Goal: Task Accomplishment & Management: Complete application form

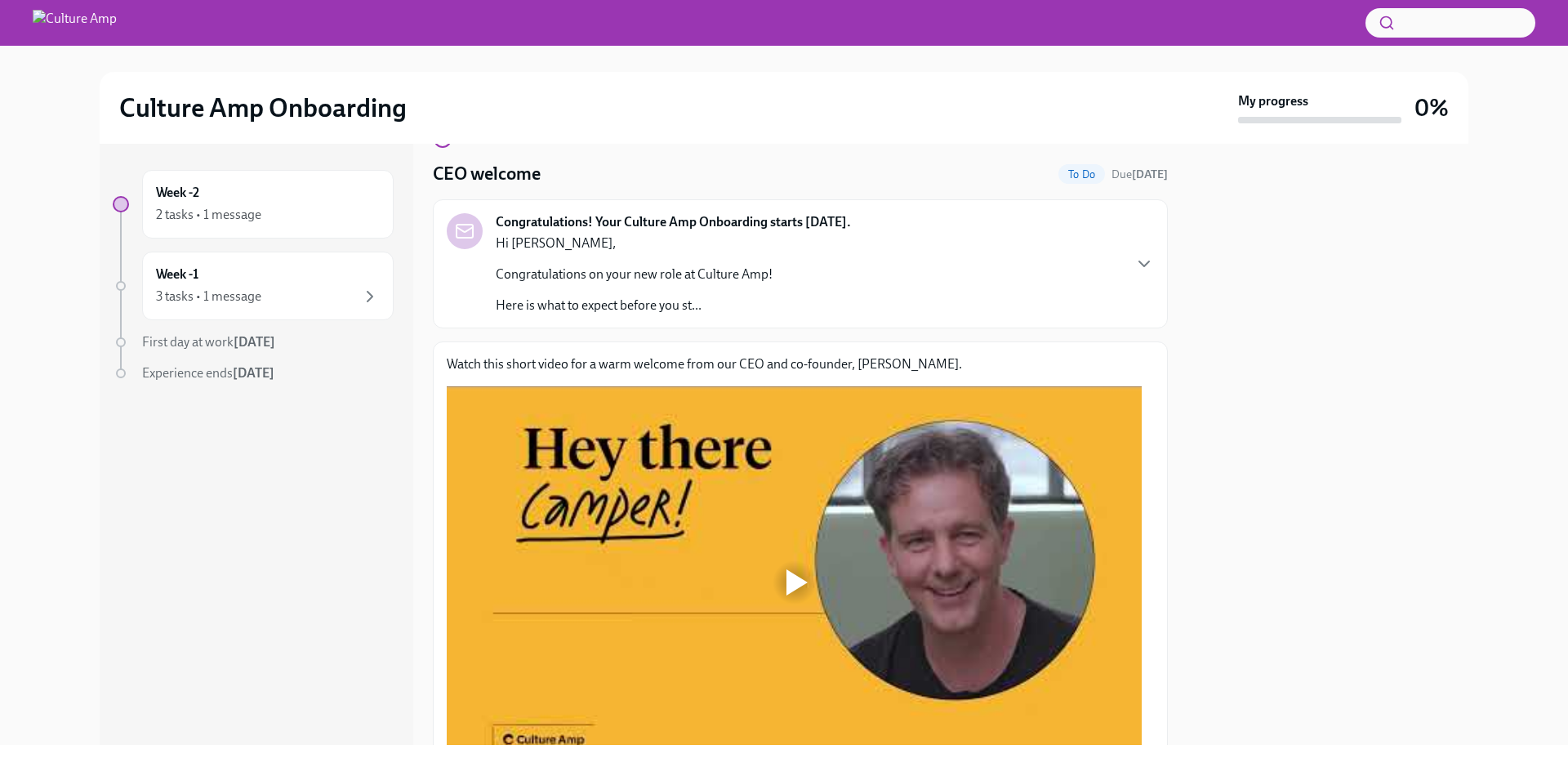
scroll to position [157, 0]
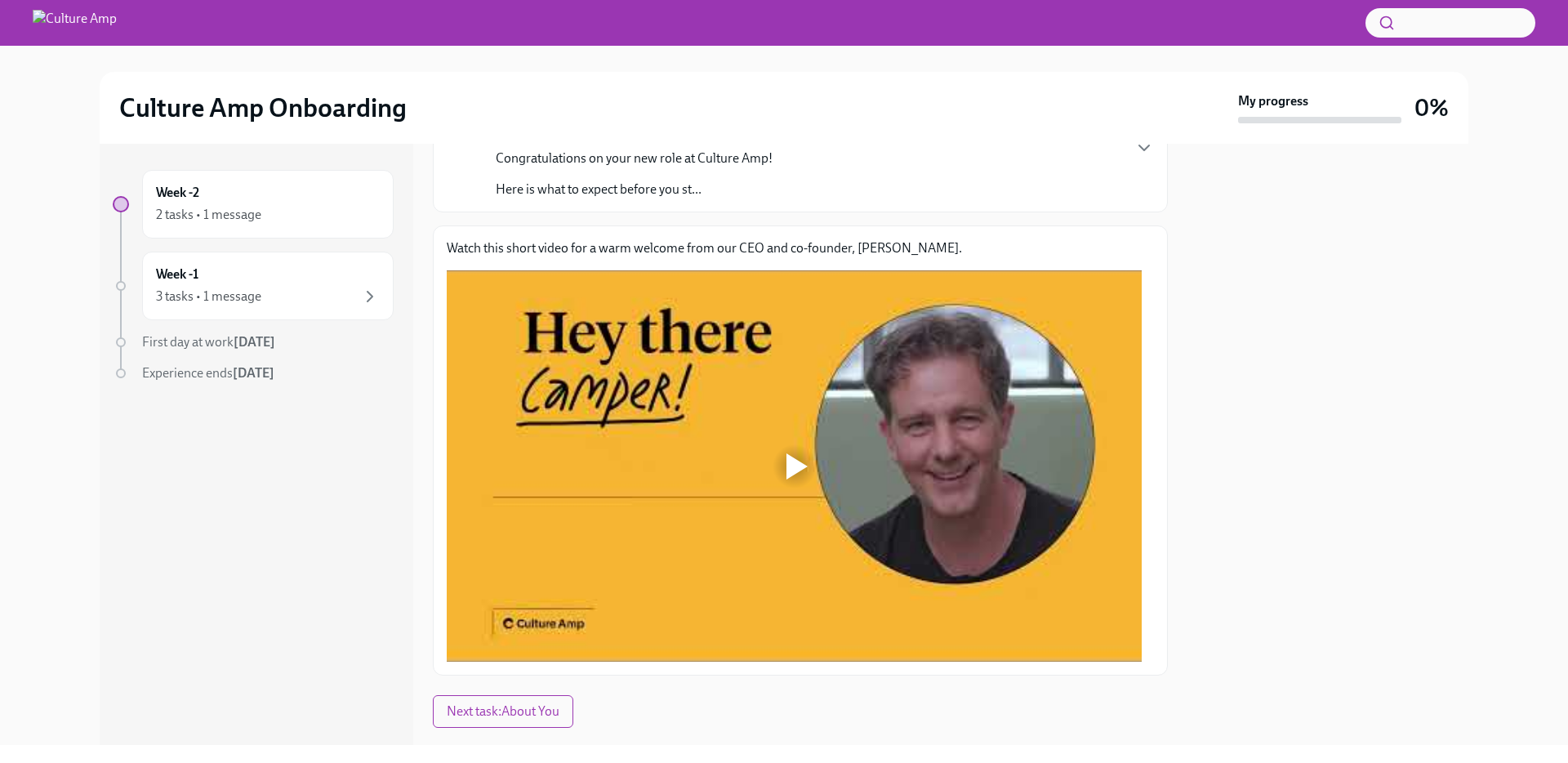
click at [801, 460] on div at bounding box center [796, 466] width 21 height 26
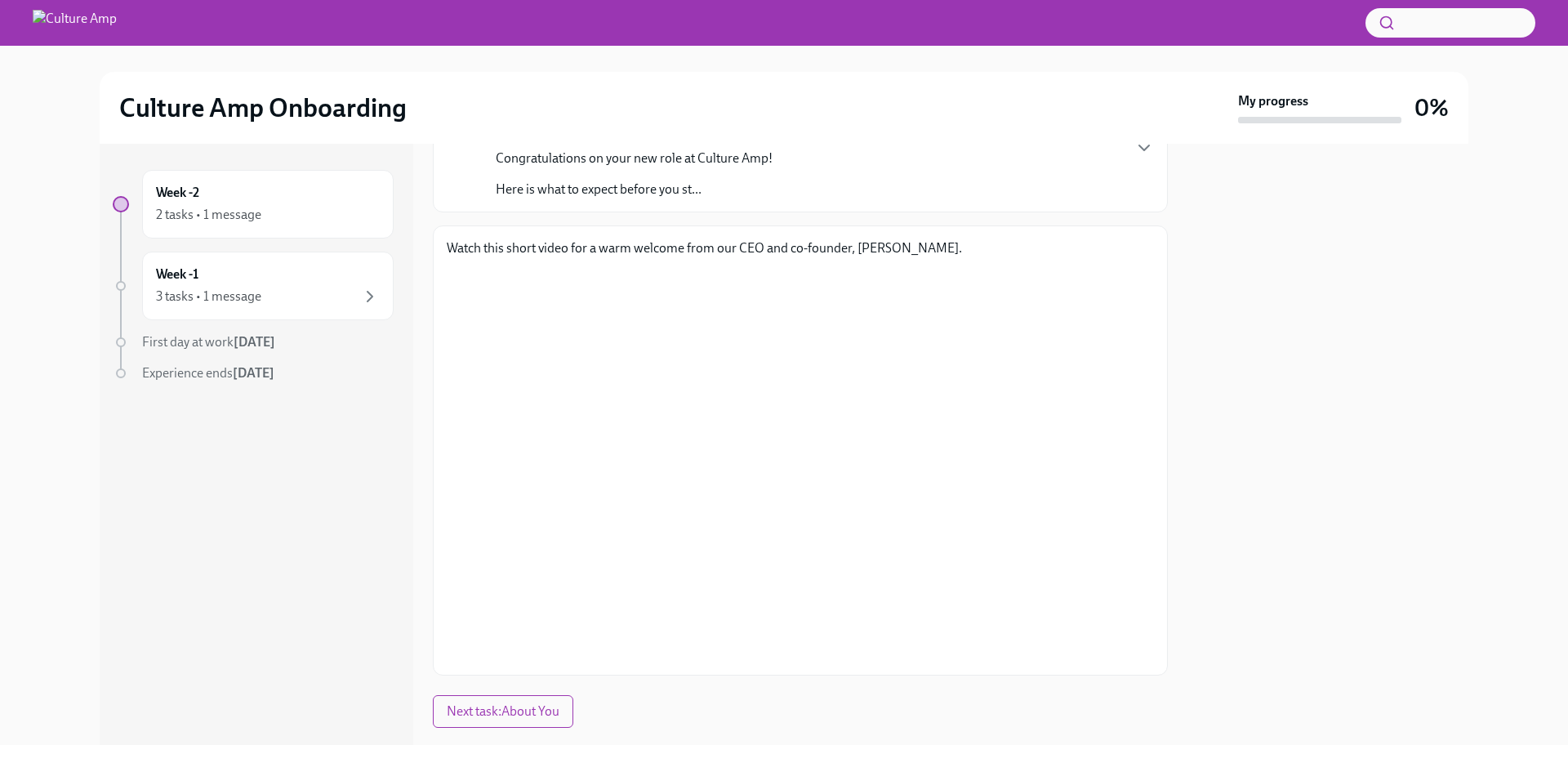
scroll to position [0, 0]
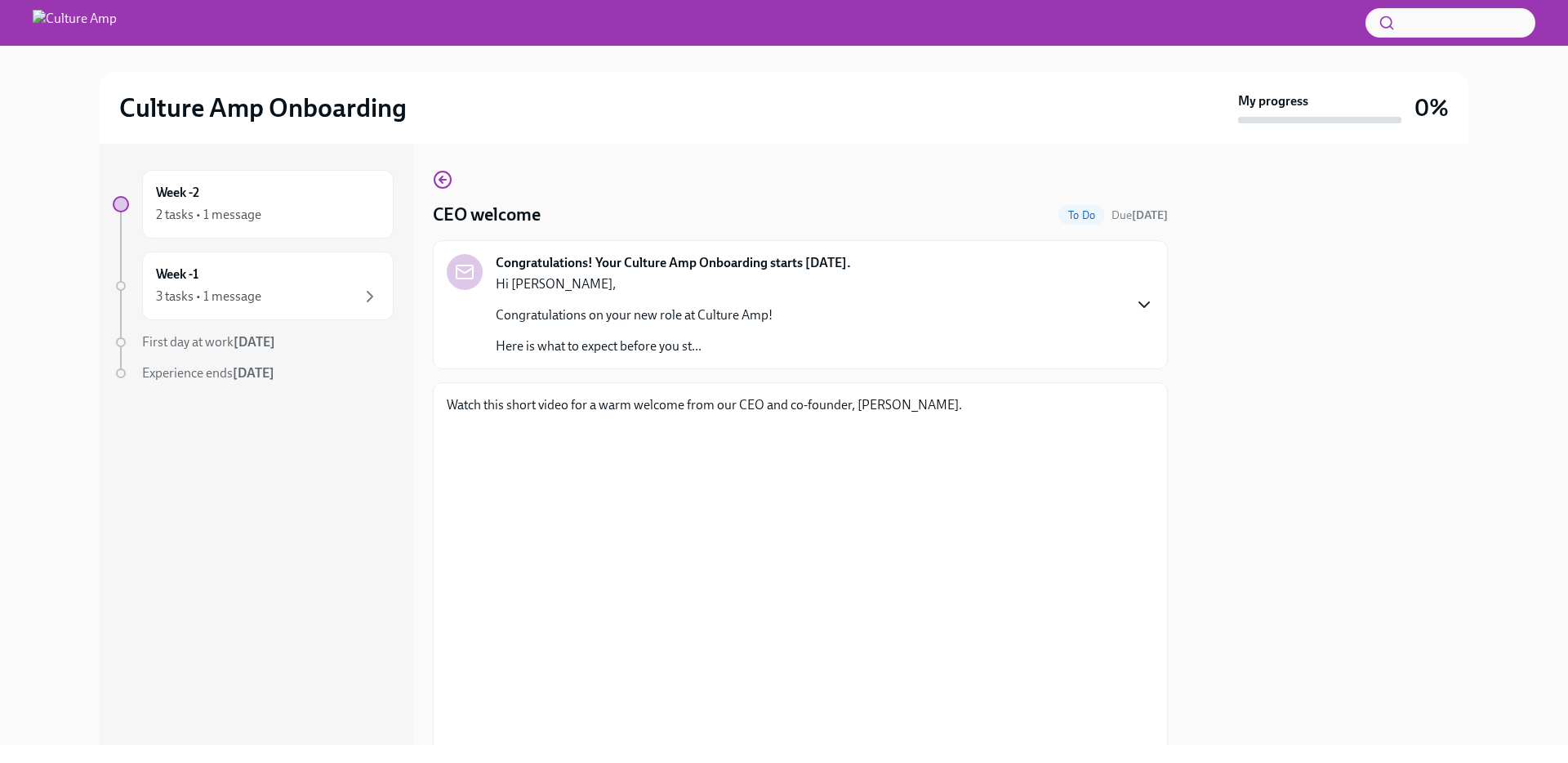
click at [1140, 305] on icon "button" at bounding box center [1144, 304] width 10 height 5
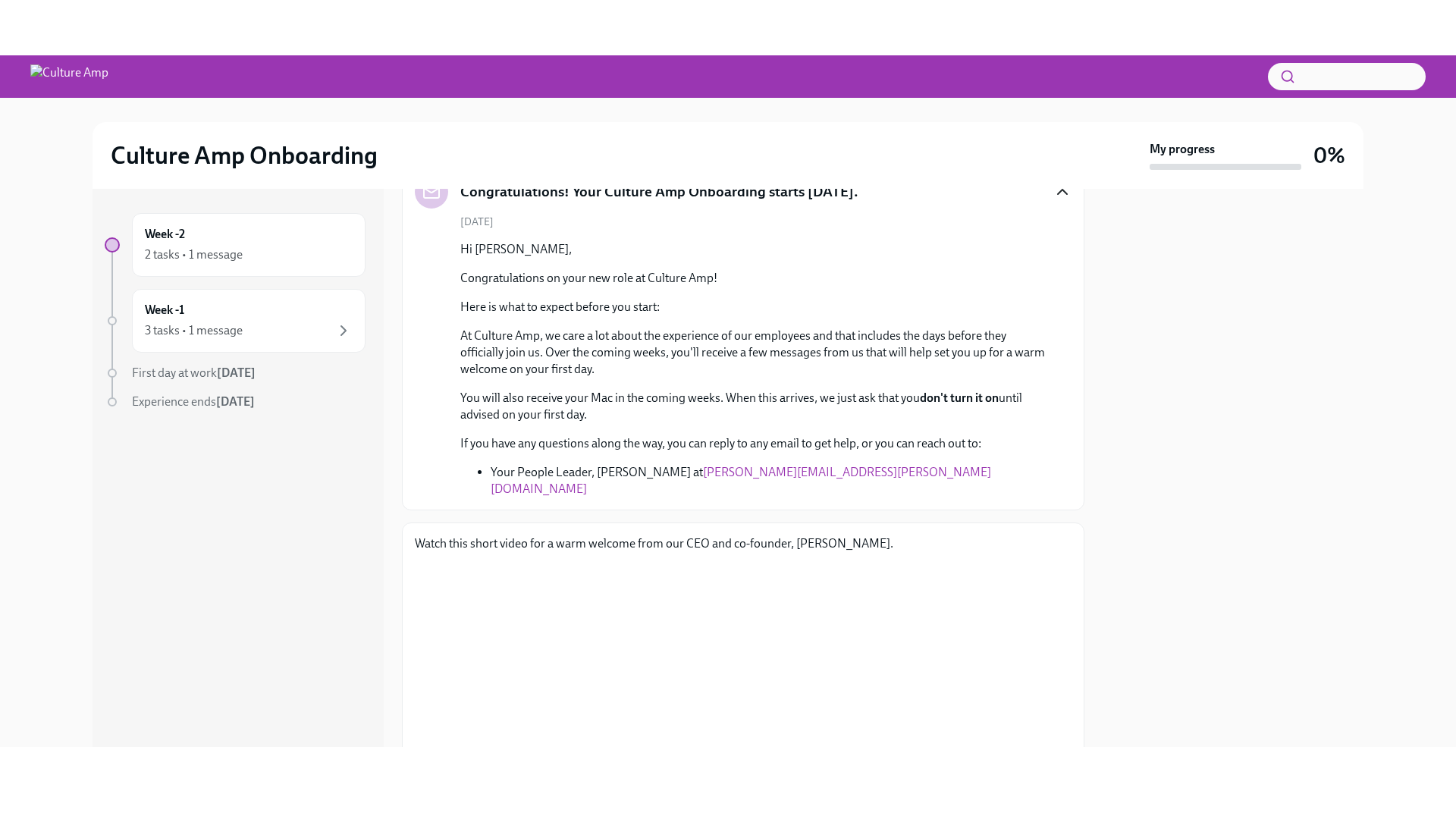
scroll to position [346, 0]
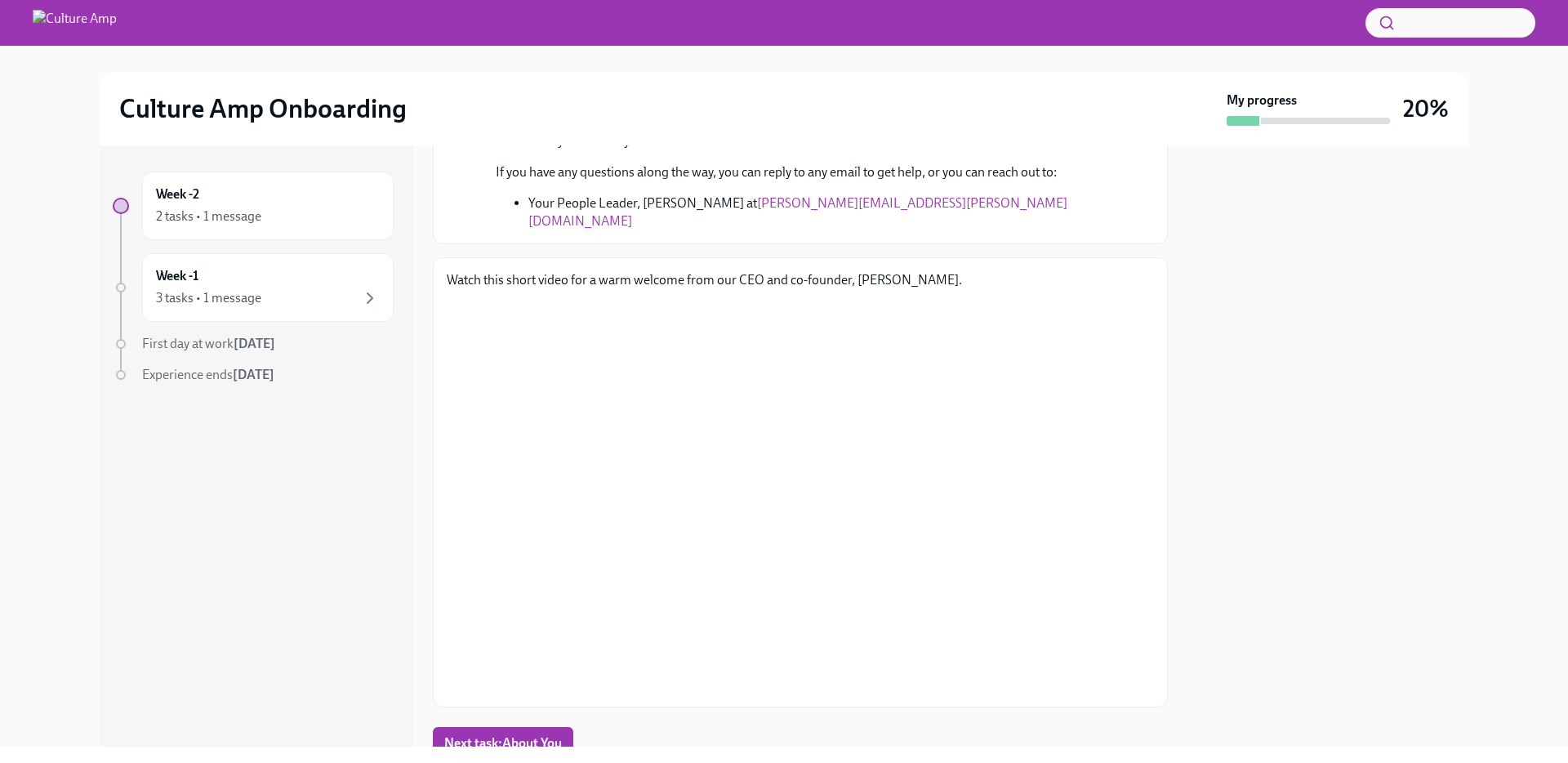
click at [1343, 494] on div at bounding box center [1328, 446] width 281 height 601
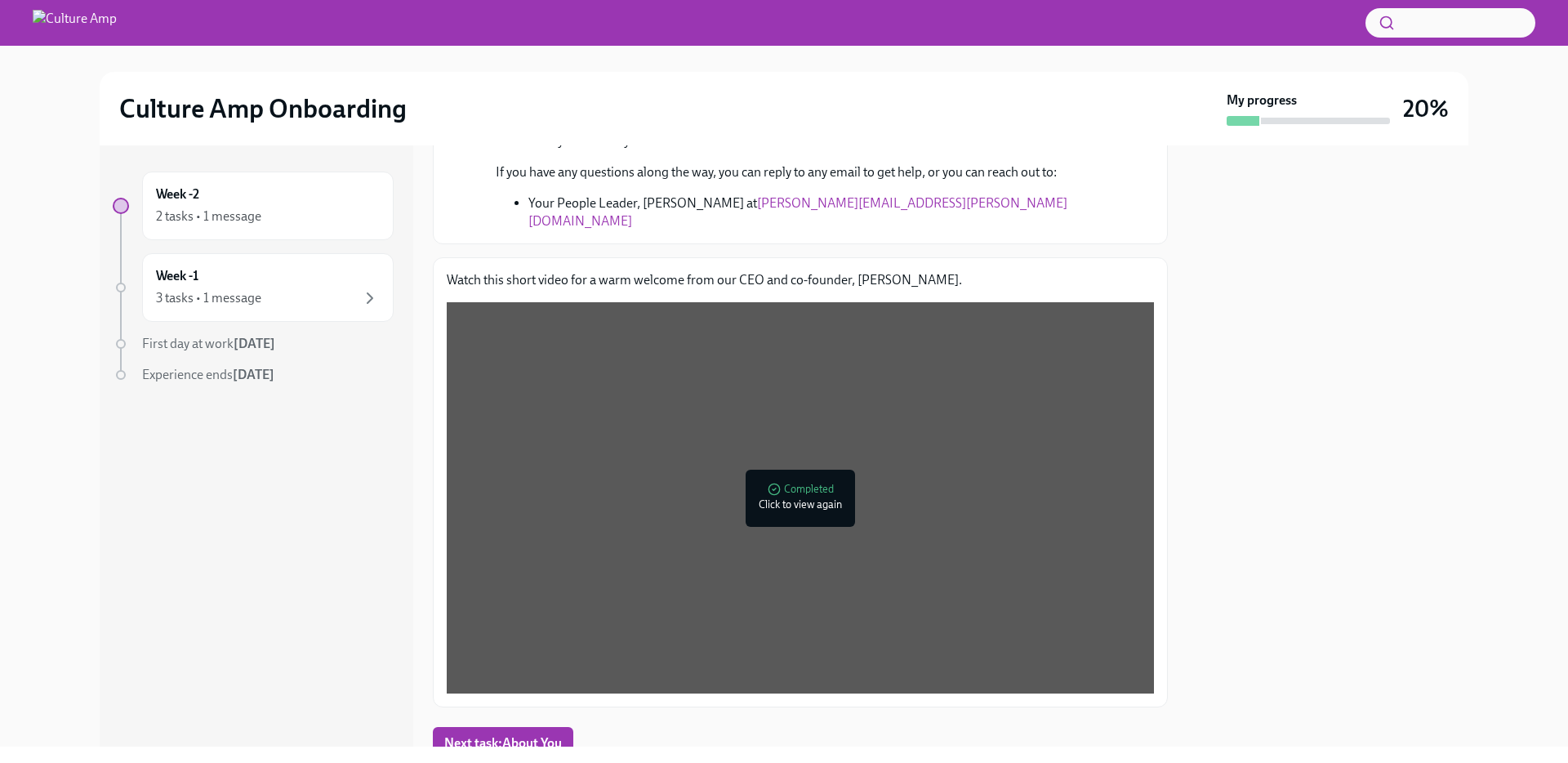
scroll to position [420, 0]
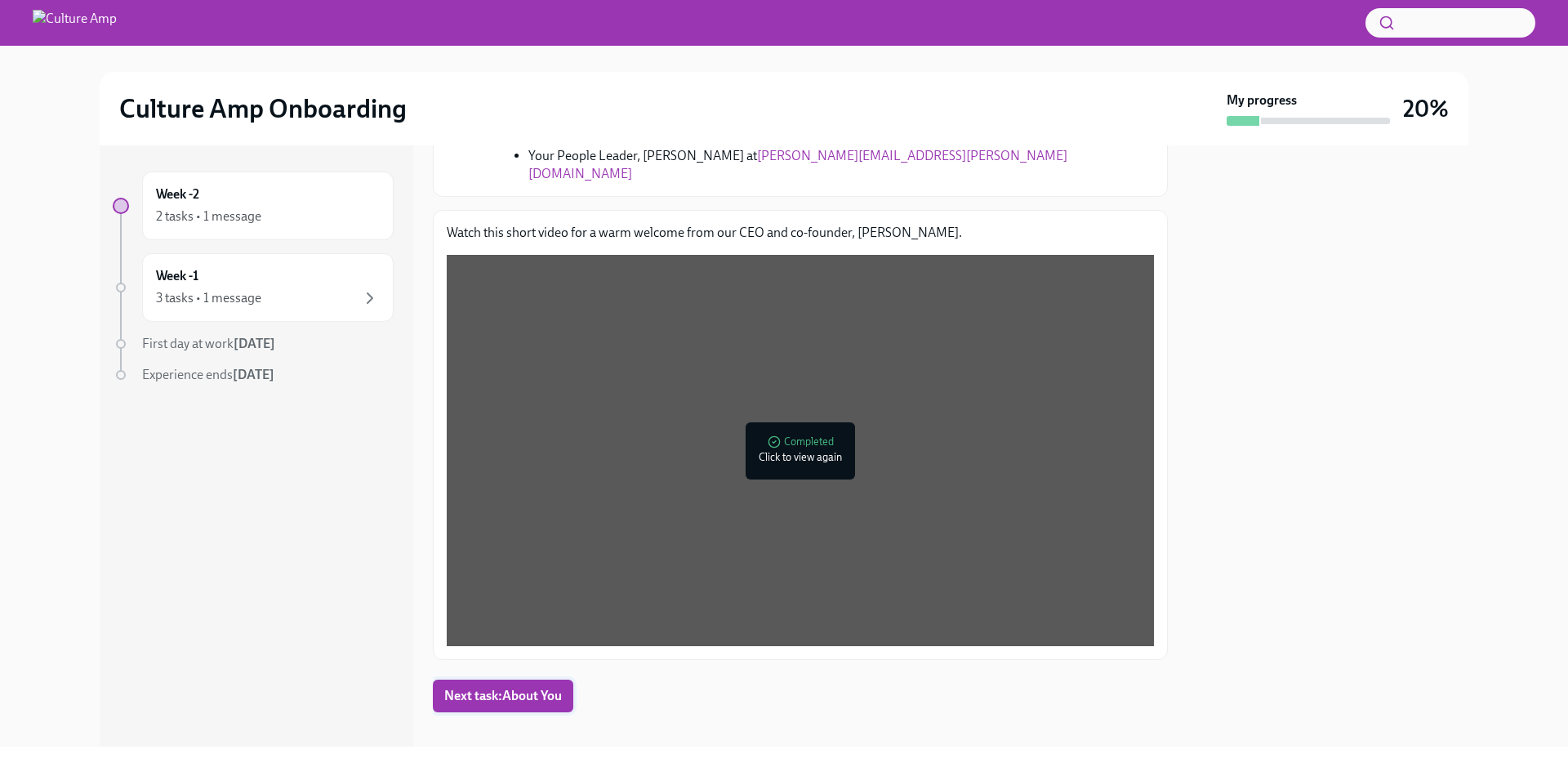
click at [515, 688] on span "Next task : About You" at bounding box center [503, 696] width 118 height 16
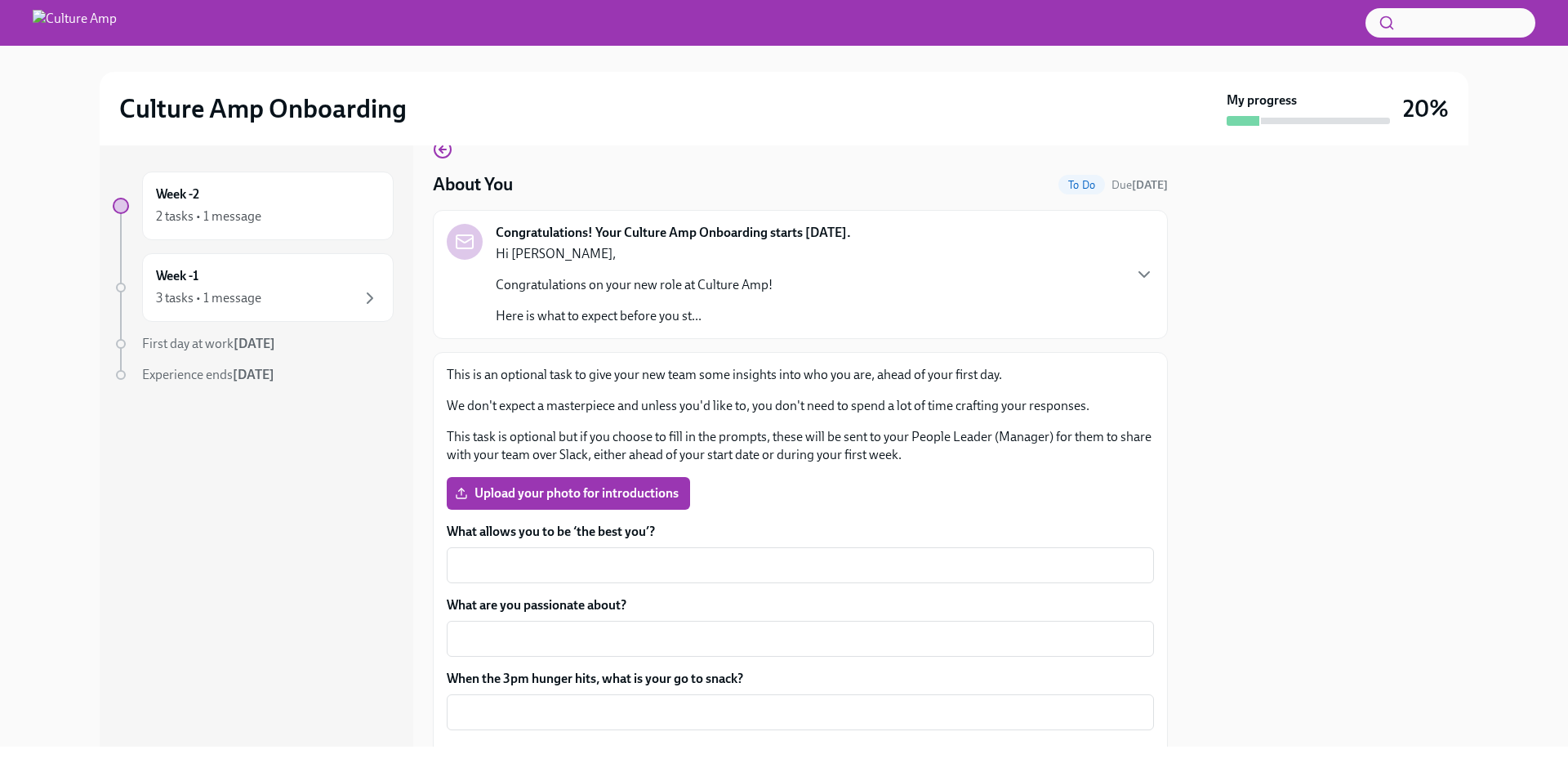
scroll to position [128, 0]
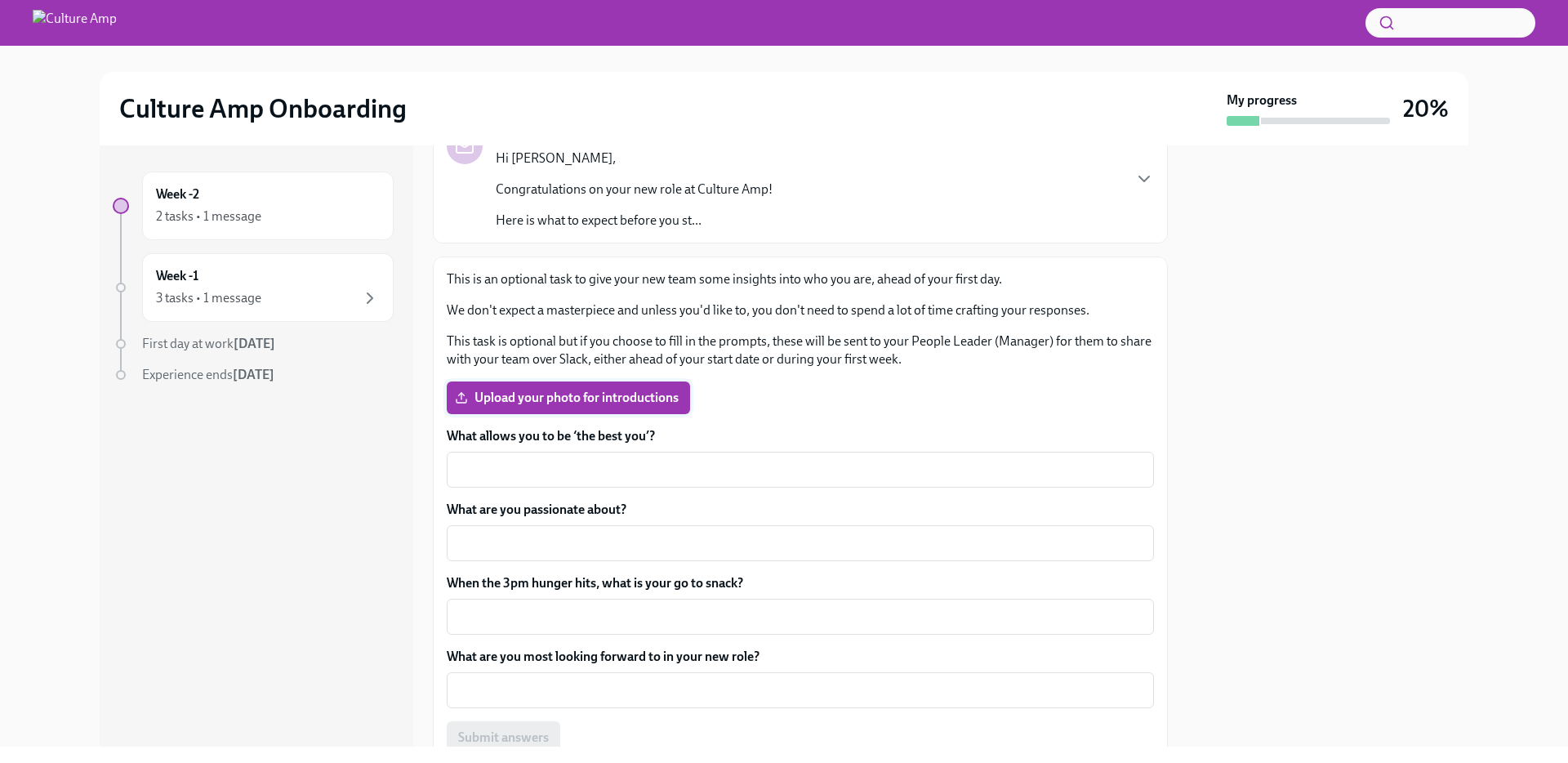
click at [588, 402] on span "Upload your photo for introductions" at bounding box center [568, 398] width 220 height 16
click at [0, 0] on input "Upload your photo for introductions" at bounding box center [0, 0] width 0 height 0
click at [536, 506] on label "What are you passionate about?" at bounding box center [800, 510] width 707 height 18
click at [536, 534] on textarea "What are you passionate about?" at bounding box center [800, 543] width 688 height 19
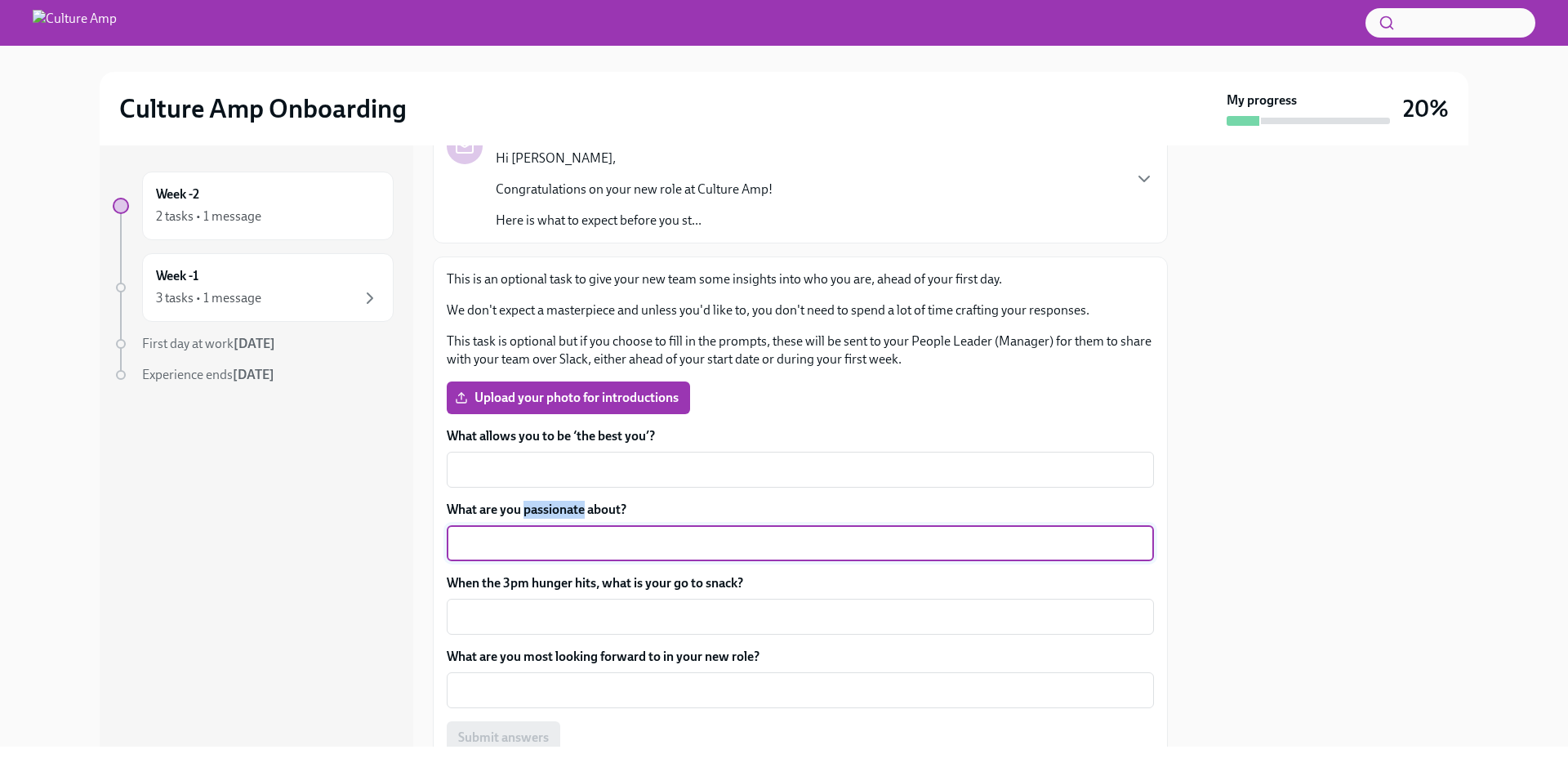
click at [536, 506] on label "What are you passionate about?" at bounding box center [800, 510] width 707 height 18
click at [536, 534] on textarea "What are you passionate about?" at bounding box center [800, 543] width 688 height 19
click at [536, 506] on label "What are you passionate about?" at bounding box center [800, 510] width 707 height 18
click at [536, 534] on textarea "What are you passionate about?" at bounding box center [800, 543] width 688 height 19
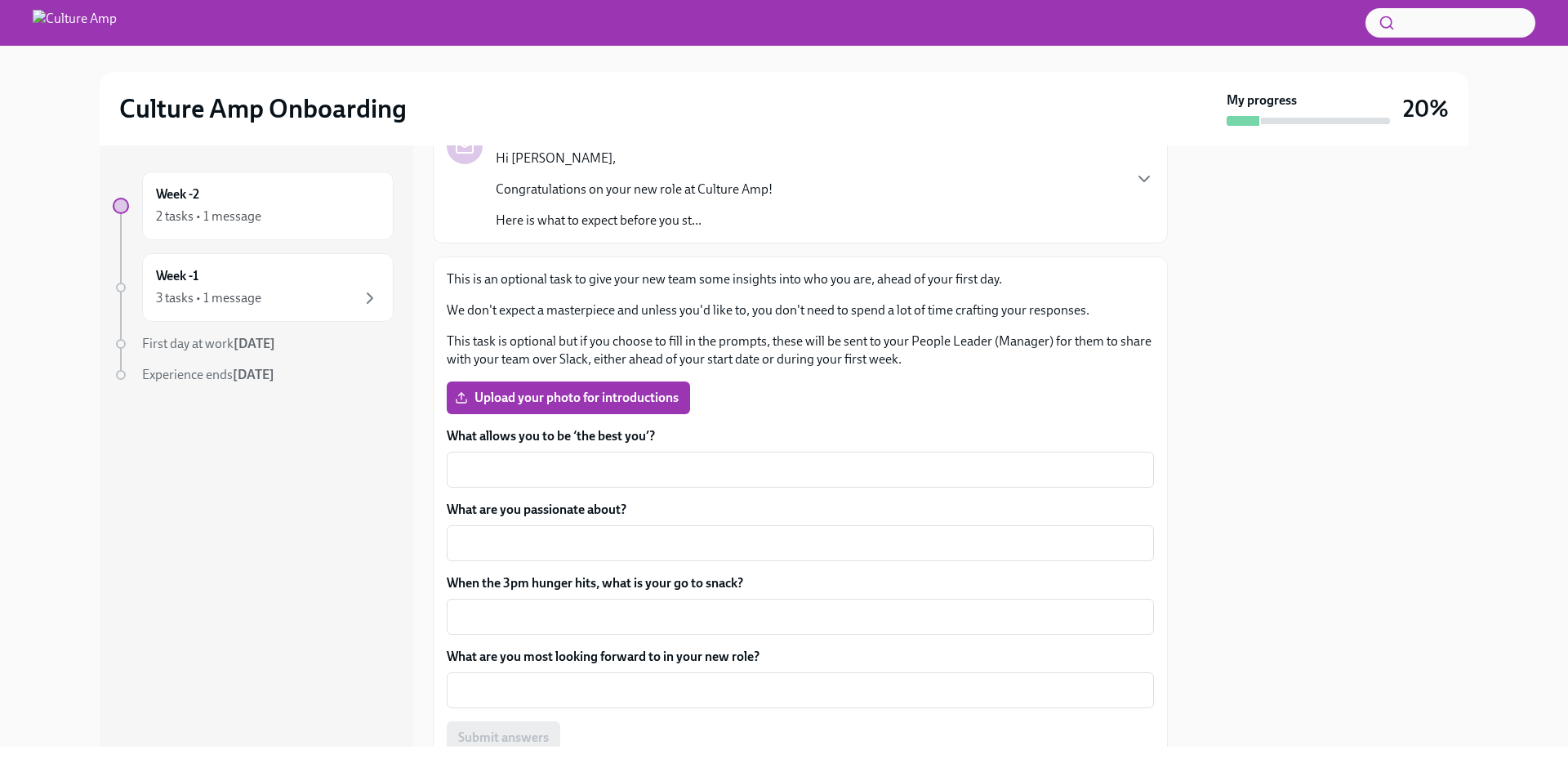
click at [563, 433] on label "What allows you to be ‘the best you’?" at bounding box center [800, 437] width 707 height 18
click at [563, 460] on textarea "What allows you to be ‘the best you’?" at bounding box center [800, 469] width 688 height 19
click at [563, 433] on label "What allows you to be ‘the best you’?" at bounding box center [800, 437] width 707 height 18
click at [563, 460] on textarea "What allows you to be ‘the best you’?" at bounding box center [800, 469] width 688 height 19
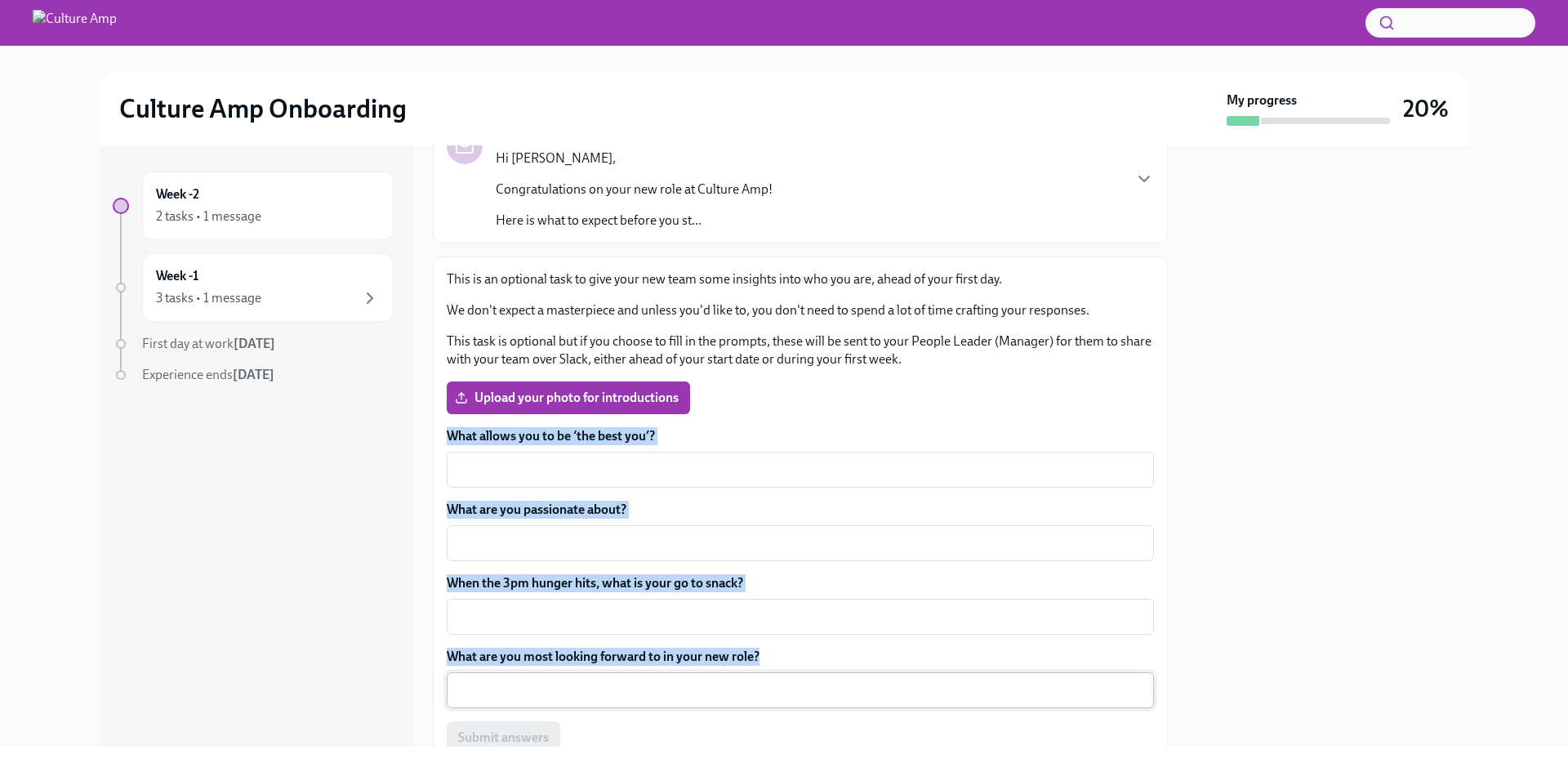
drag, startPoint x: 563, startPoint y: 433, endPoint x: 642, endPoint y: 672, distance: 251.7
click at [642, 672] on div "What allows you to be ‘the best you’? x ​ What are you passionate about? x ​ Wh…" at bounding box center [800, 591] width 707 height 327
click at [563, 583] on label "When the 3pm hunger hits, what is your go to snack?" at bounding box center [800, 584] width 707 height 18
click at [563, 607] on textarea "When the 3pm hunger hits, what is your go to snack?" at bounding box center [800, 616] width 688 height 19
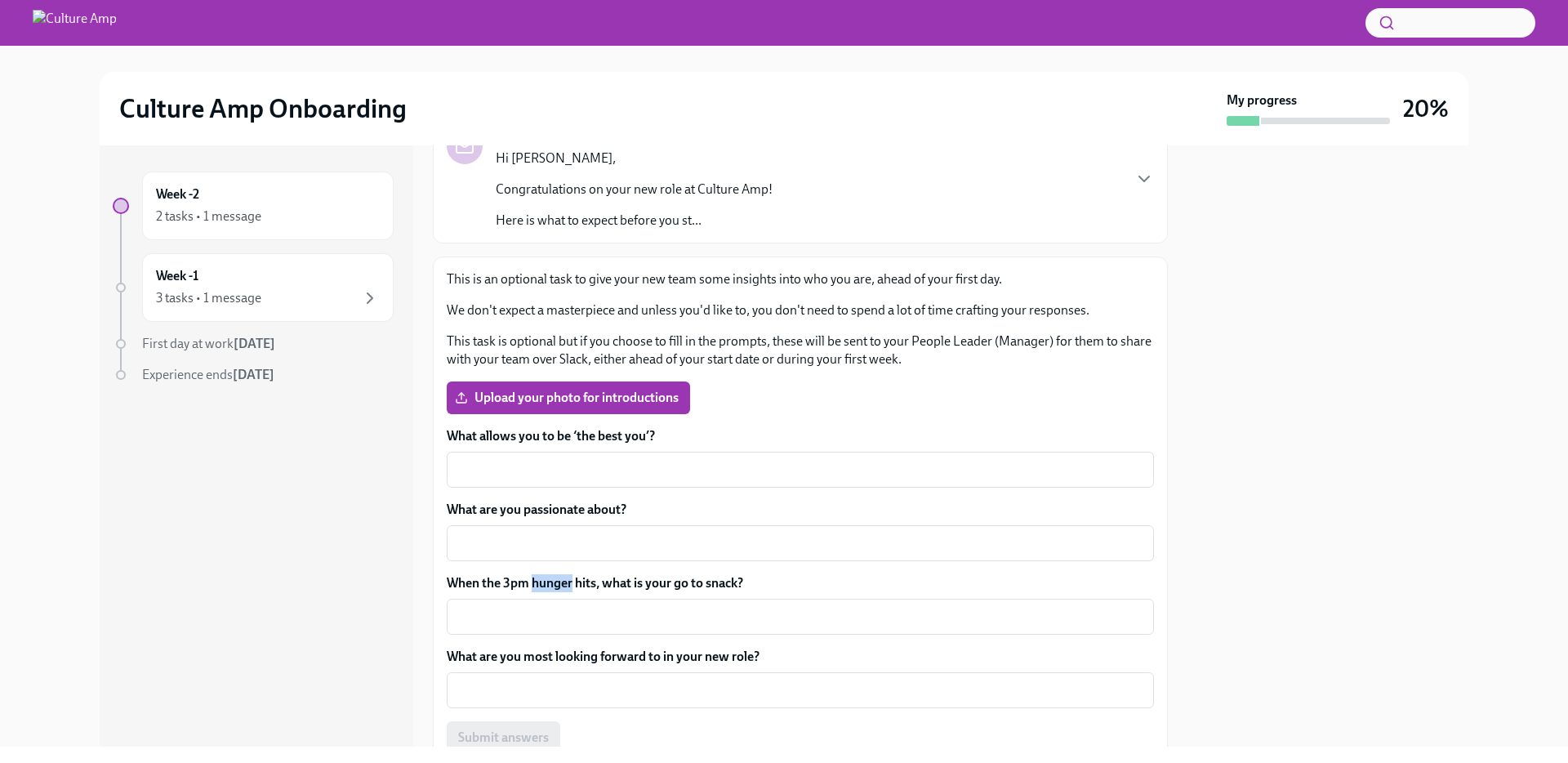
click at [563, 583] on label "When the 3pm hunger hits, what is your go to snack?" at bounding box center [800, 584] width 707 height 18
click at [563, 607] on textarea "When the 3pm hunger hits, what is your go to snack?" at bounding box center [800, 616] width 688 height 19
click at [563, 583] on label "When the 3pm hunger hits, what is your go to snack?" at bounding box center [800, 584] width 707 height 18
click at [563, 607] on textarea "When the 3pm hunger hits, what is your go to snack?" at bounding box center [800, 616] width 688 height 19
click at [685, 655] on label "What are you most looking forward to in your new role?" at bounding box center [800, 657] width 707 height 18
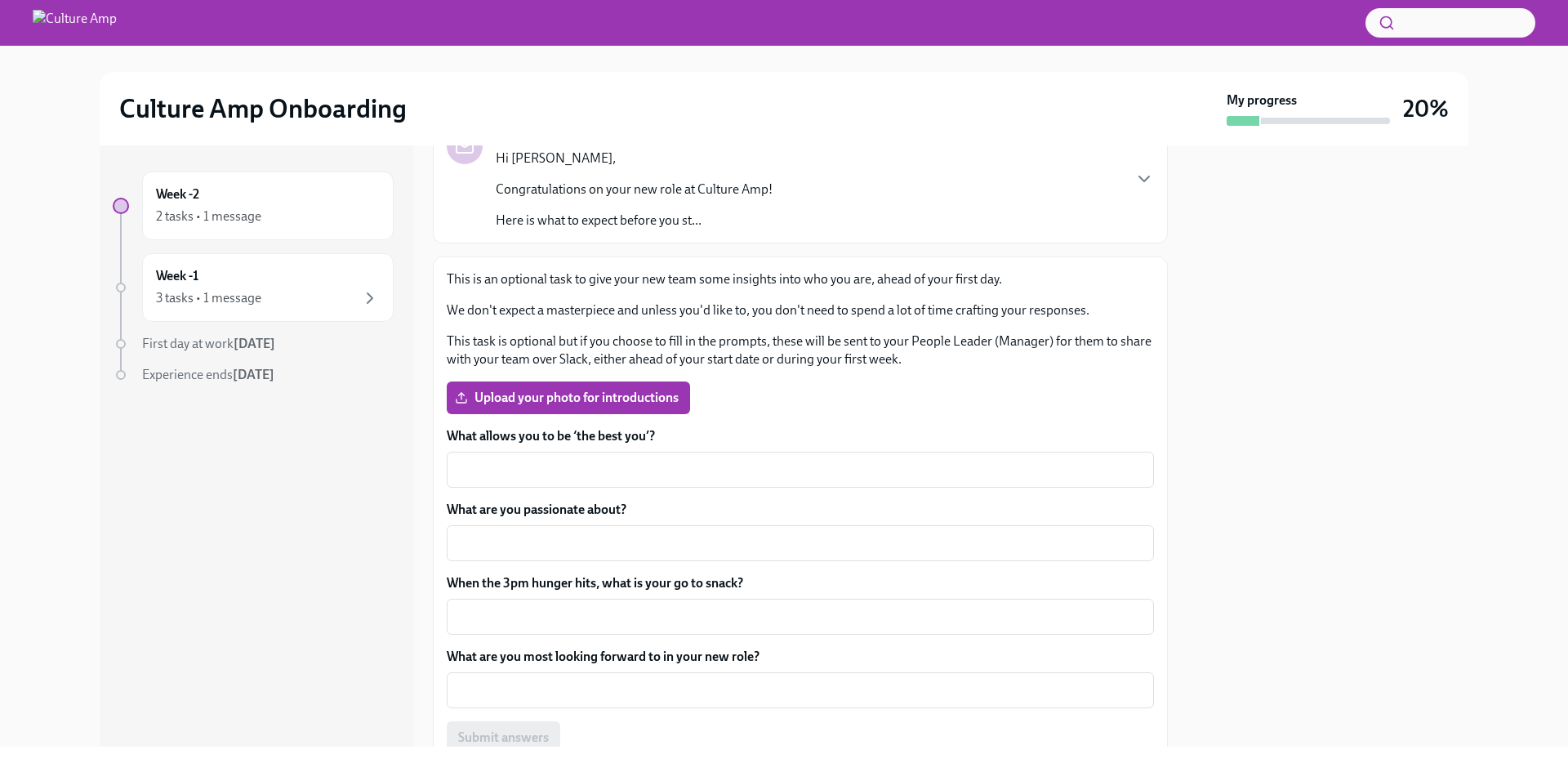
click at [685, 681] on textarea "What are you most looking forward to in your new role?" at bounding box center [800, 690] width 688 height 19
click at [685, 655] on label "What are you most looking forward to in your new role?" at bounding box center [800, 657] width 707 height 18
click at [685, 681] on textarea "What are you most looking forward to in your new role?" at bounding box center [800, 690] width 688 height 19
click at [685, 655] on label "What are you most looking forward to in your new role?" at bounding box center [800, 657] width 707 height 18
click at [685, 681] on textarea "What are you most looking forward to in your new role?" at bounding box center [800, 690] width 688 height 19
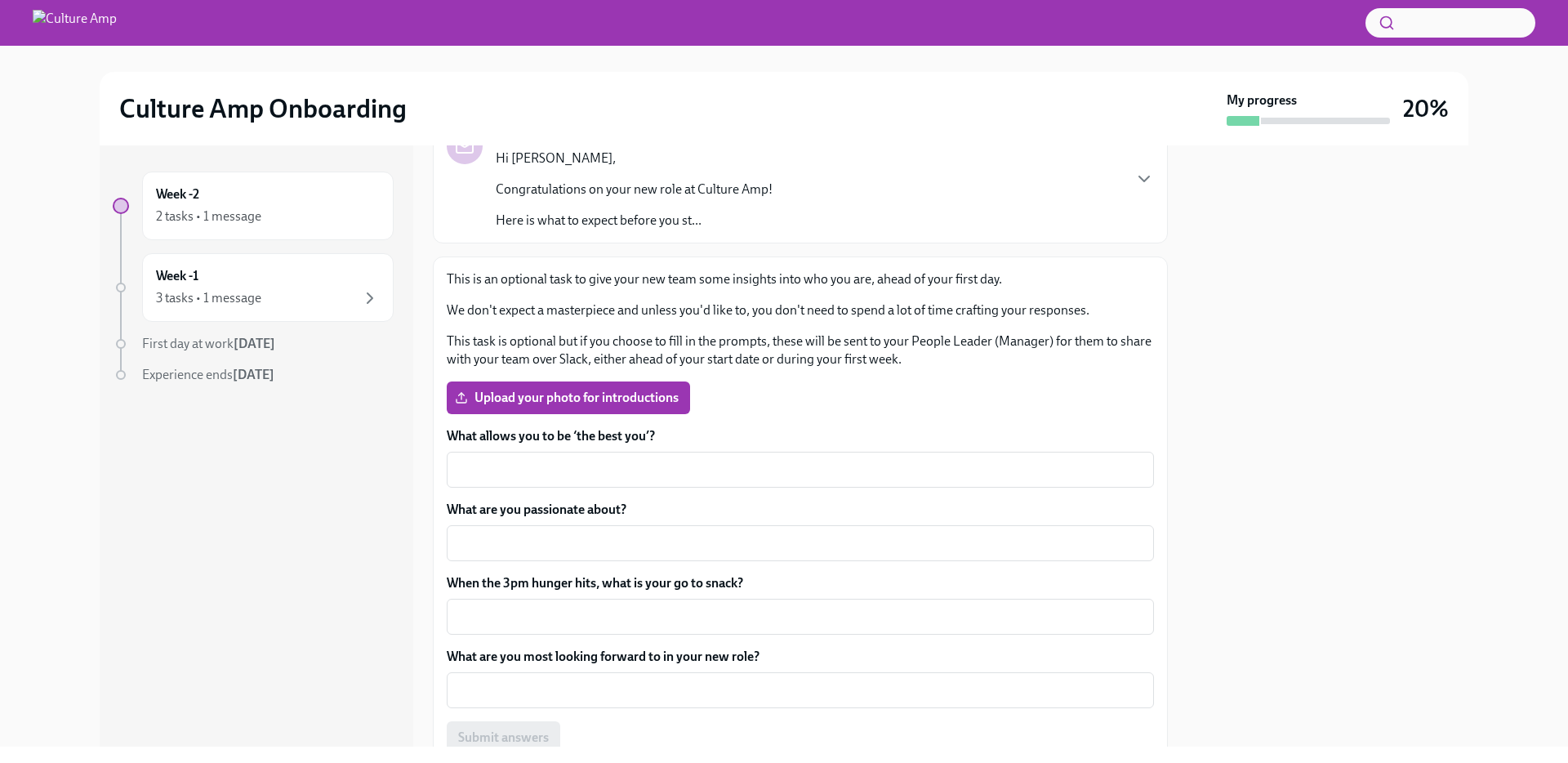
click at [524, 433] on label "What allows you to be ‘the best you’?" at bounding box center [800, 437] width 707 height 18
click at [524, 460] on textarea "What allows you to be ‘the best you’?" at bounding box center [800, 469] width 688 height 19
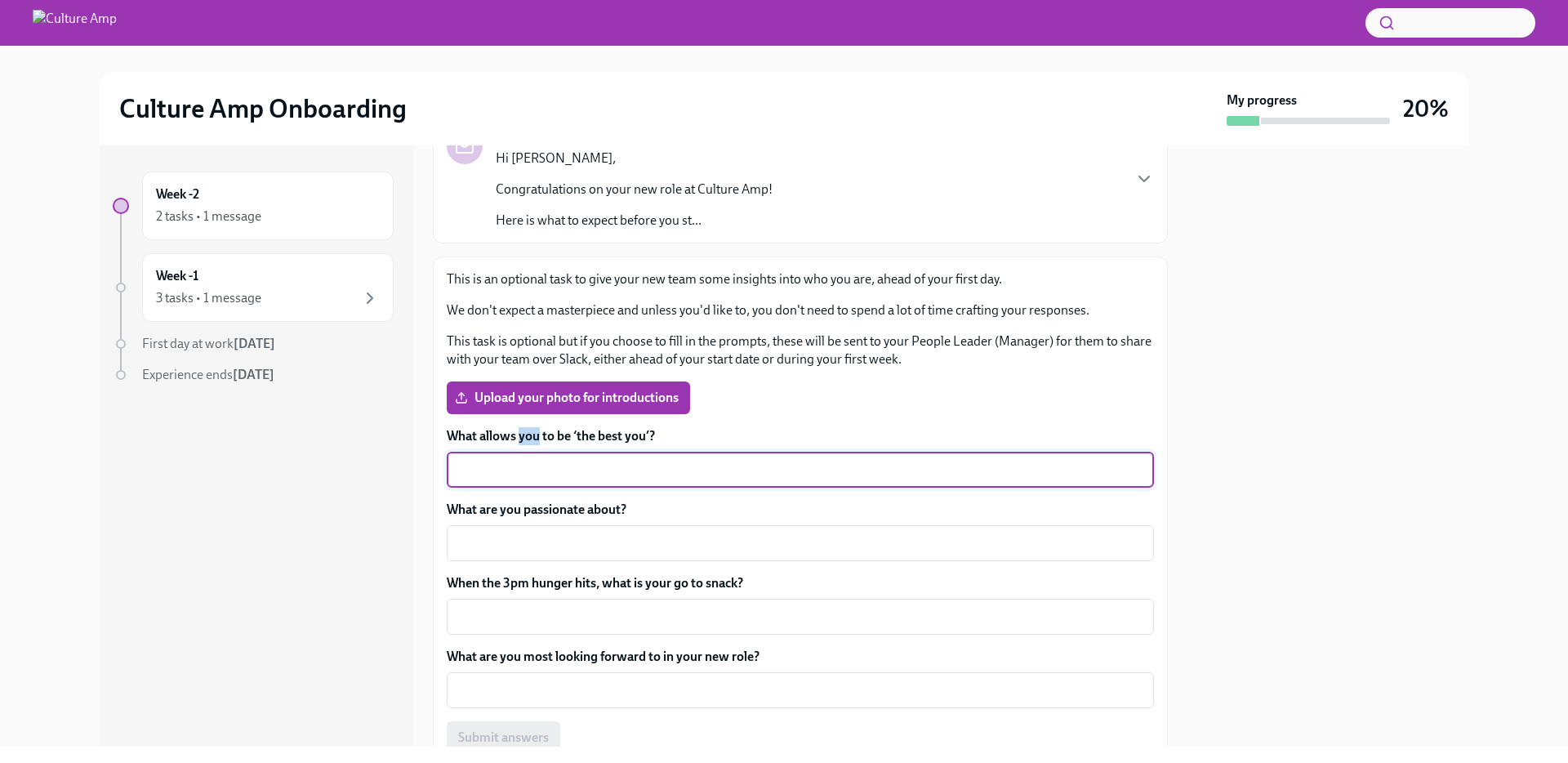
click at [524, 433] on label "What allows you to be ‘the best you’?" at bounding box center [800, 437] width 707 height 18
click at [524, 460] on textarea "What allows you to be ‘the best you’?" at bounding box center [800, 469] width 688 height 19
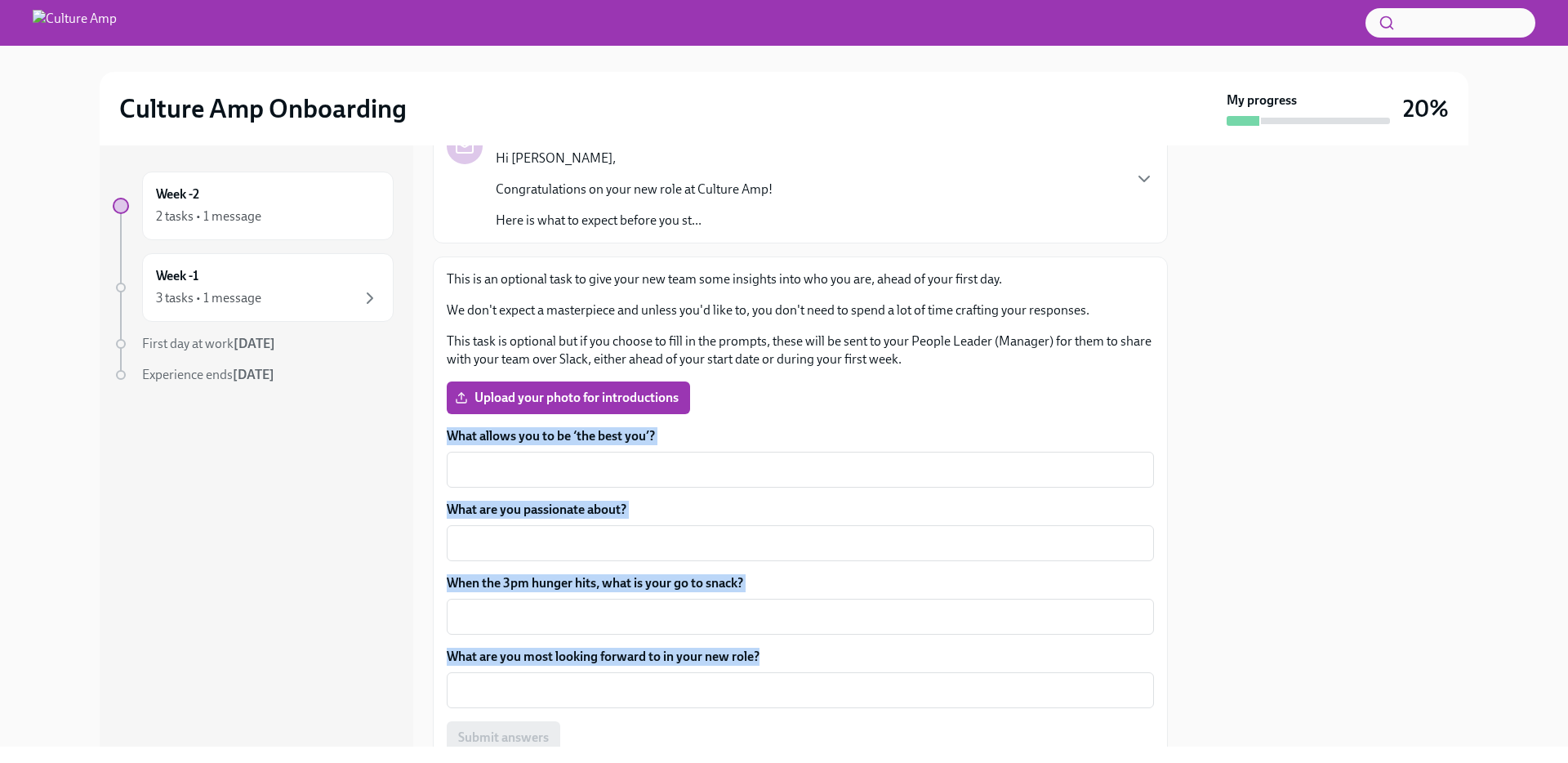
drag, startPoint x: 524, startPoint y: 433, endPoint x: 550, endPoint y: 653, distance: 221.5
click at [550, 653] on div "What allows you to be ‘the best you’? x ​ What are you passionate about? x ​ Wh…" at bounding box center [800, 591] width 707 height 327
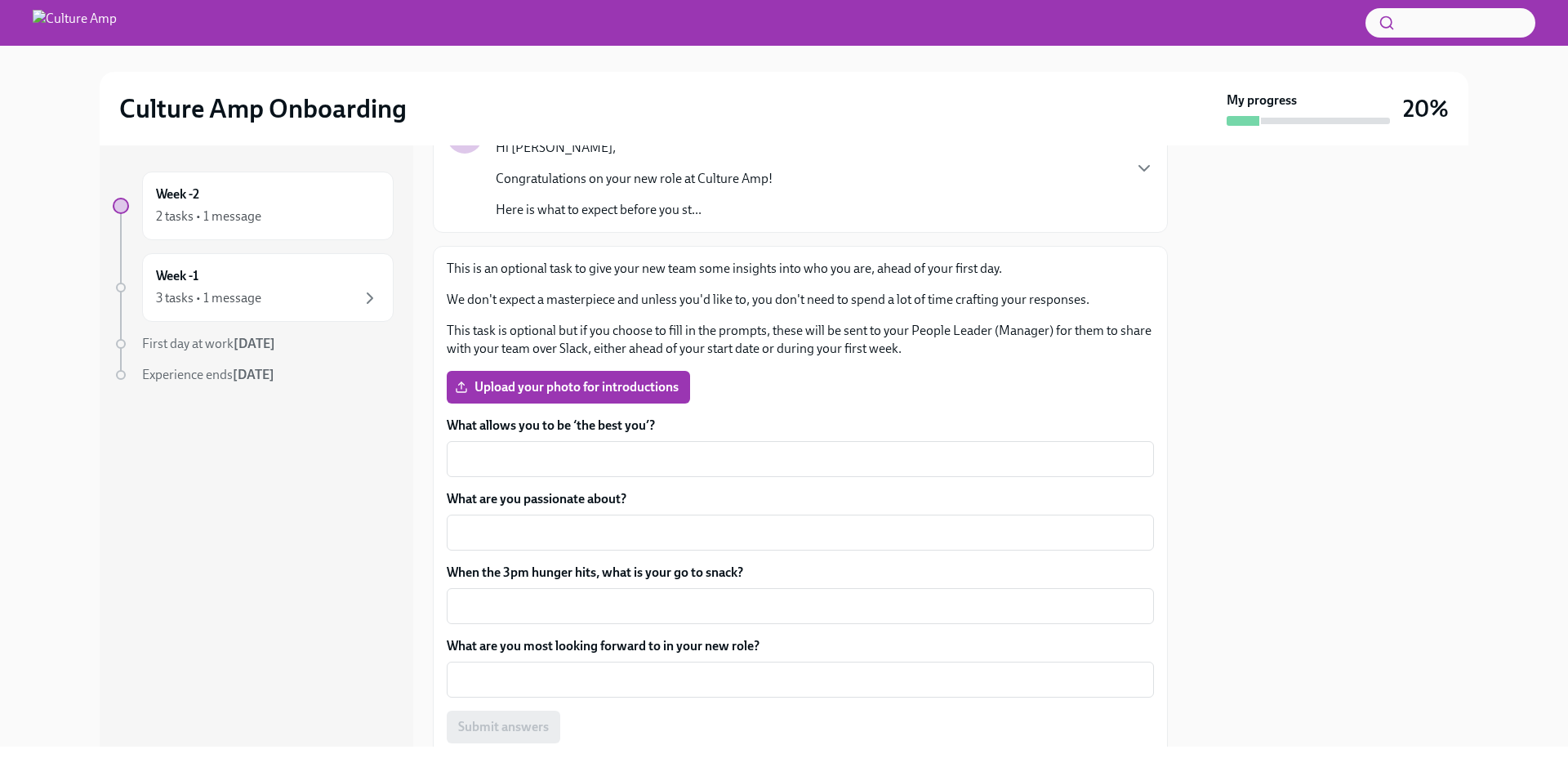
click at [898, 336] on p "This task is optional but if you choose to fill in the prompts, these will be s…" at bounding box center [800, 339] width 707 height 36
click at [810, 334] on p "This task is optional but if you choose to fill in the prompts, these will be s…" at bounding box center [800, 339] width 707 height 36
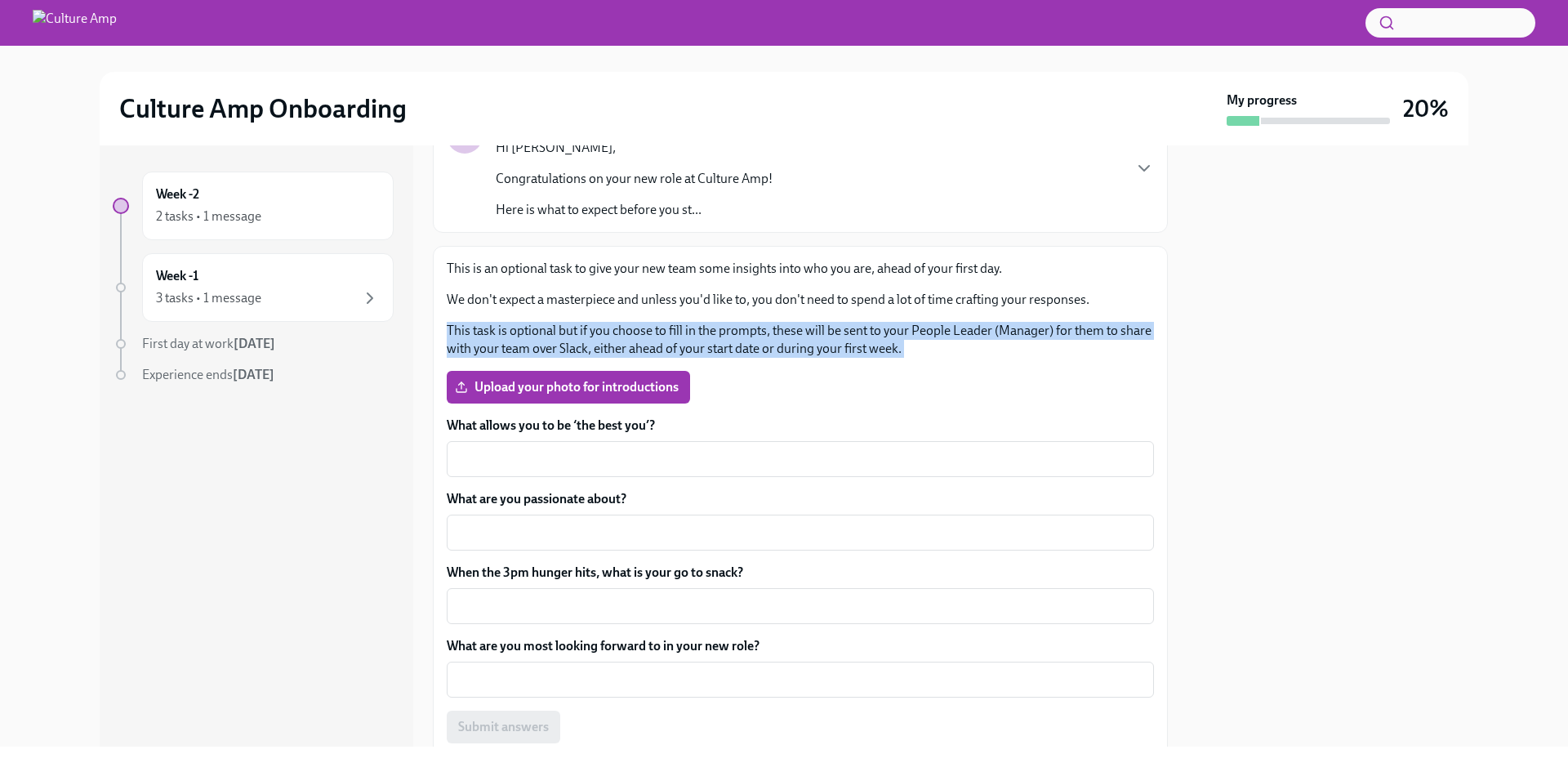
click at [810, 334] on p "This task is optional but if you choose to fill in the prompts, these will be s…" at bounding box center [800, 339] width 707 height 36
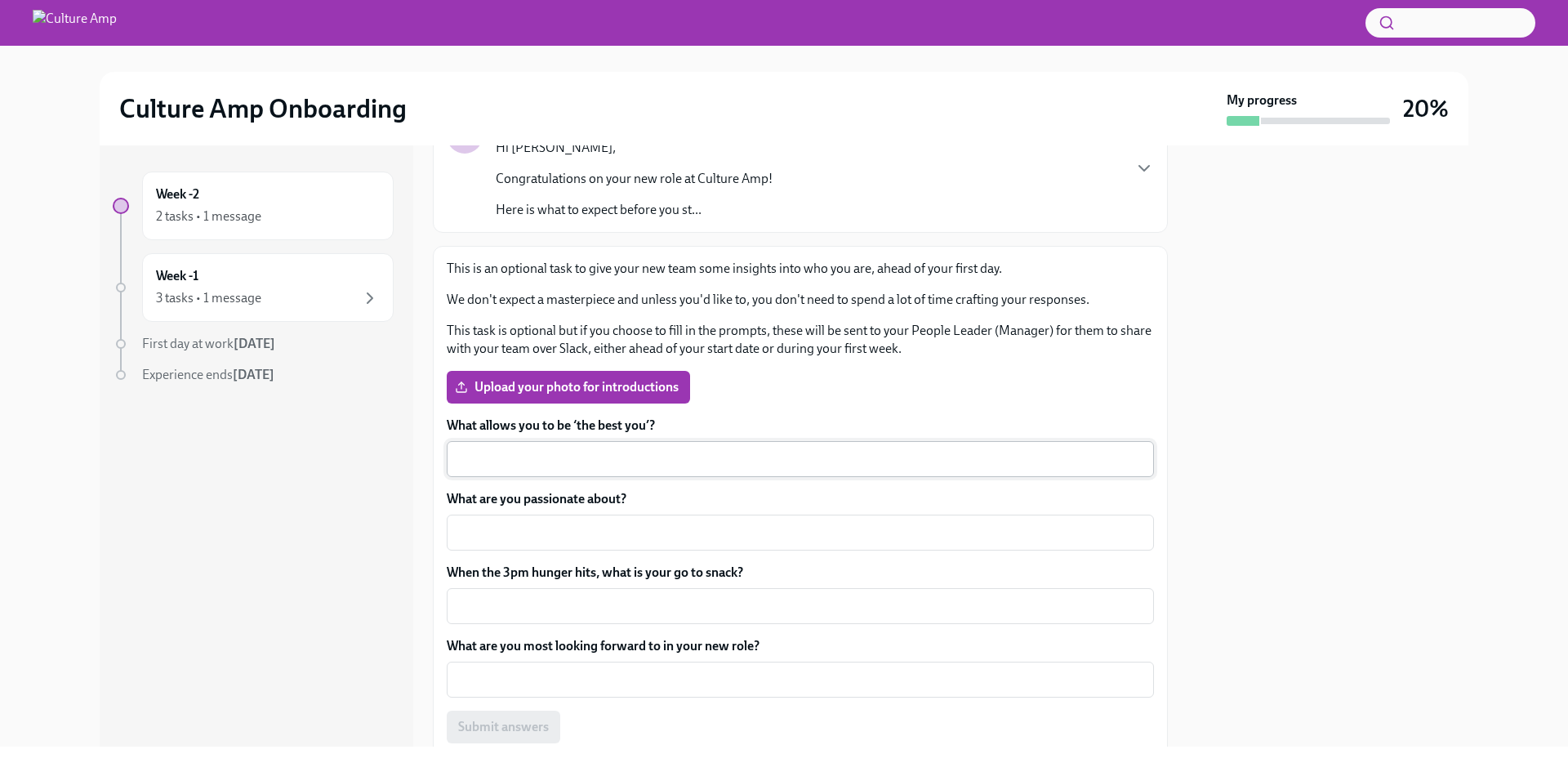
click at [602, 468] on textarea "What allows you to be ‘the best you’?" at bounding box center [800, 459] width 688 height 19
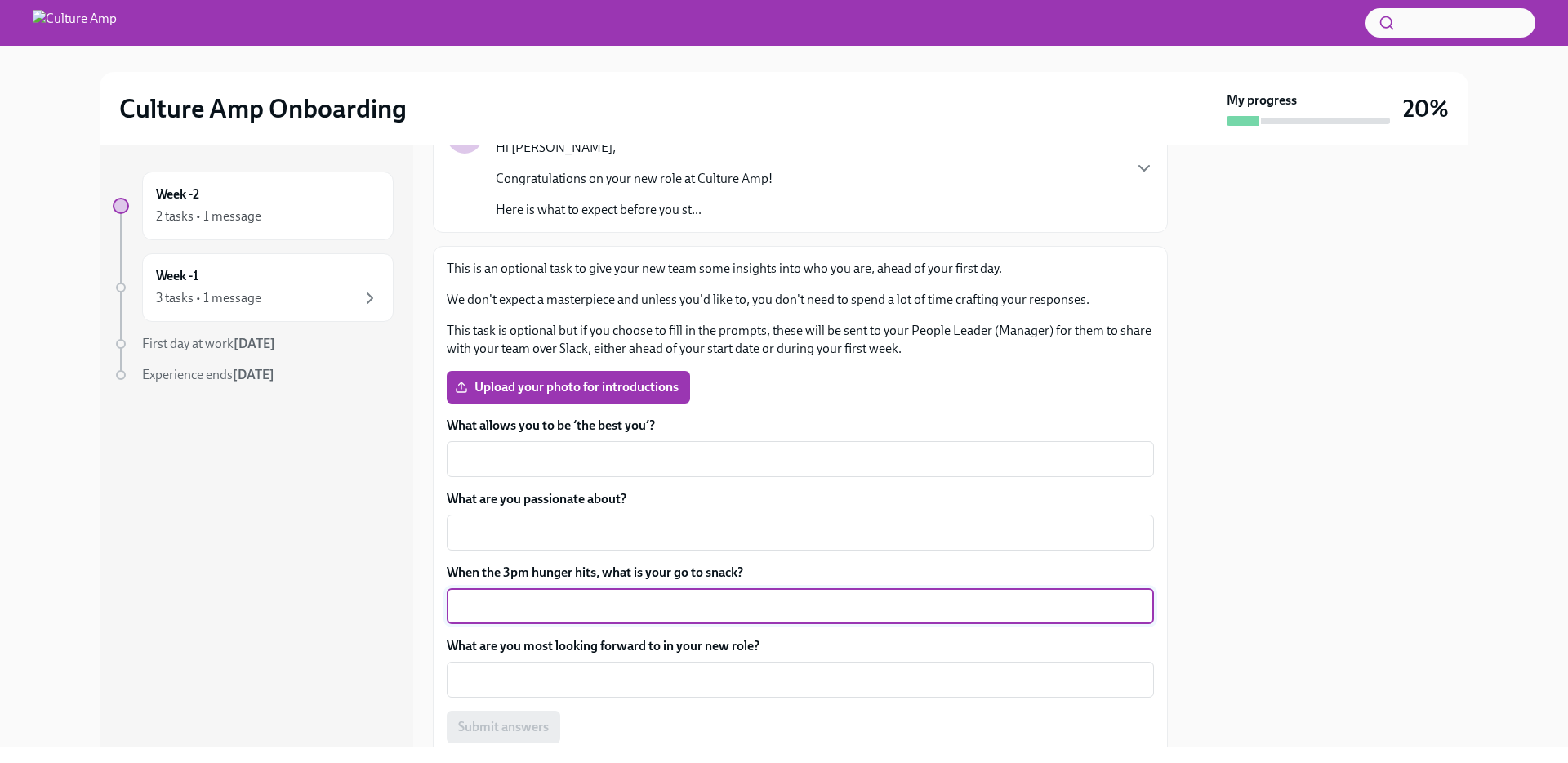
click at [618, 597] on textarea "When the 3pm hunger hits, what is your go to snack?" at bounding box center [800, 606] width 688 height 19
type textarea "F"
click at [498, 603] on textarea "Fruits - Strawberries, Blueberries" at bounding box center [800, 606] width 688 height 19
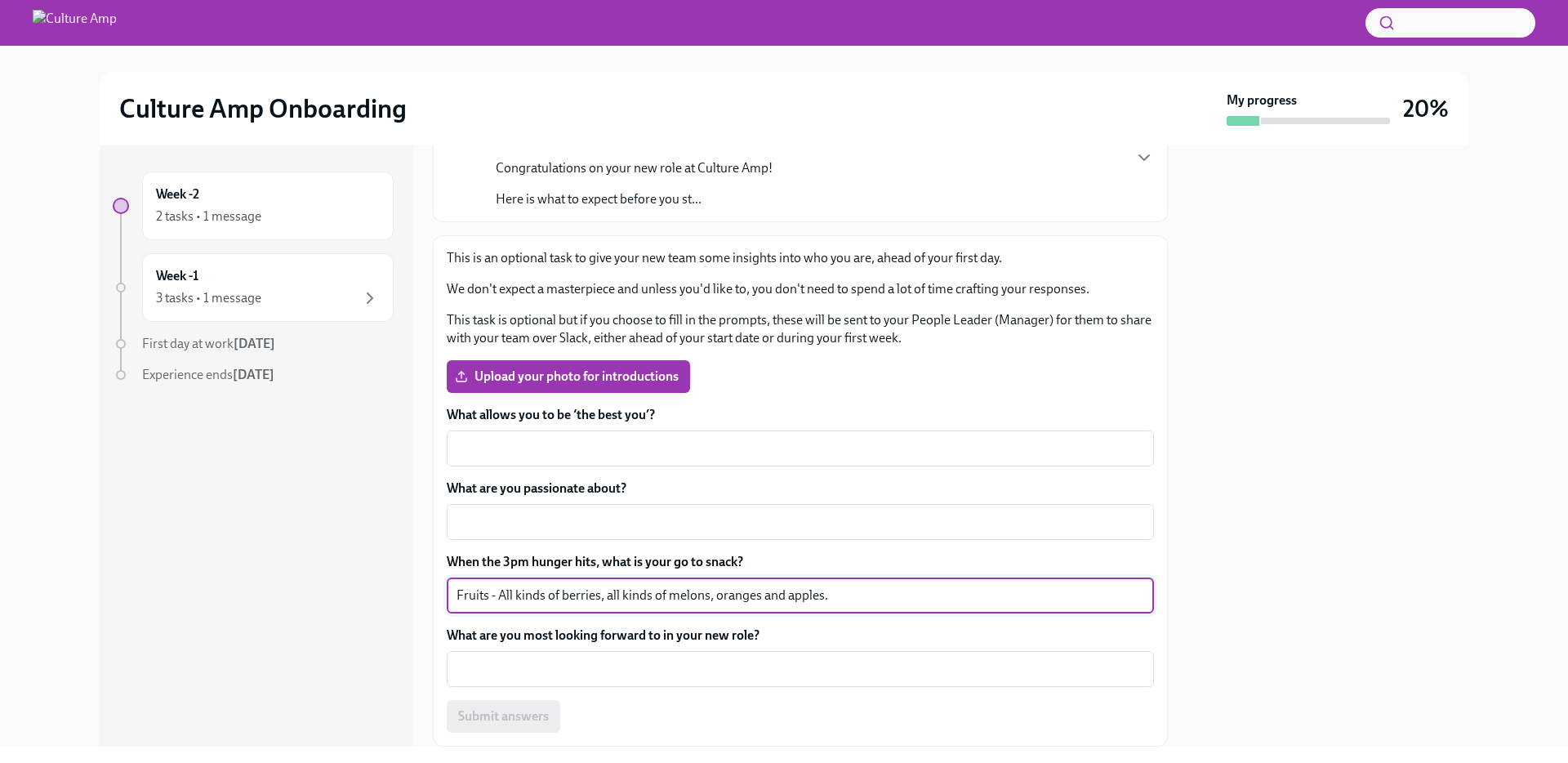
scroll to position [189, 0]
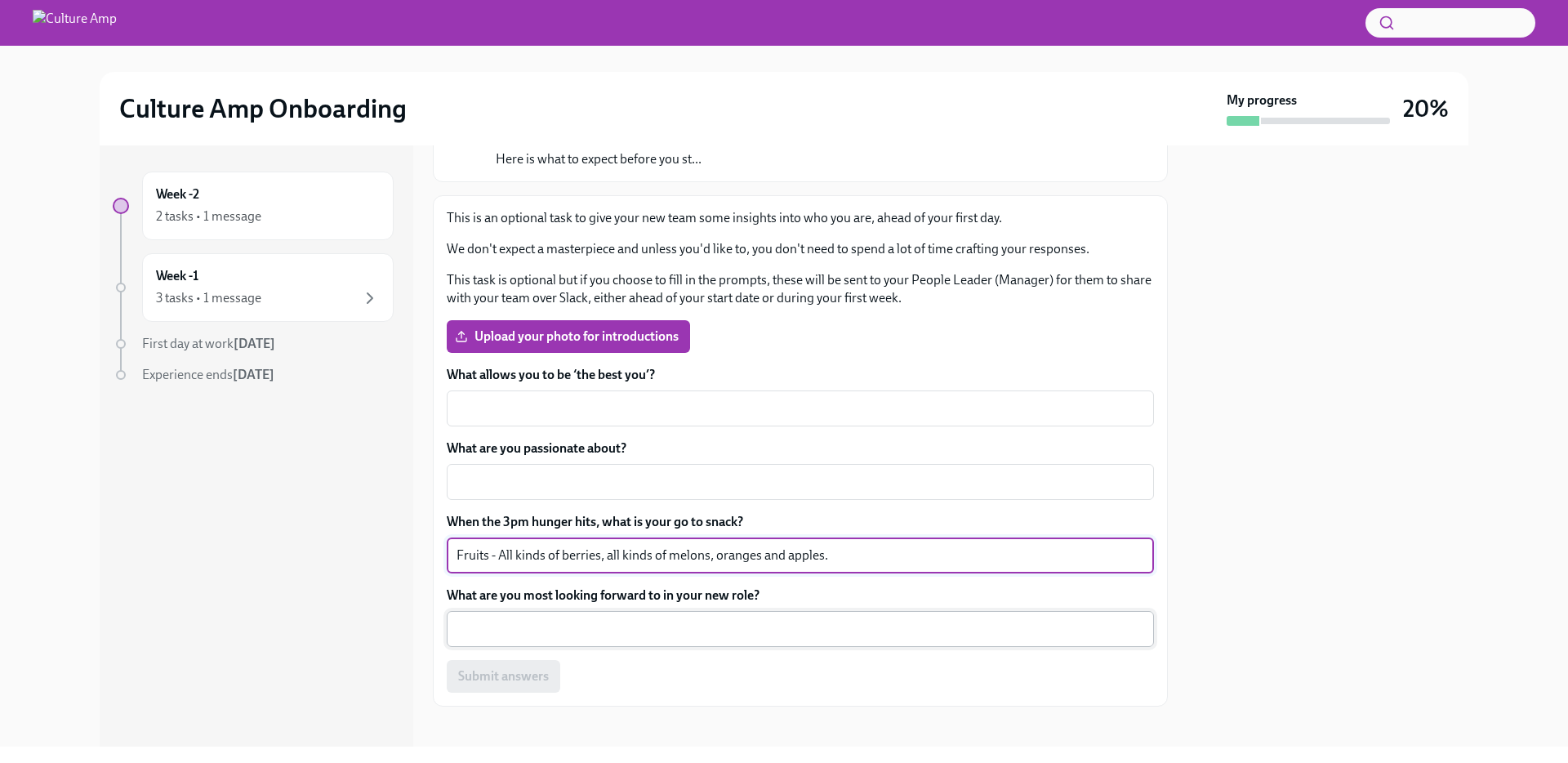
type textarea "Fruits - All kinds of berries, all kinds of melons, oranges and apples."
click at [532, 634] on textarea "What are you most looking forward to in your new role?" at bounding box center [800, 629] width 688 height 19
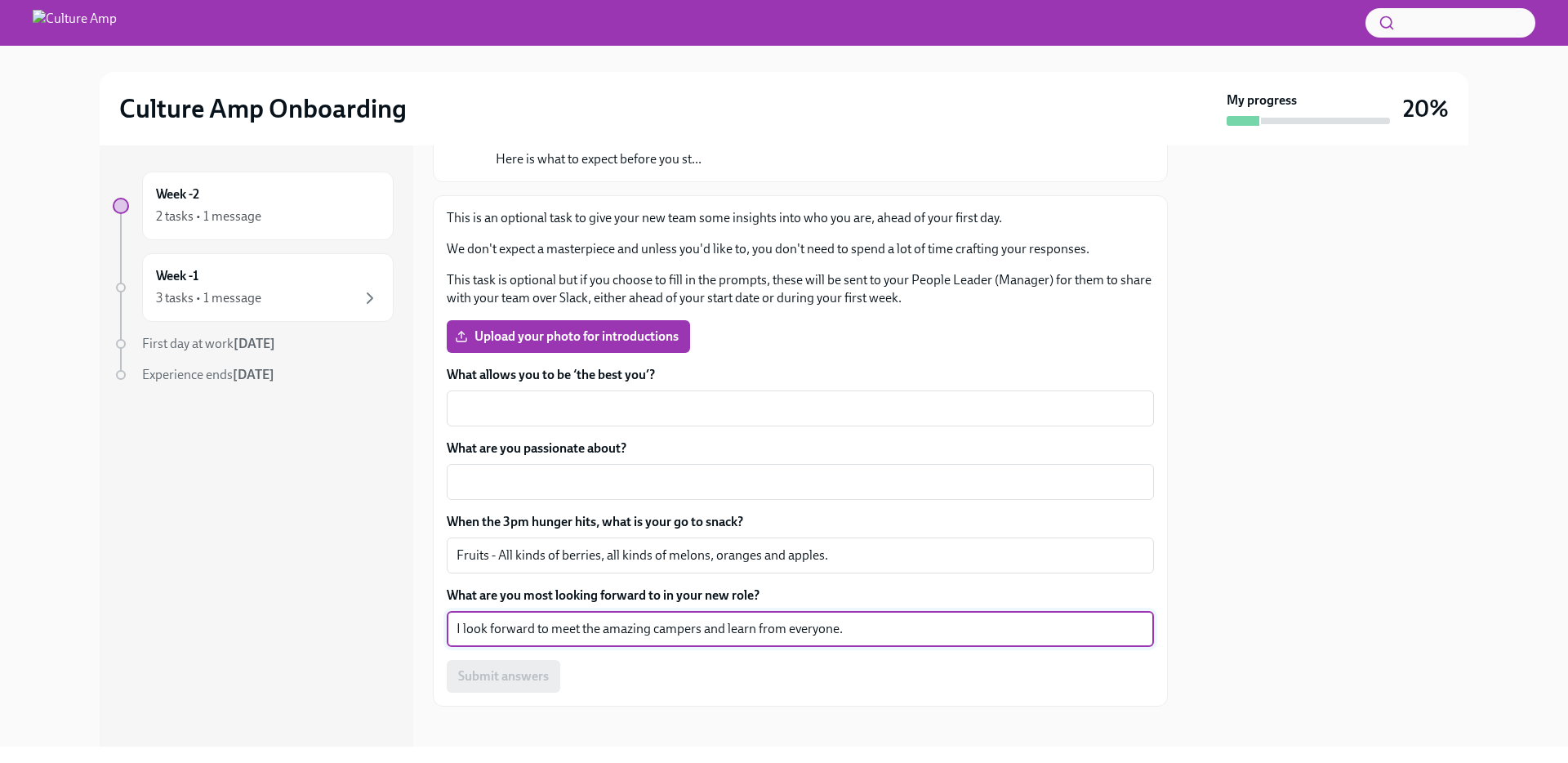
click at [458, 626] on textarea "I look forward to meet the amazing campers and learn from everyone." at bounding box center [800, 629] width 688 height 19
click at [557, 596] on label "What are you most looking forward to in your new role?" at bounding box center [800, 596] width 707 height 18
click at [557, 620] on textarea "I look forward to meet the amazing campers and learn from everyone." at bounding box center [800, 629] width 688 height 19
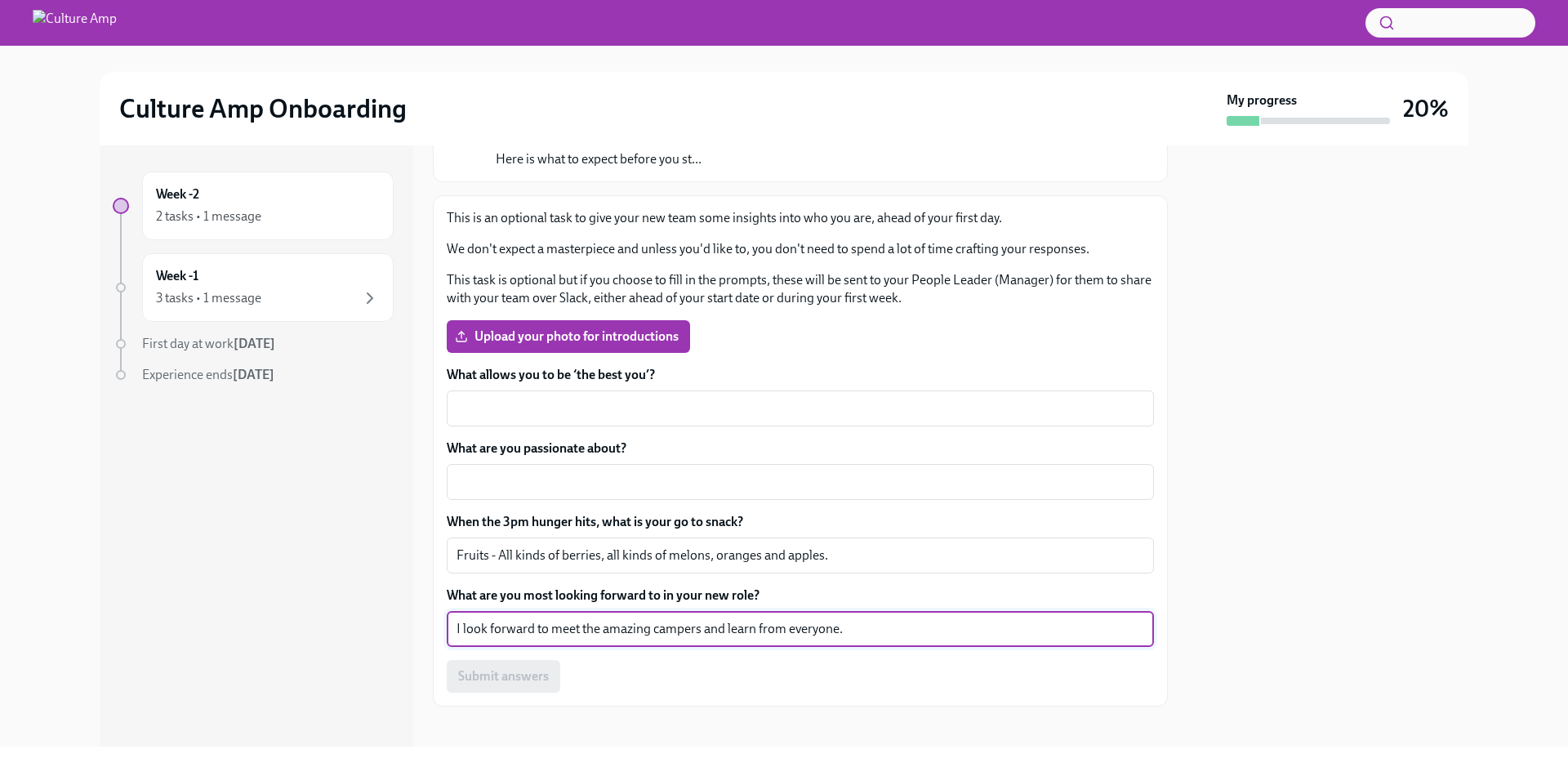
click at [557, 596] on label "What are you most looking forward to in your new role?" at bounding box center [800, 596] width 707 height 18
click at [557, 620] on textarea "I look forward to meet the amazing campers and learn from everyone." at bounding box center [800, 629] width 688 height 19
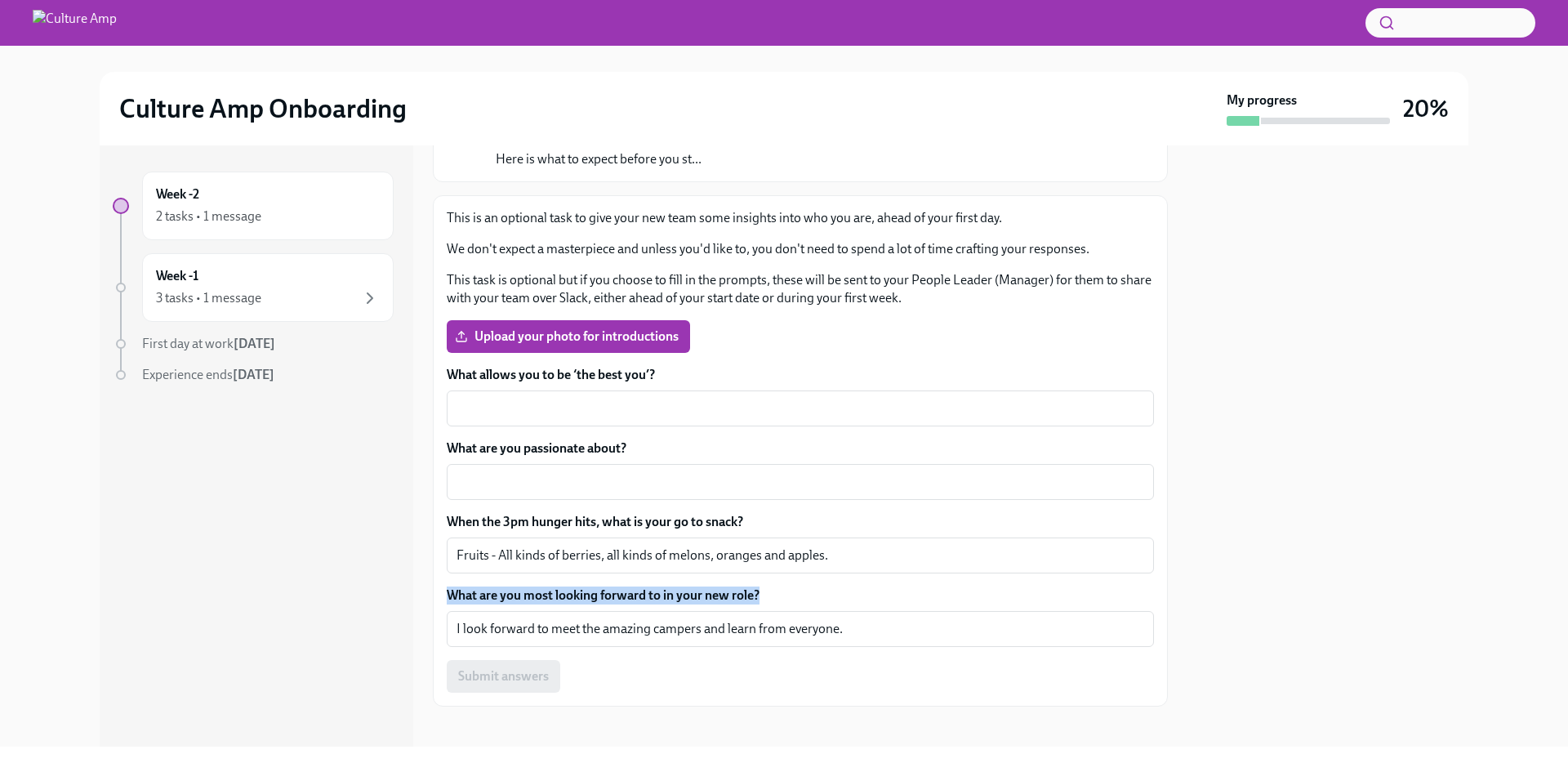
click at [557, 596] on label "What are you most looking forward to in your new role?" at bounding box center [800, 596] width 707 height 18
click at [557, 620] on textarea "I look forward to meet the amazing campers and learn from everyone." at bounding box center [800, 629] width 688 height 19
click at [600, 626] on textarea "I look forward to meet the amazing campers and learn from everyone." at bounding box center [800, 629] width 688 height 19
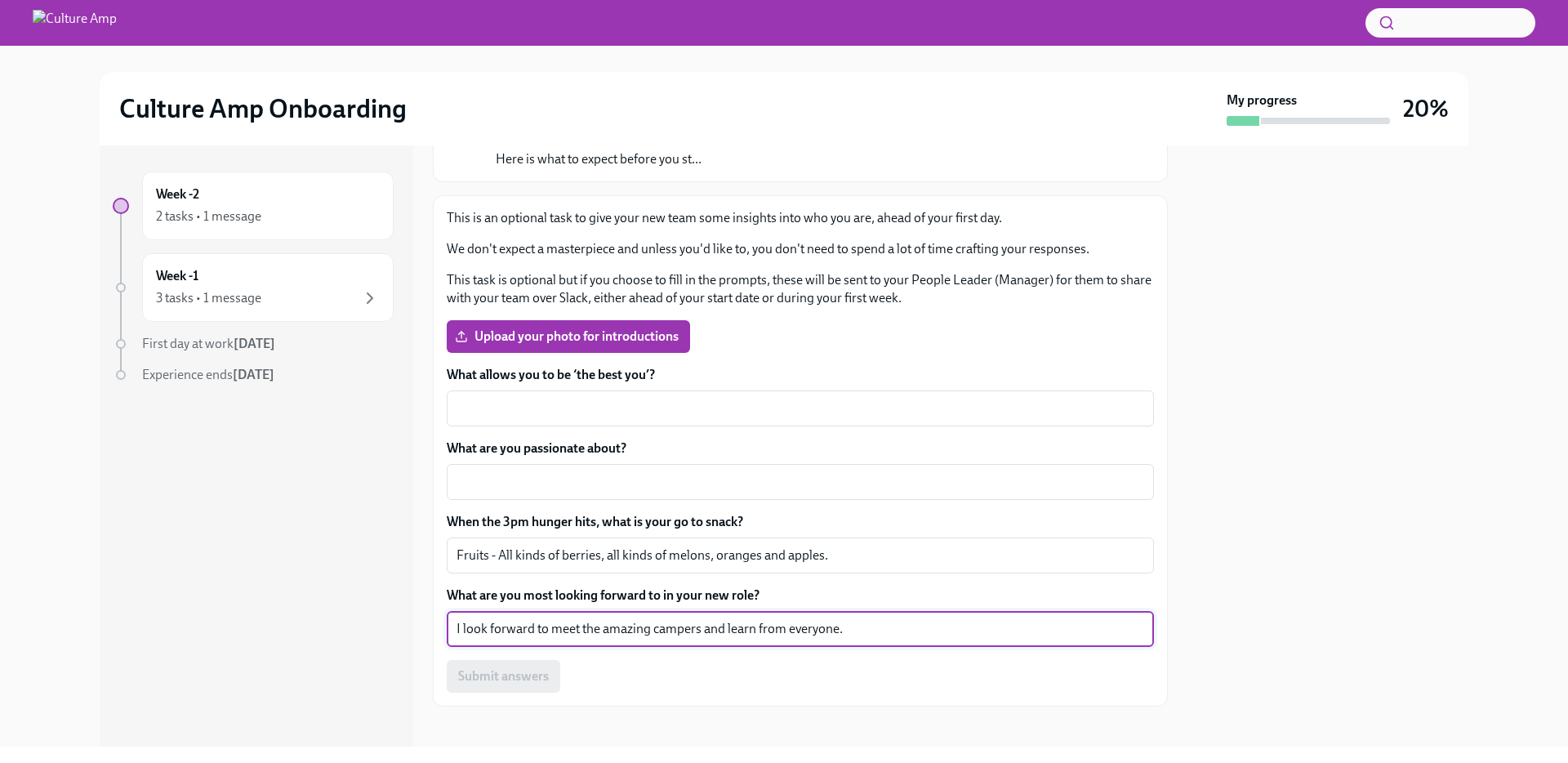
click at [600, 626] on textarea "I look forward to meet the amazing campers and learn from everyone." at bounding box center [800, 629] width 688 height 19
click at [470, 630] on textarea "I look forward to meet the amazing campers and learn from everyone." at bounding box center [800, 629] width 688 height 19
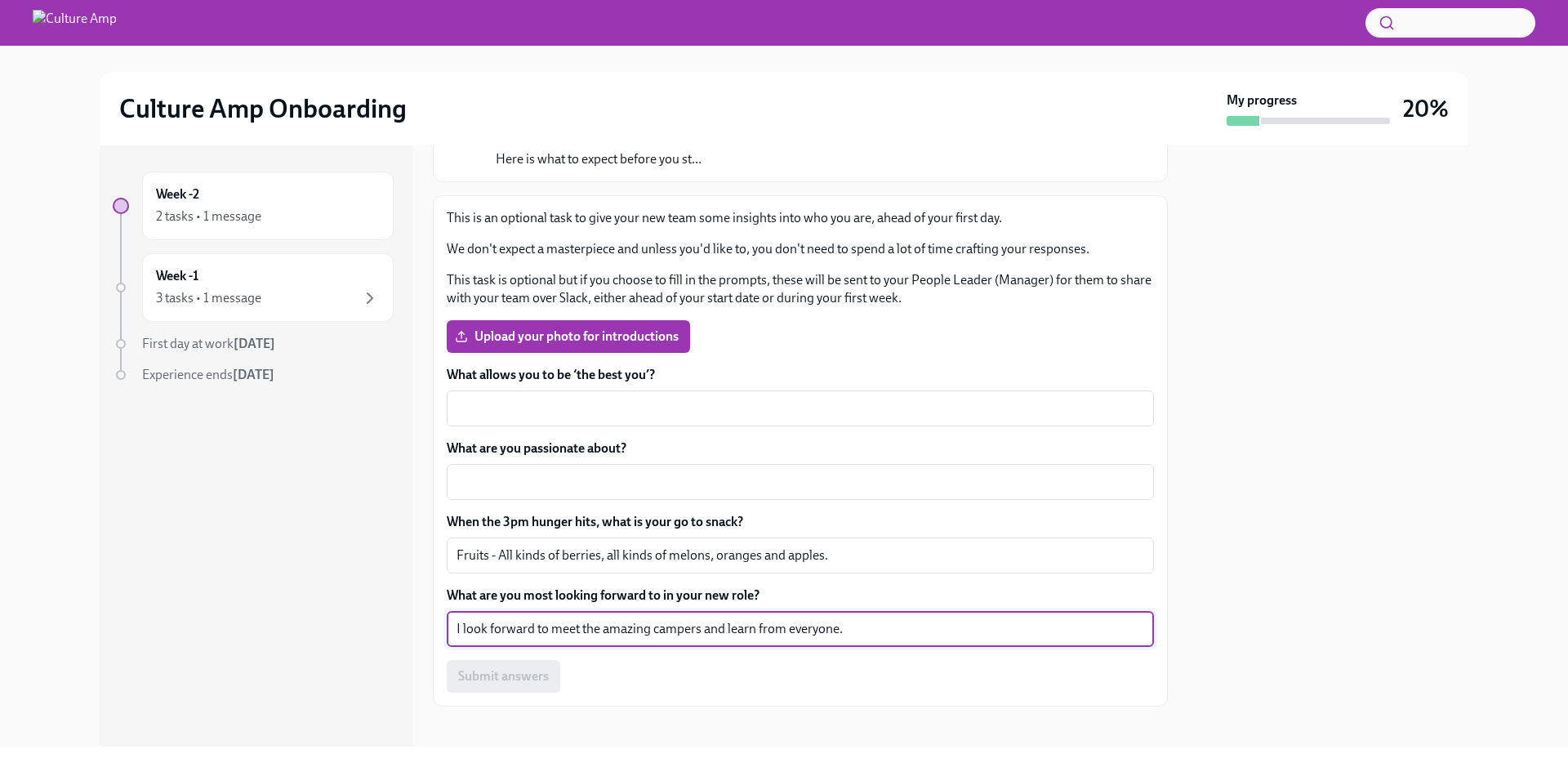
click at [470, 630] on textarea "I look forward to meet the amazing campers and learn from everyone." at bounding box center [800, 629] width 688 height 19
click at [882, 634] on textarea "I'm super excited to meet the amazing campers and learn from everyone." at bounding box center [800, 629] width 688 height 19
click at [639, 629] on textarea "I'm super excited to meet the amazing campers and learn from everyone. And buil…" at bounding box center [800, 629] width 688 height 19
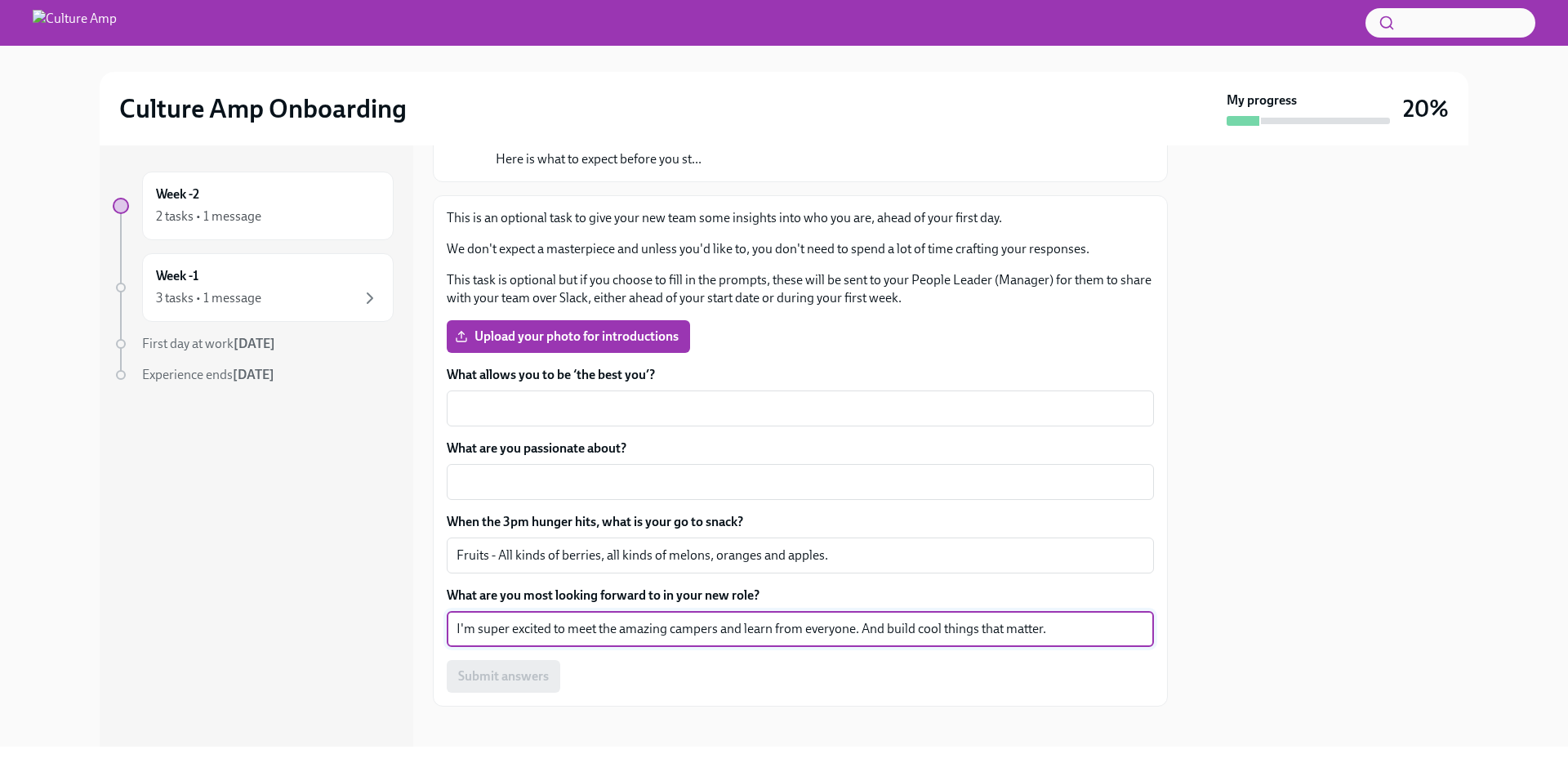
click at [732, 626] on textarea "I'm super excited to meet the amazing campers and learn from everyone. And buil…" at bounding box center [800, 629] width 688 height 19
drag, startPoint x: 839, startPoint y: 628, endPoint x: 1155, endPoint y: 629, distance: 316.0
click at [1155, 629] on div "About You To Do Due [DATE] Congratulations! Your Culture Amp Onboarding starts …" at bounding box center [800, 446] width 735 height 601
drag, startPoint x: 1073, startPoint y: 629, endPoint x: 837, endPoint y: 631, distance: 236.0
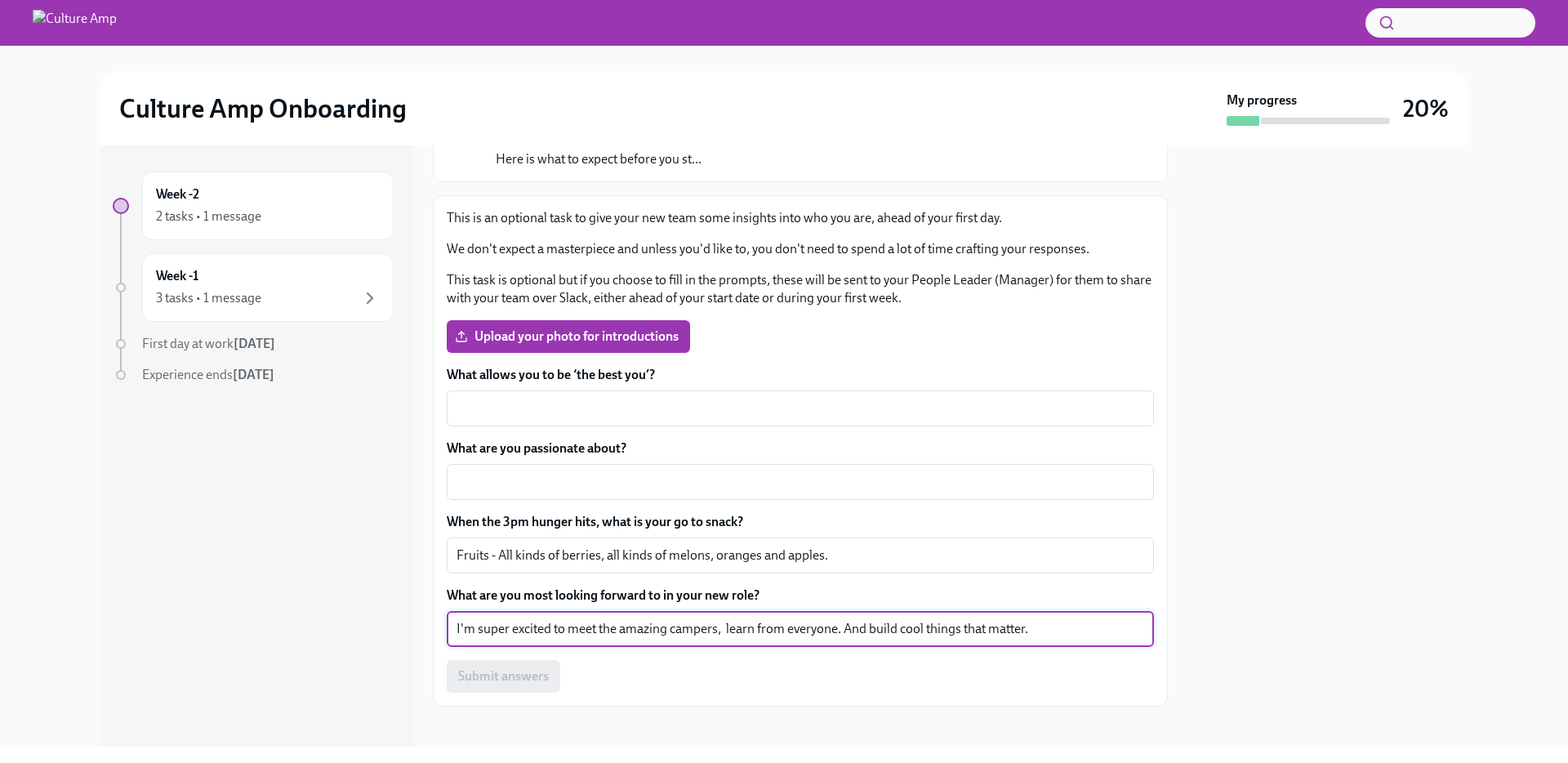
click at [837, 631] on textarea "I'm super excited to meet the amazing campers, learn from everyone. And build c…" at bounding box center [800, 629] width 688 height 19
paste textarea "and build things that truly matter"
type textarea "I'm super excited to meet the amazing campers, learn from everyone, and build t…"
click at [591, 486] on textarea "What are you passionate about?" at bounding box center [800, 482] width 688 height 19
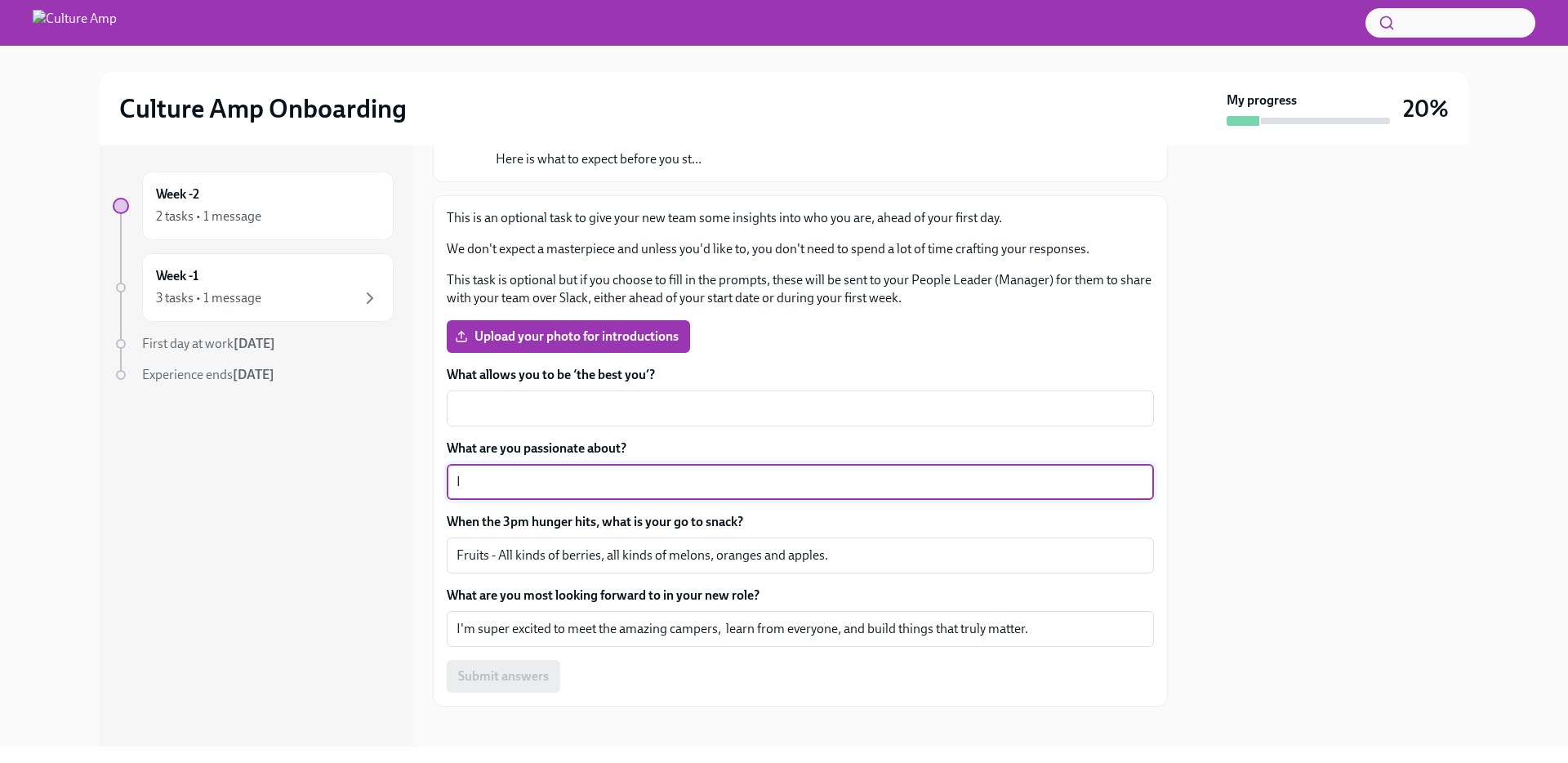
type textarea "I"
type textarea "I'm passionate about"
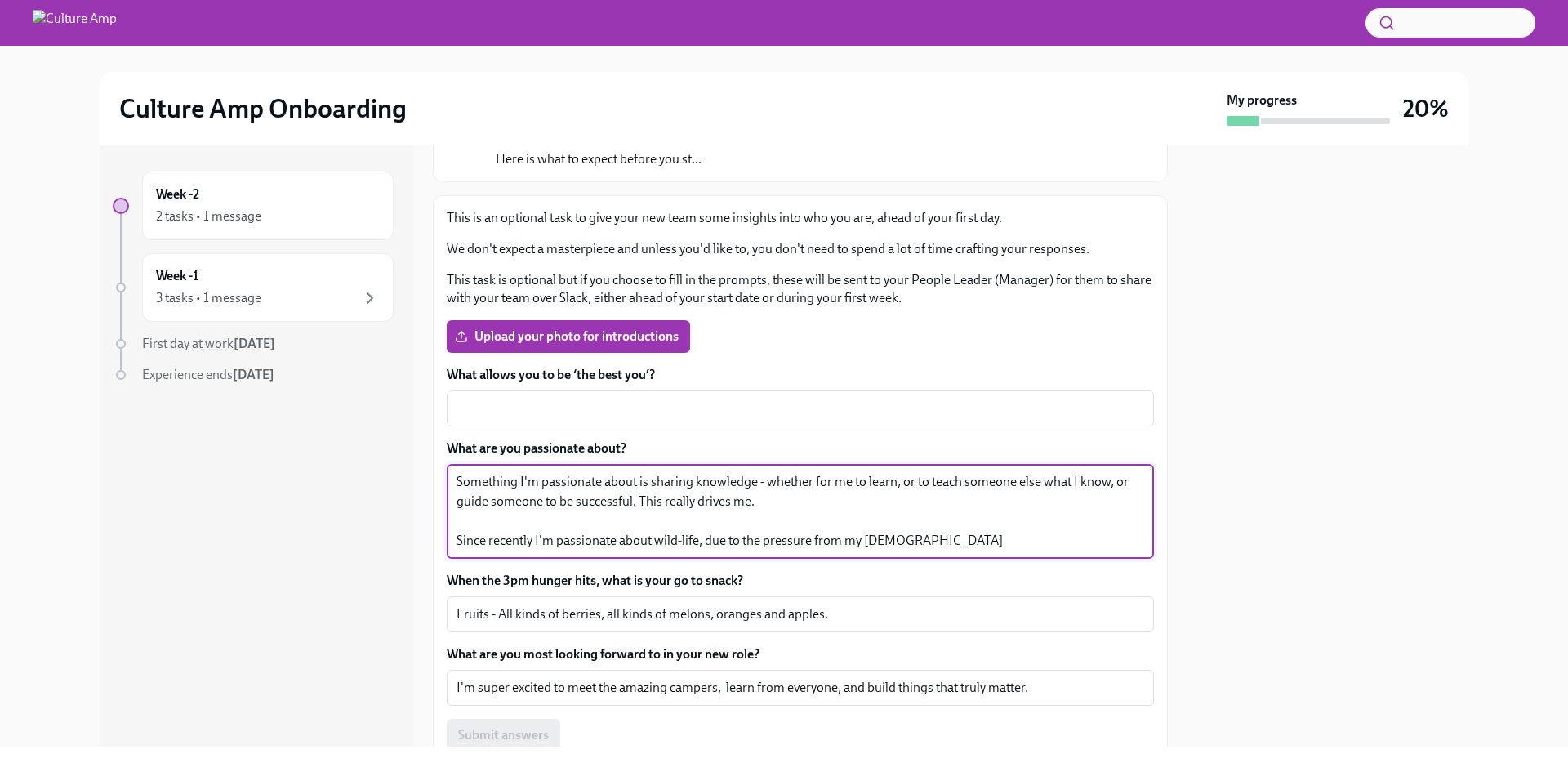
click at [868, 537] on textarea "Something I'm passionate about is sharing knowledge - whether for me to learn, …" at bounding box center [800, 512] width 688 height 79
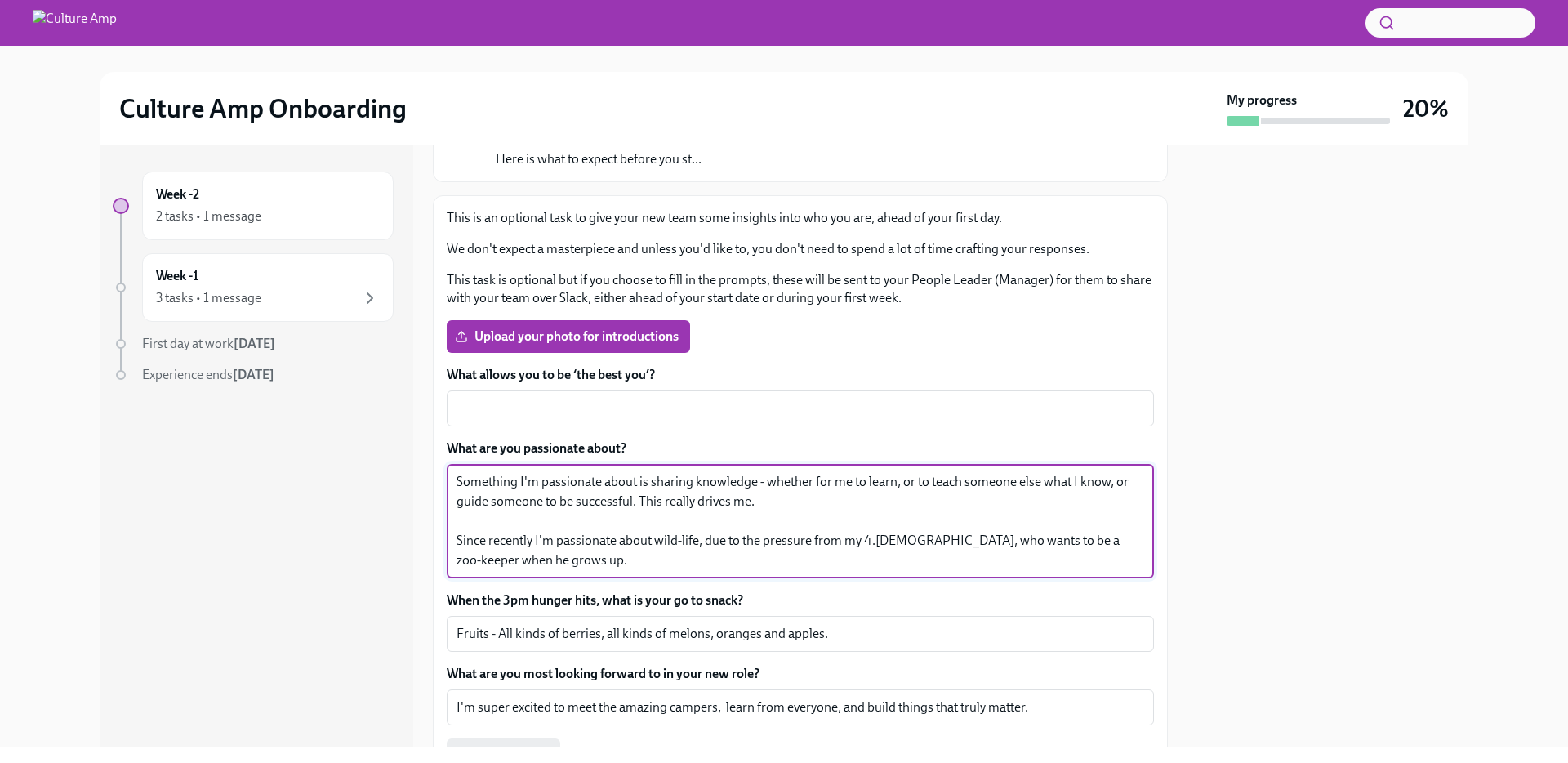
click at [557, 544] on textarea "Something I'm passionate about is sharing knowledge - whether for me to learn, …" at bounding box center [800, 521] width 688 height 98
click at [599, 560] on textarea "Something I'm passionate about is sharing knowledge - whether for me to learn, …" at bounding box center [800, 521] width 688 height 98
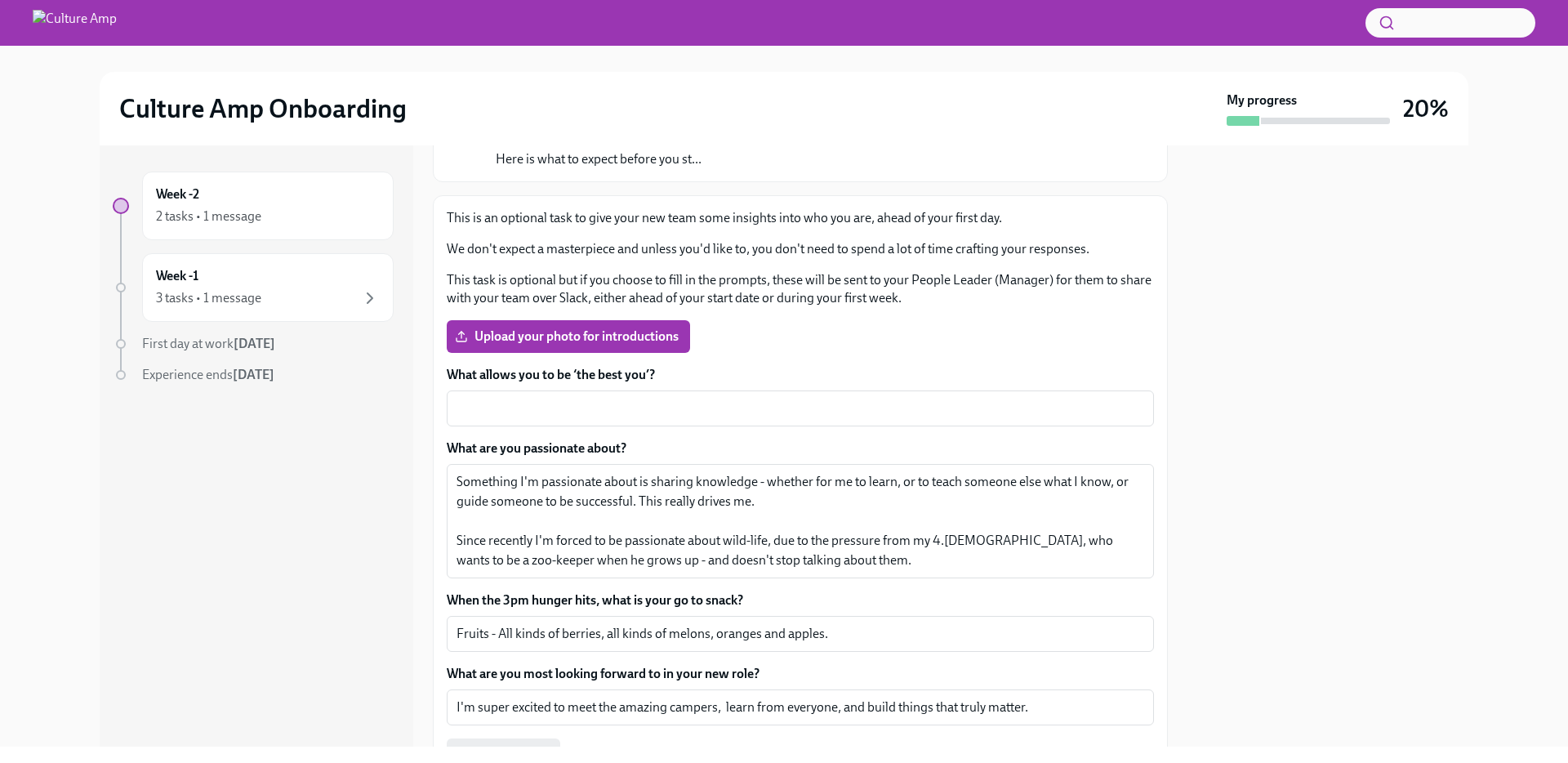
click at [514, 447] on label "What are you passionate about?" at bounding box center [800, 449] width 707 height 18
click at [514, 472] on textarea "Something I'm passionate about is sharing knowledge - whether for me to learn, …" at bounding box center [800, 521] width 688 height 98
click at [514, 447] on label "What are you passionate about?" at bounding box center [800, 449] width 707 height 18
click at [514, 472] on textarea "Something I'm passionate about is sharing knowledge - whether for me to learn, …" at bounding box center [800, 521] width 688 height 98
click at [514, 446] on label "What are you passionate about?" at bounding box center [800, 449] width 707 height 18
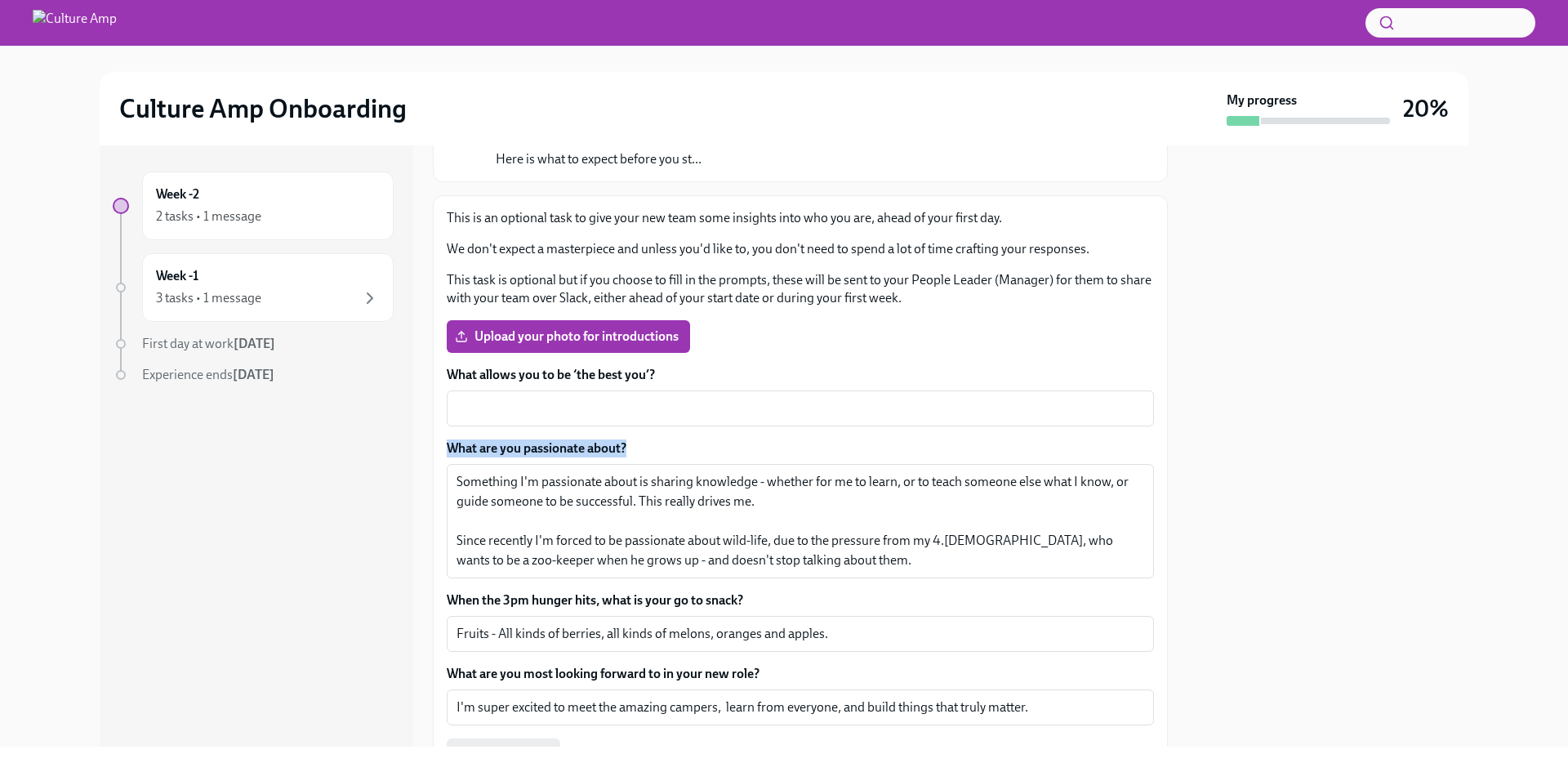
click at [514, 472] on textarea "Something I'm passionate about is sharing knowledge - whether for me to learn, …" at bounding box center [800, 521] width 688 height 98
click at [526, 493] on textarea "Something I'm passionate about is sharing knowledge - whether for me to learn, …" at bounding box center [800, 521] width 688 height 98
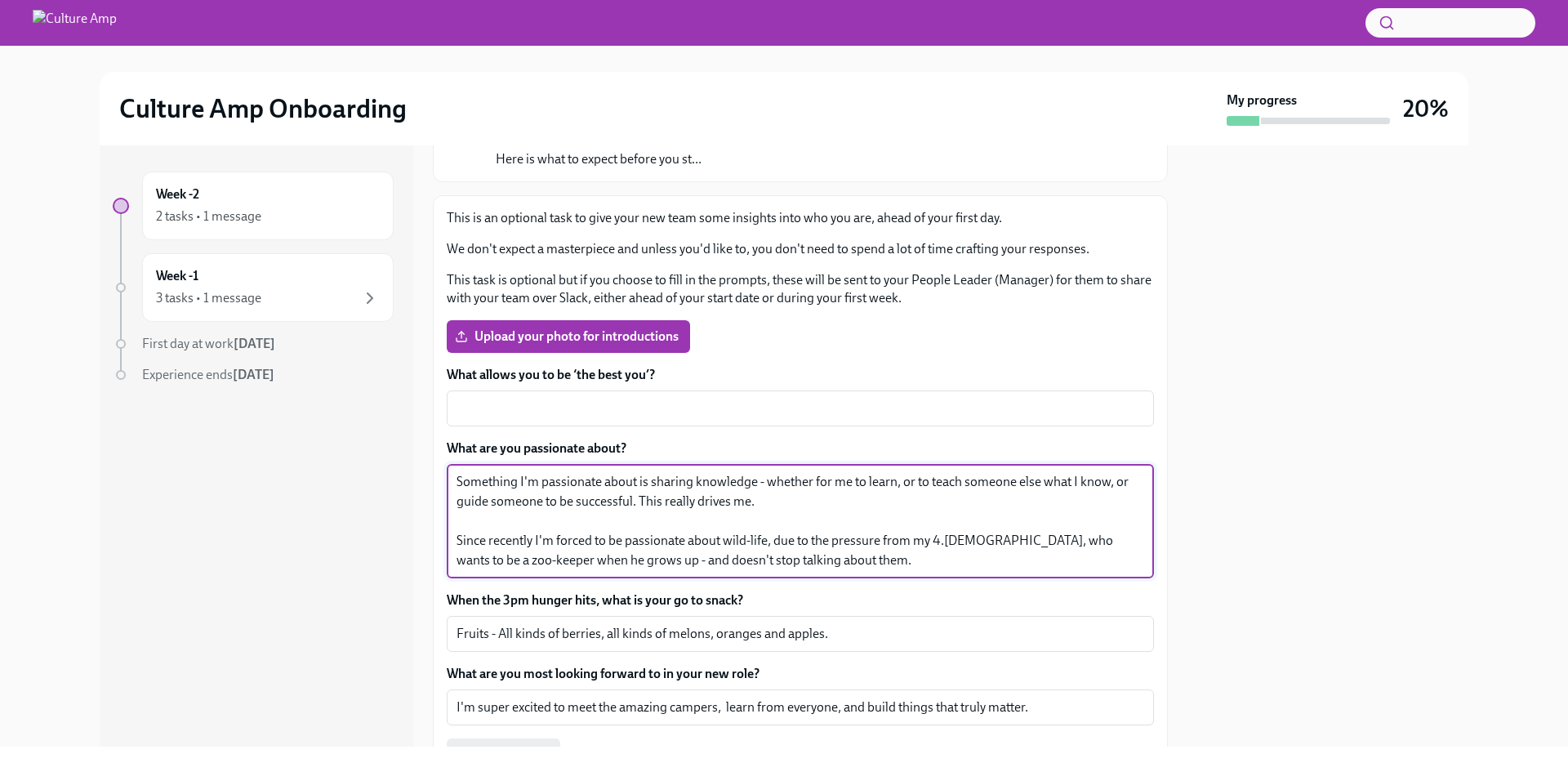
click at [557, 494] on textarea "Something I'm passionate about is sharing knowledge - whether for me to learn, …" at bounding box center [800, 521] width 688 height 98
click at [599, 486] on textarea "Something I'm passionate about is sharing knowledge - whether for me to learn, …" at bounding box center [800, 521] width 688 height 98
drag, startPoint x: 521, startPoint y: 482, endPoint x: 411, endPoint y: 482, distance: 110.0
click at [411, 482] on div "Week -2 2 tasks • 1 message Week -1 3 tasks • 1 message First day at work [DATE…" at bounding box center [784, 446] width 1369 height 601
click at [710, 483] on textarea "I'm passionate about is sharing knowledge - whether for me to learn, or to teac…" at bounding box center [800, 521] width 688 height 98
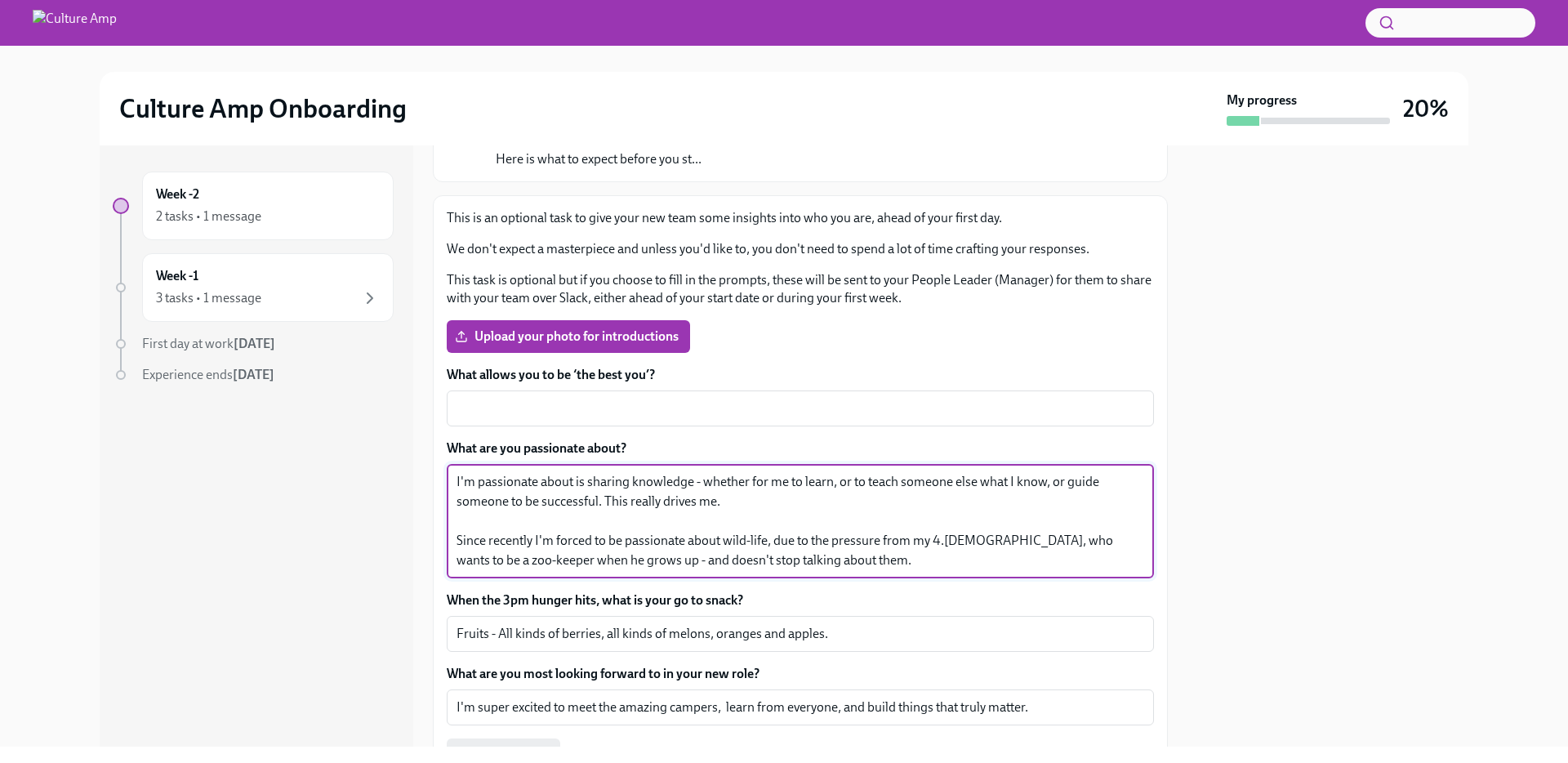
drag, startPoint x: 710, startPoint y: 483, endPoint x: 818, endPoint y: 487, distance: 108.1
click at [818, 487] on textarea "I'm passionate about is sharing knowledge - whether for me to learn, or to teac…" at bounding box center [800, 521] width 688 height 98
paste textarea "Whether I'm learning something new myself"
click at [697, 503] on textarea "I'm passionate about is sharing knowledge - Whether I'm learning something new …" at bounding box center [800, 521] width 688 height 98
drag, startPoint x: 697, startPoint y: 503, endPoint x: 782, endPoint y: 503, distance: 85.0
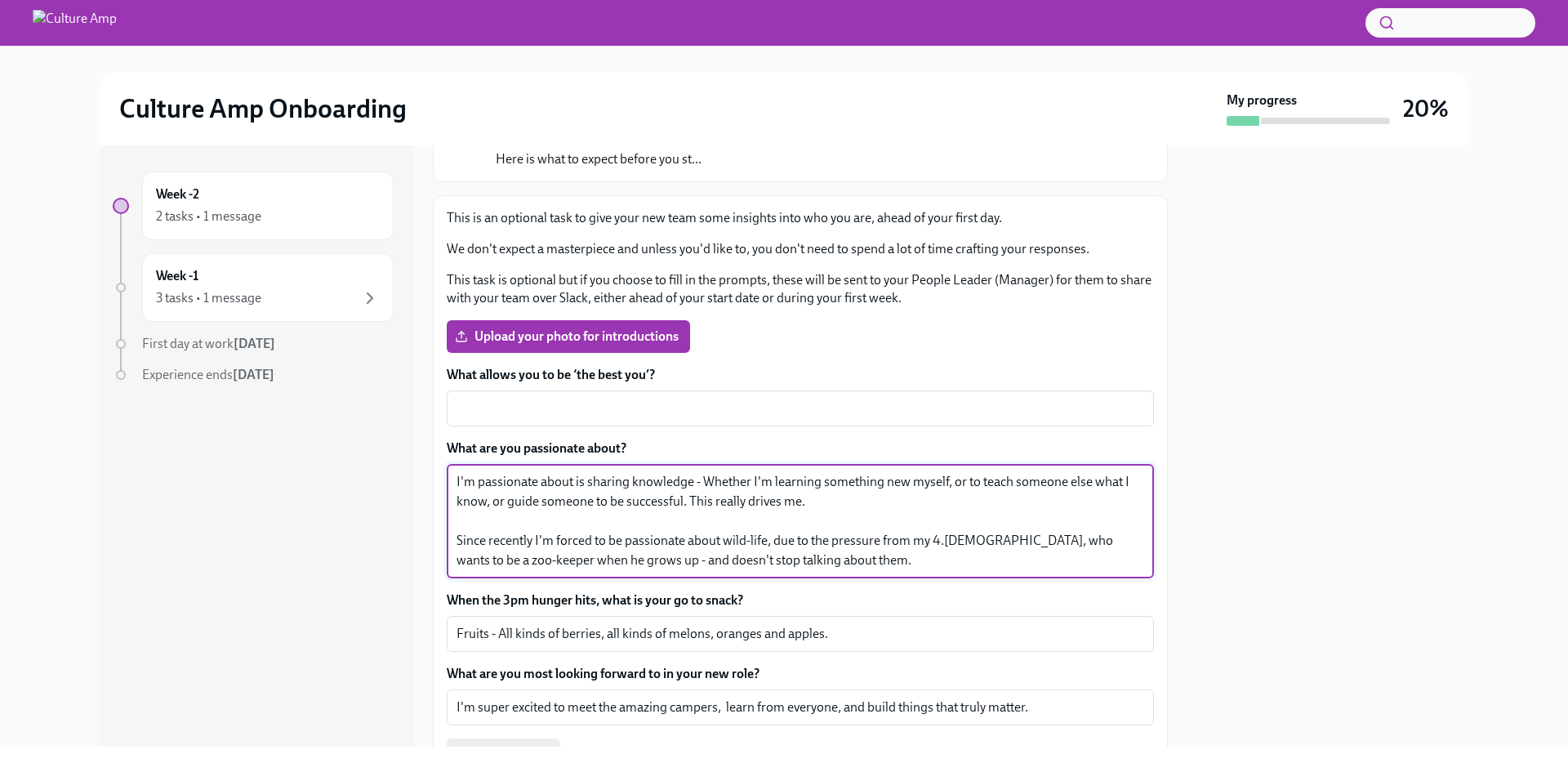
click at [782, 503] on textarea "I'm passionate about is sharing knowledge - Whether I'm learning something new …" at bounding box center [800, 521] width 688 height 98
paste textarea "the idea of continuous growth and collaboration tru"
click at [691, 501] on textarea "I'm passionate about is sharing knowledge - Whether I'm learning something new …" at bounding box center [800, 521] width 688 height 98
click at [491, 520] on textarea "I'm passionate about is sharing knowledge - Whether I'm learning something new …" at bounding box center [800, 521] width 688 height 98
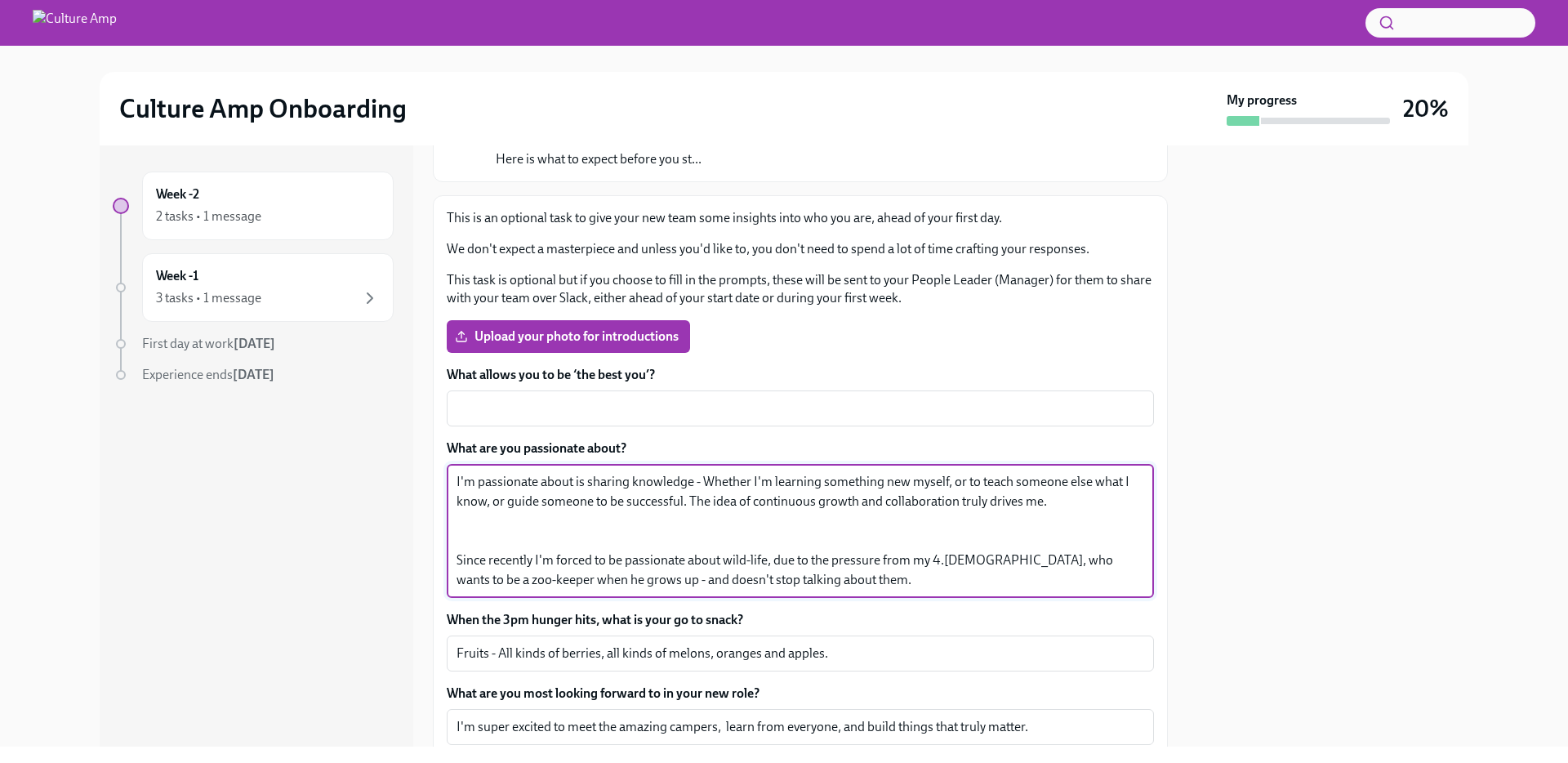
paste textarea "On a more personal note, I’ve recently been 'forced' to become passionate about…"
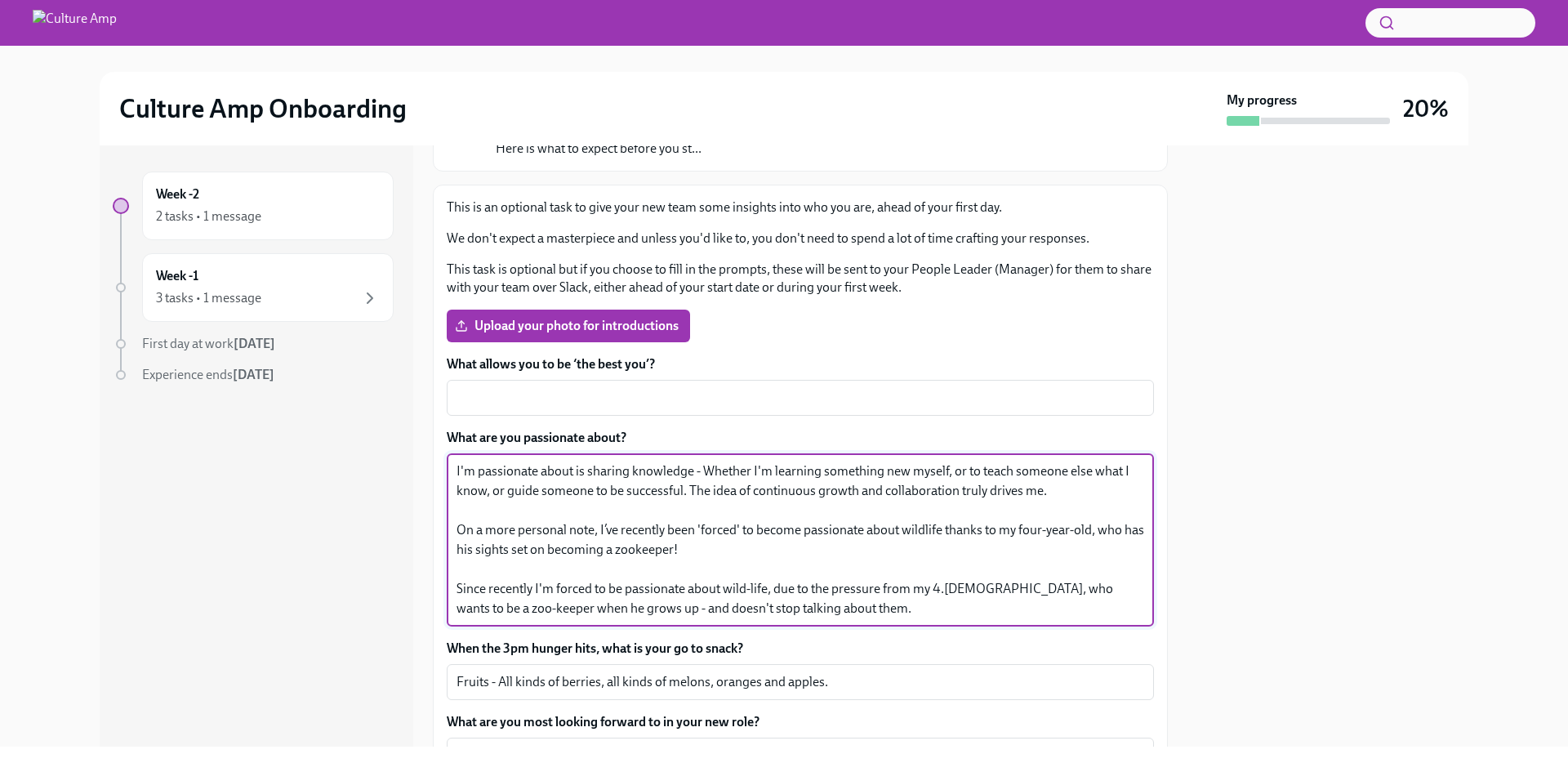
scroll to position [220, 0]
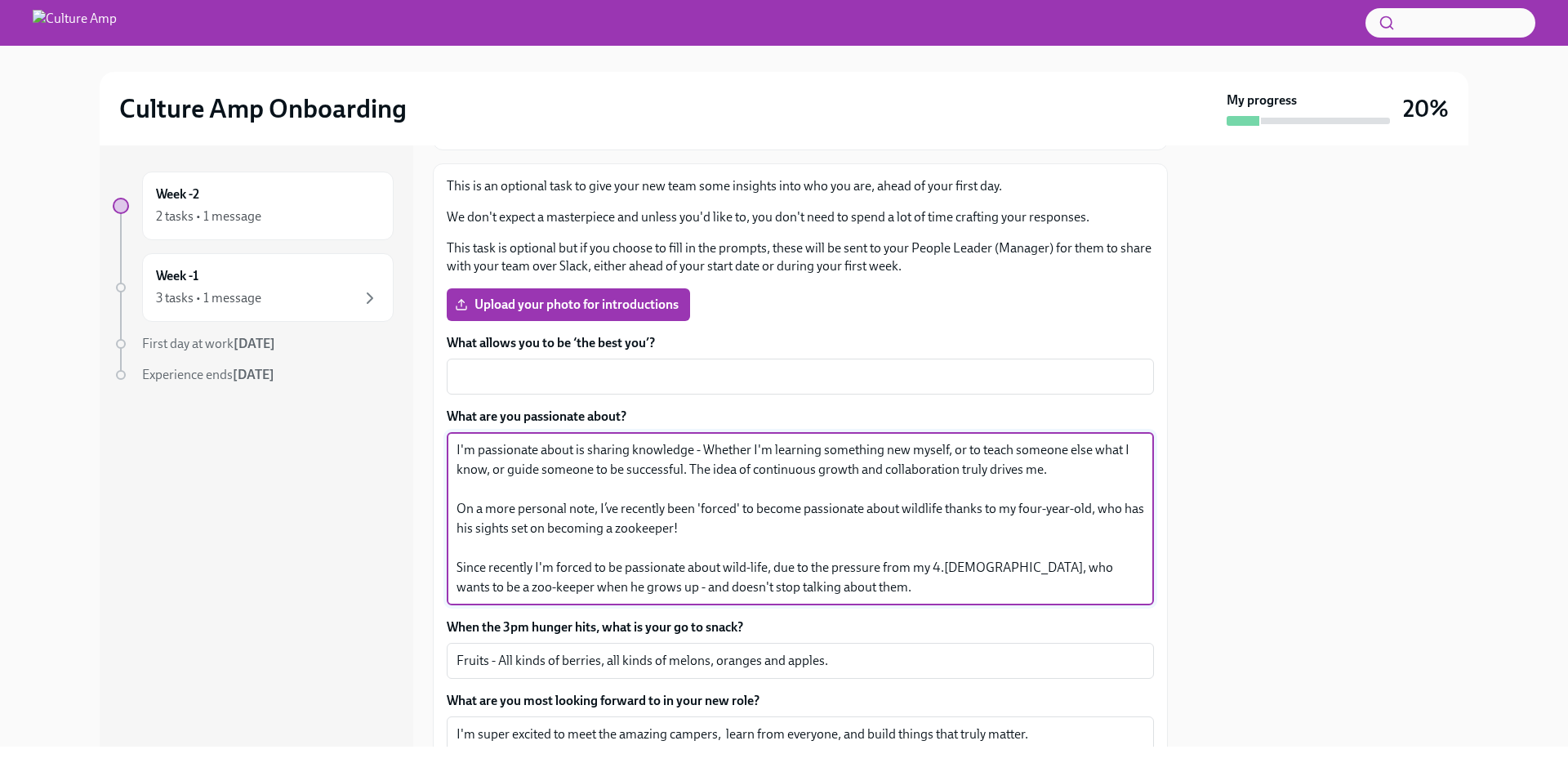
click at [730, 572] on textarea "I'm passionate about is sharing knowledge - Whether I'm learning something new …" at bounding box center [800, 519] width 688 height 157
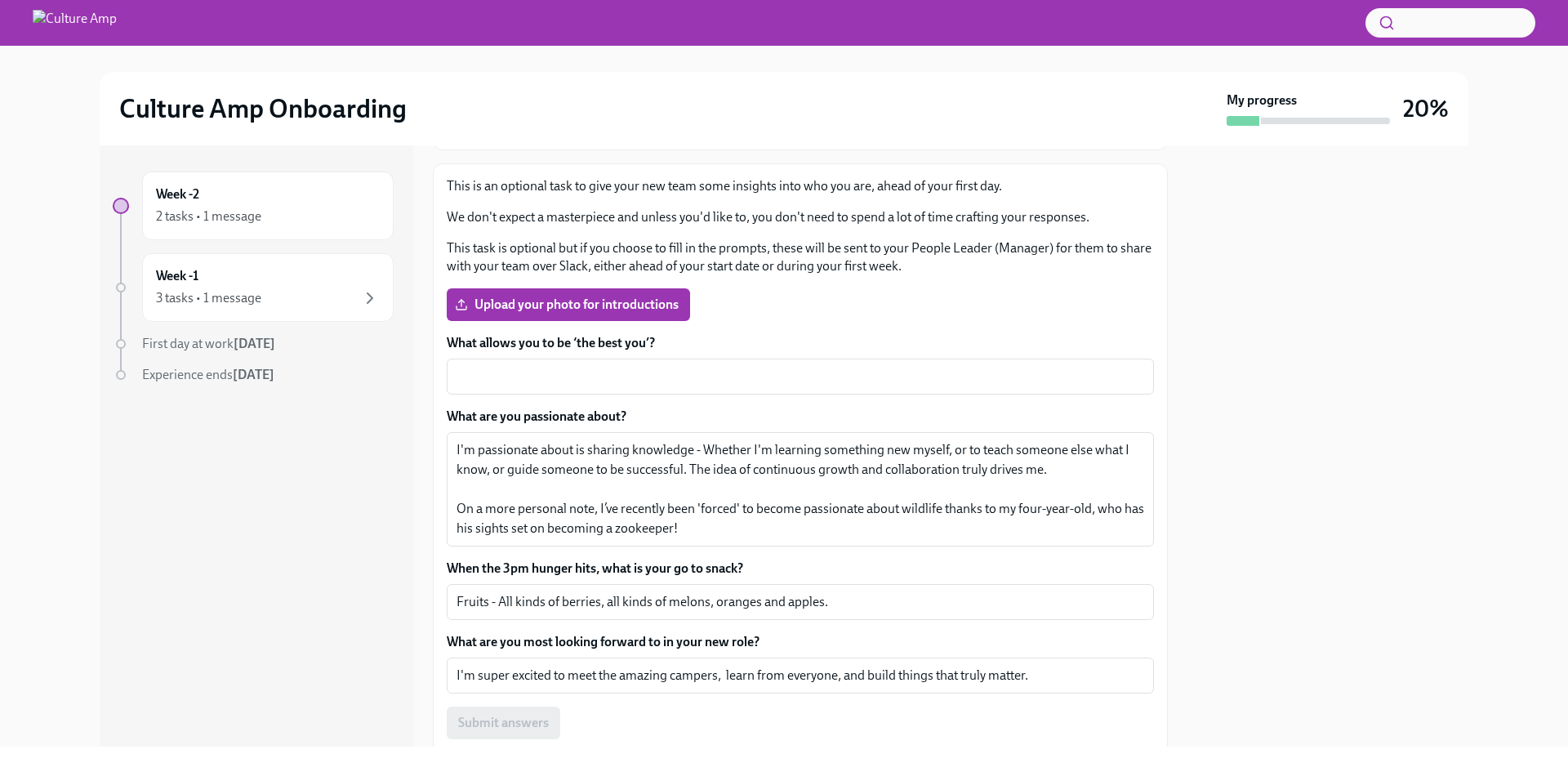
click at [994, 249] on p "This task is optional but if you choose to fill in the prompts, these will be s…" at bounding box center [800, 257] width 707 height 36
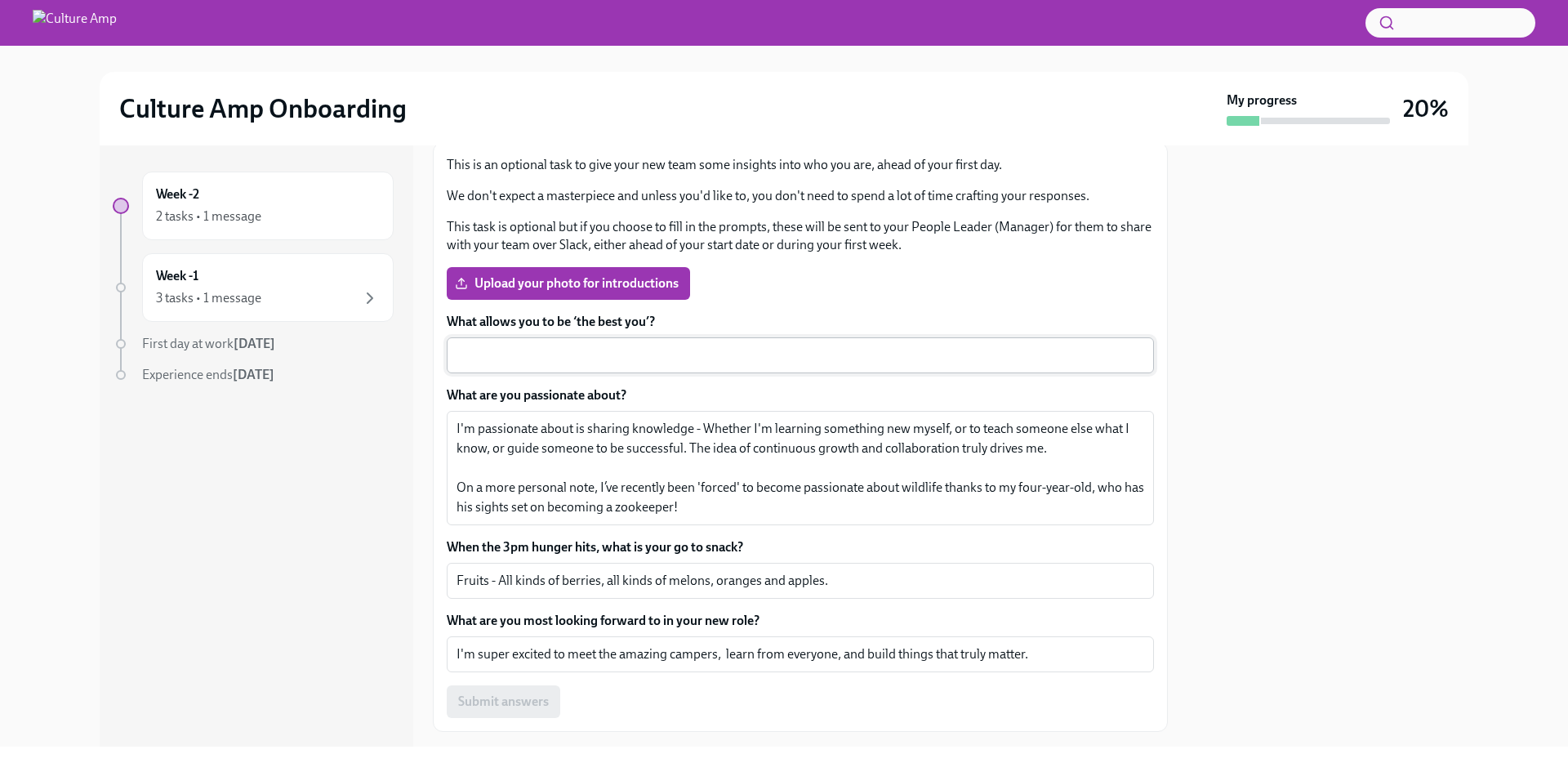
scroll to position [263, 0]
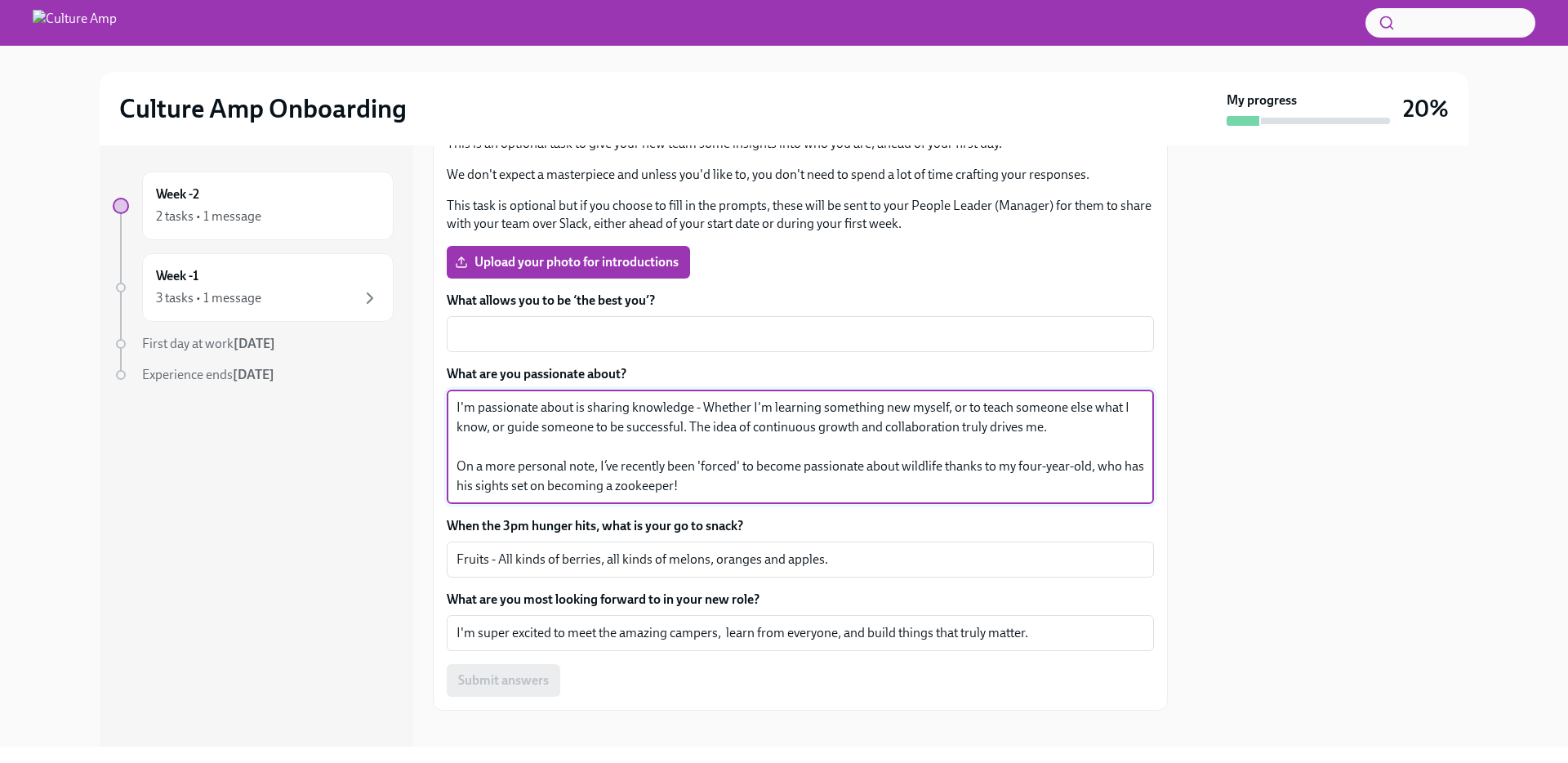
click at [708, 405] on textarea "I'm passionate about is sharing knowledge - Whether I'm learning something new …" at bounding box center [800, 447] width 688 height 98
click at [876, 439] on textarea "I'm passionate about is sharing knowledge - whether I'm learning something new …" at bounding box center [800, 447] width 688 height 98
type textarea "I'm passionate about is sharing knowledge - whether I'm learning something new …"
click at [1347, 438] on div at bounding box center [1328, 446] width 281 height 601
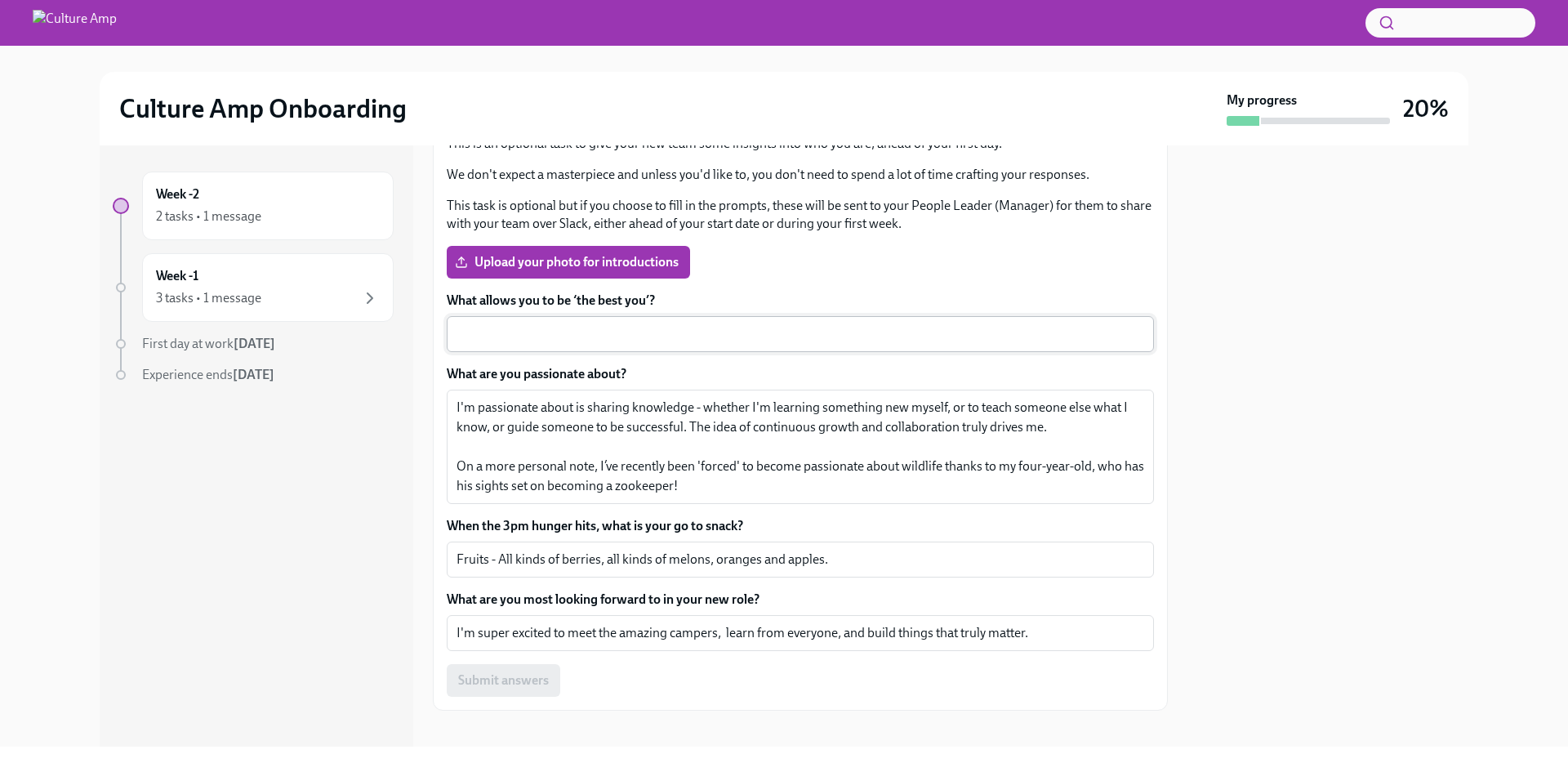
click at [520, 332] on textarea "What allows you to be ‘the best you’?" at bounding box center [800, 334] width 688 height 19
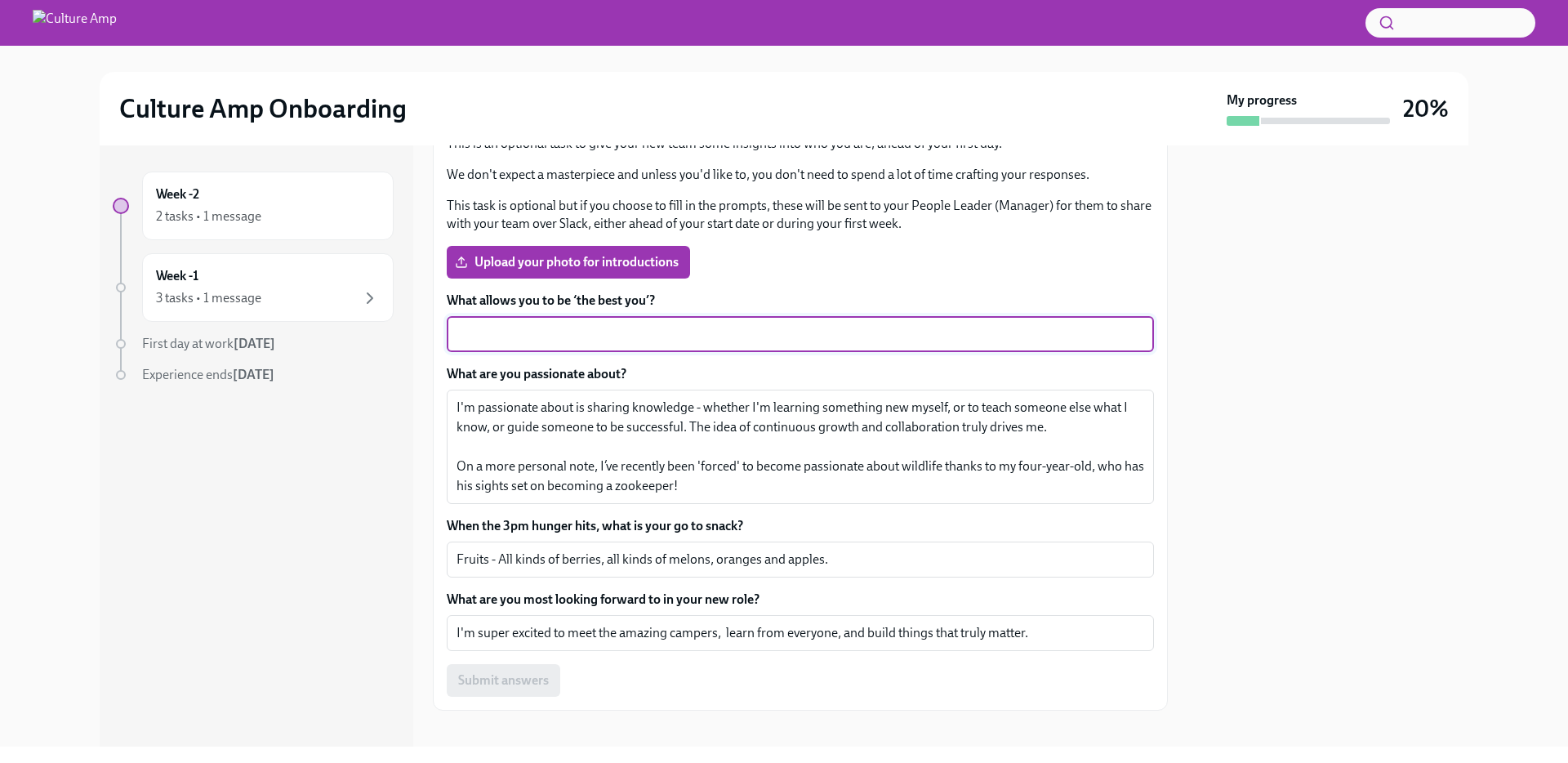
click at [510, 305] on label "What allows you to be ‘the best you’?" at bounding box center [800, 301] width 707 height 18
click at [510, 324] on textarea "What allows you to be ‘the best you’?" at bounding box center [800, 334] width 688 height 19
click at [510, 305] on label "What allows you to be ‘the best you’?" at bounding box center [800, 301] width 707 height 18
click at [510, 324] on textarea "What allows you to be ‘the best you’?" at bounding box center [800, 334] width 688 height 19
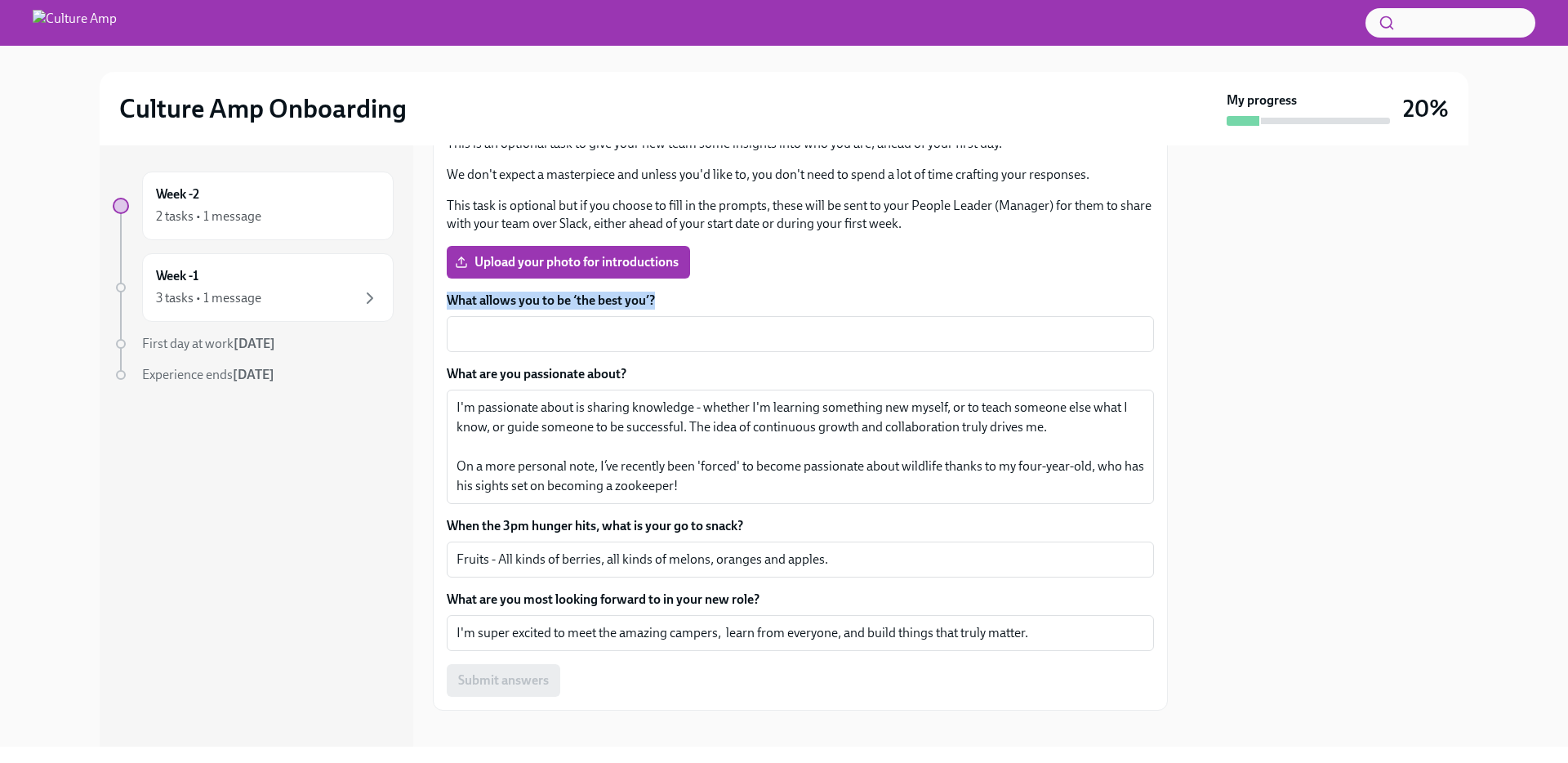
click at [510, 305] on label "What allows you to be ‘the best you’?" at bounding box center [800, 301] width 707 height 18
click at [510, 324] on textarea "What allows you to be ‘the best you’?" at bounding box center [800, 334] width 688 height 19
copy label "What allows you to be ‘the best you’?"
click at [531, 330] on textarea "What allows you to be ‘the best you’?" at bounding box center [800, 334] width 688 height 19
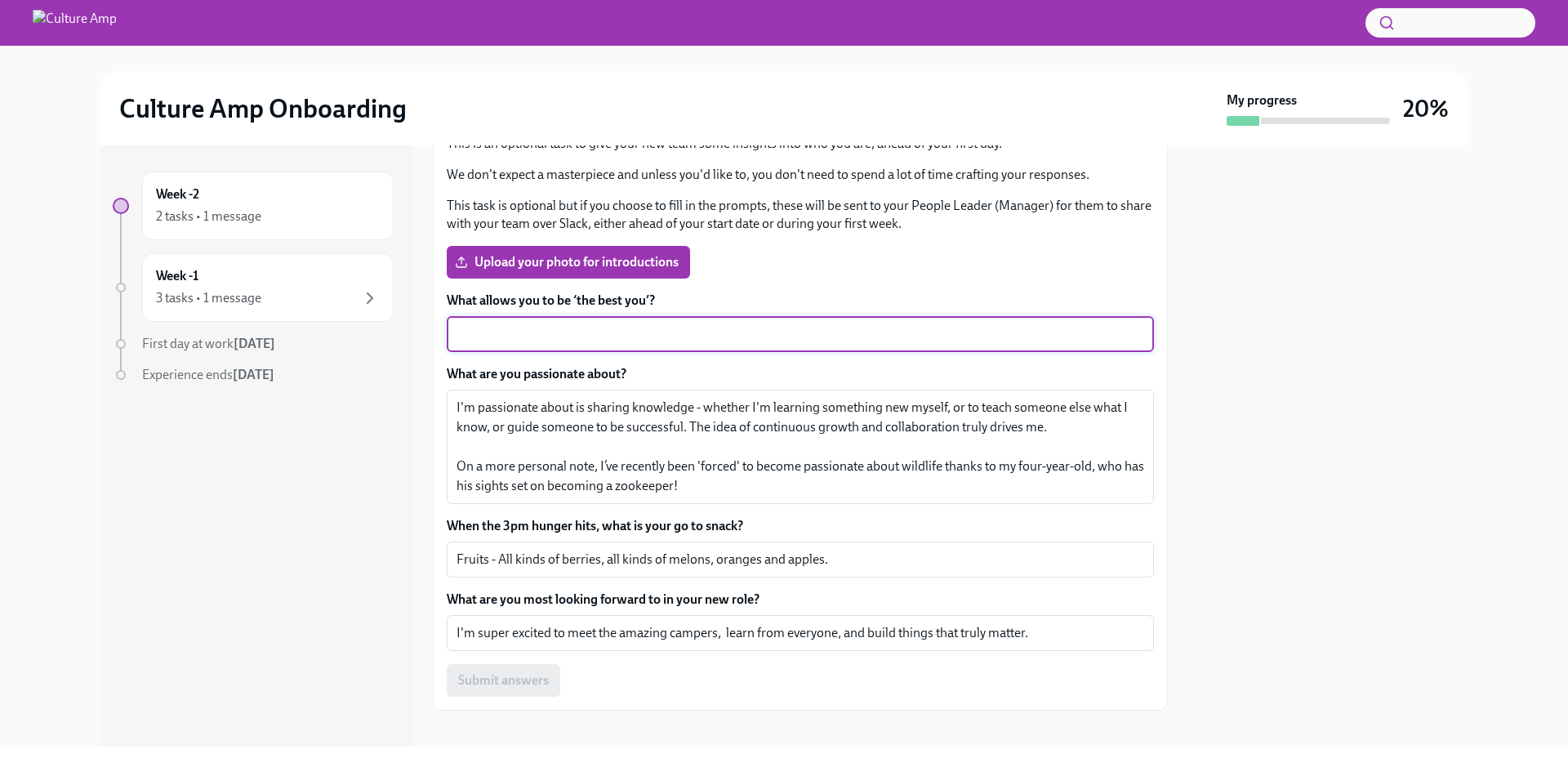
click at [583, 300] on label "What allows you to be ‘the best you’?" at bounding box center [800, 301] width 707 height 18
click at [583, 324] on textarea "What allows you to be ‘the best you’?" at bounding box center [800, 334] width 688 height 19
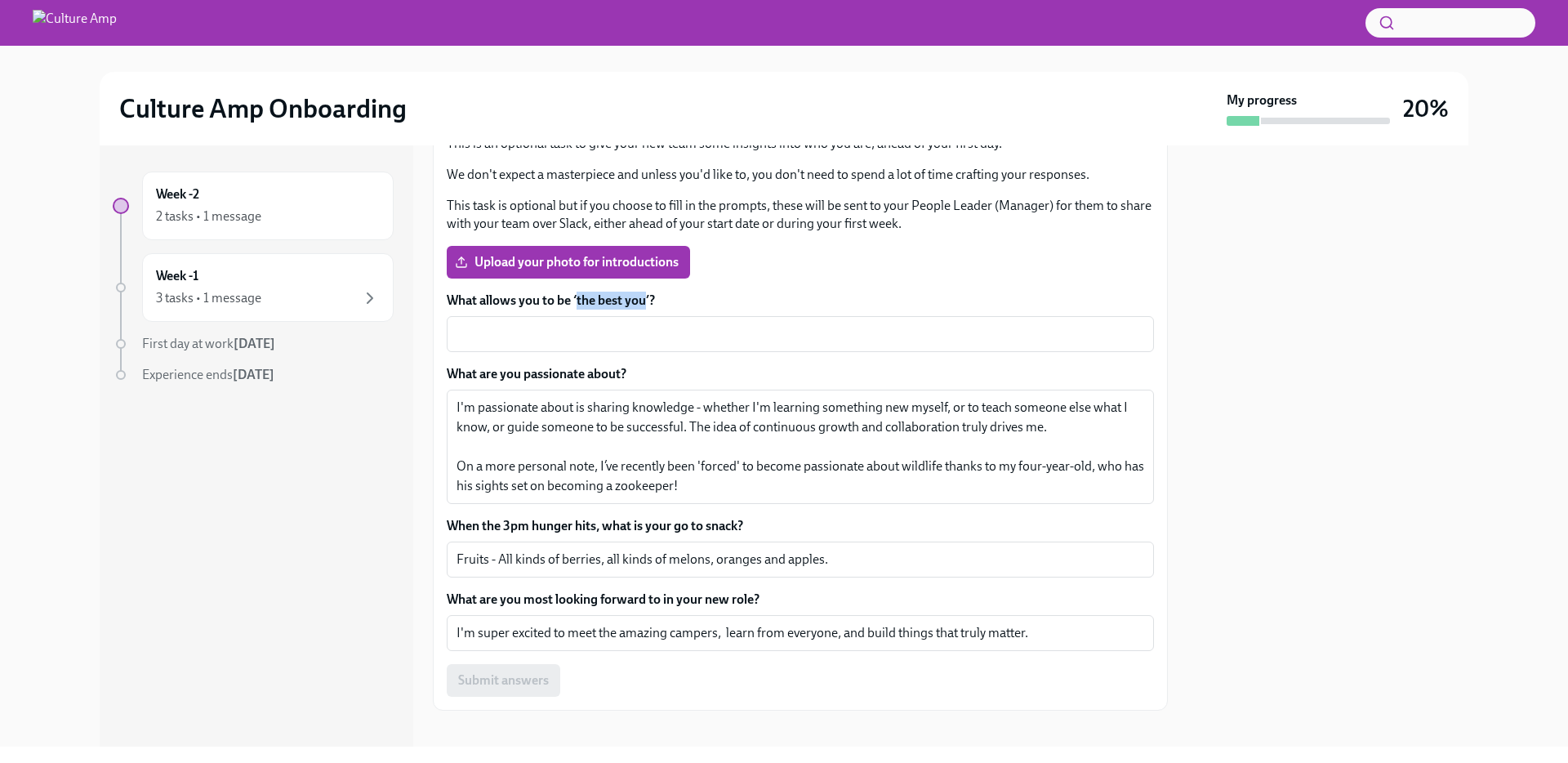
drag, startPoint x: 583, startPoint y: 300, endPoint x: 636, endPoint y: 302, distance: 53.0
click at [636, 302] on label "What allows you to be ‘the best you’?" at bounding box center [800, 301] width 707 height 18
click at [636, 324] on textarea "What allows you to be ‘the best you’?" at bounding box center [800, 334] width 688 height 19
click at [566, 342] on textarea "What allows you to be ‘the best you’?" at bounding box center [800, 334] width 688 height 19
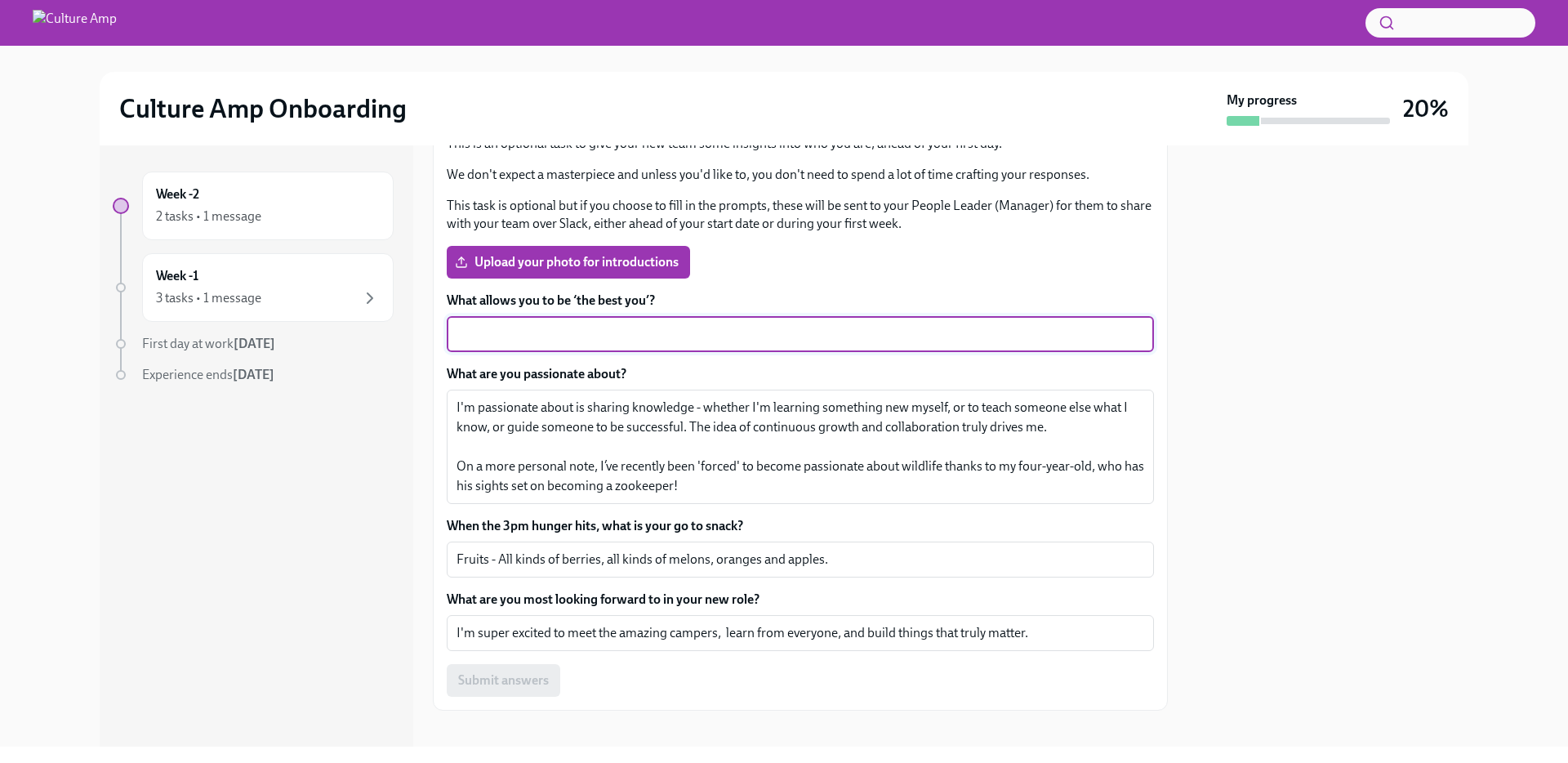
click at [562, 339] on textarea "What allows you to be ‘the best you’?" at bounding box center [800, 334] width 688 height 19
click at [499, 331] on textarea "What allows you to be ‘the best you’?" at bounding box center [800, 334] width 688 height 19
paste textarea "clear sense of purpose and a great team"
drag, startPoint x: 500, startPoint y: 335, endPoint x: 630, endPoint y: 336, distance: 130.0
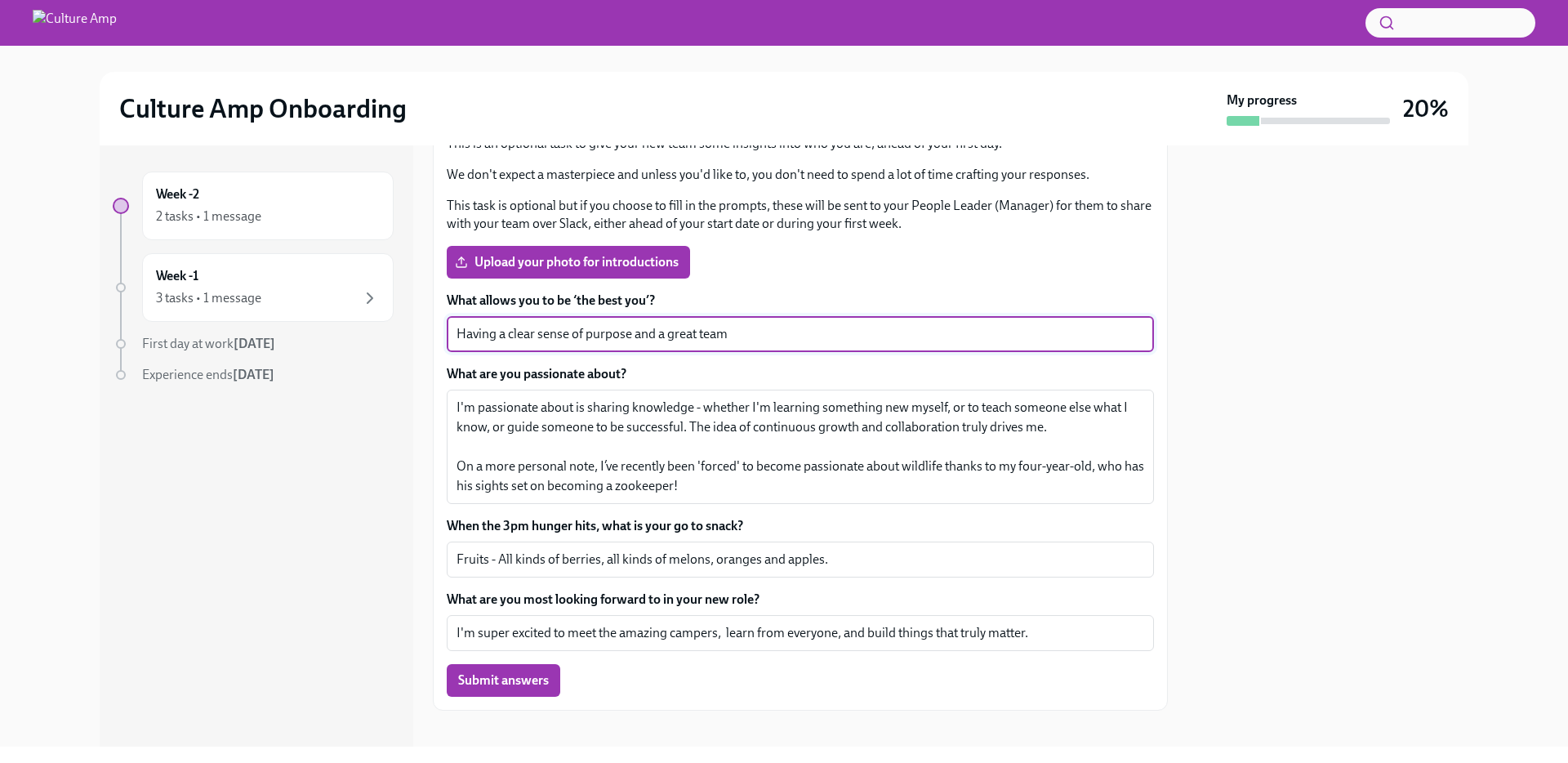
click at [630, 336] on textarea "Having a clear sense of purpose and a great team" at bounding box center [800, 334] width 688 height 19
click at [707, 332] on textarea "Having goals and a great team" at bounding box center [800, 334] width 688 height 19
paste textarea "When I can freely share ideas, get feedback, and work toward a common goal, it …"
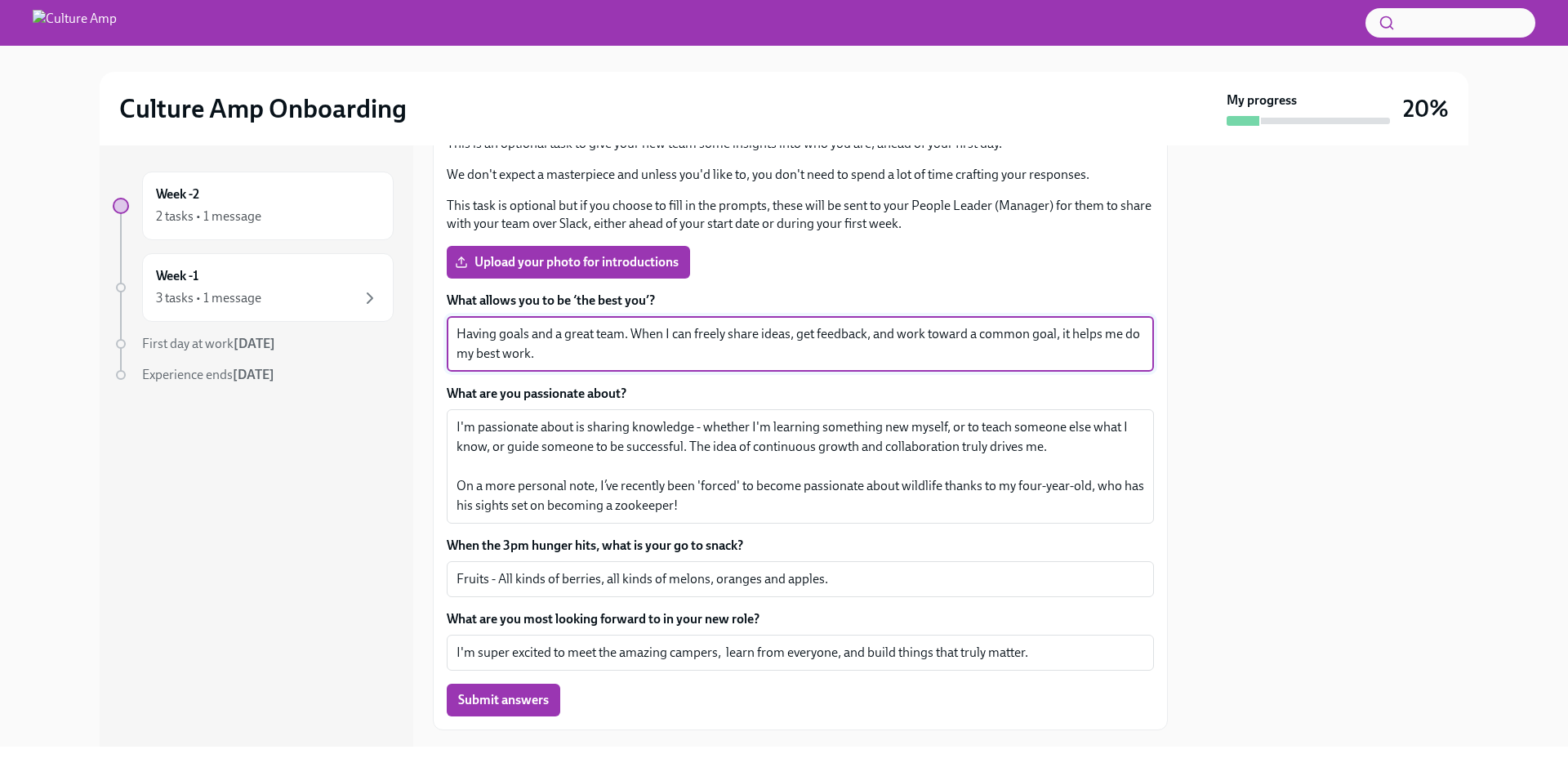
click at [500, 334] on textarea "Having goals and a great team. When I can freely share ideas, get feedback, and…" at bounding box center [800, 344] width 688 height 39
click at [715, 338] on textarea "Having a shared vision, goals and a great team. When I can freely share ideas, …" at bounding box center [800, 344] width 688 height 39
click at [1054, 334] on textarea "Having a shared vision, goals and a great team. When I can freely share ideas, …" at bounding box center [800, 344] width 688 height 39
type textarea "Having a shared vision, goals and a great team. When I can freely share ideas, …"
click at [1367, 368] on div at bounding box center [1328, 446] width 281 height 601
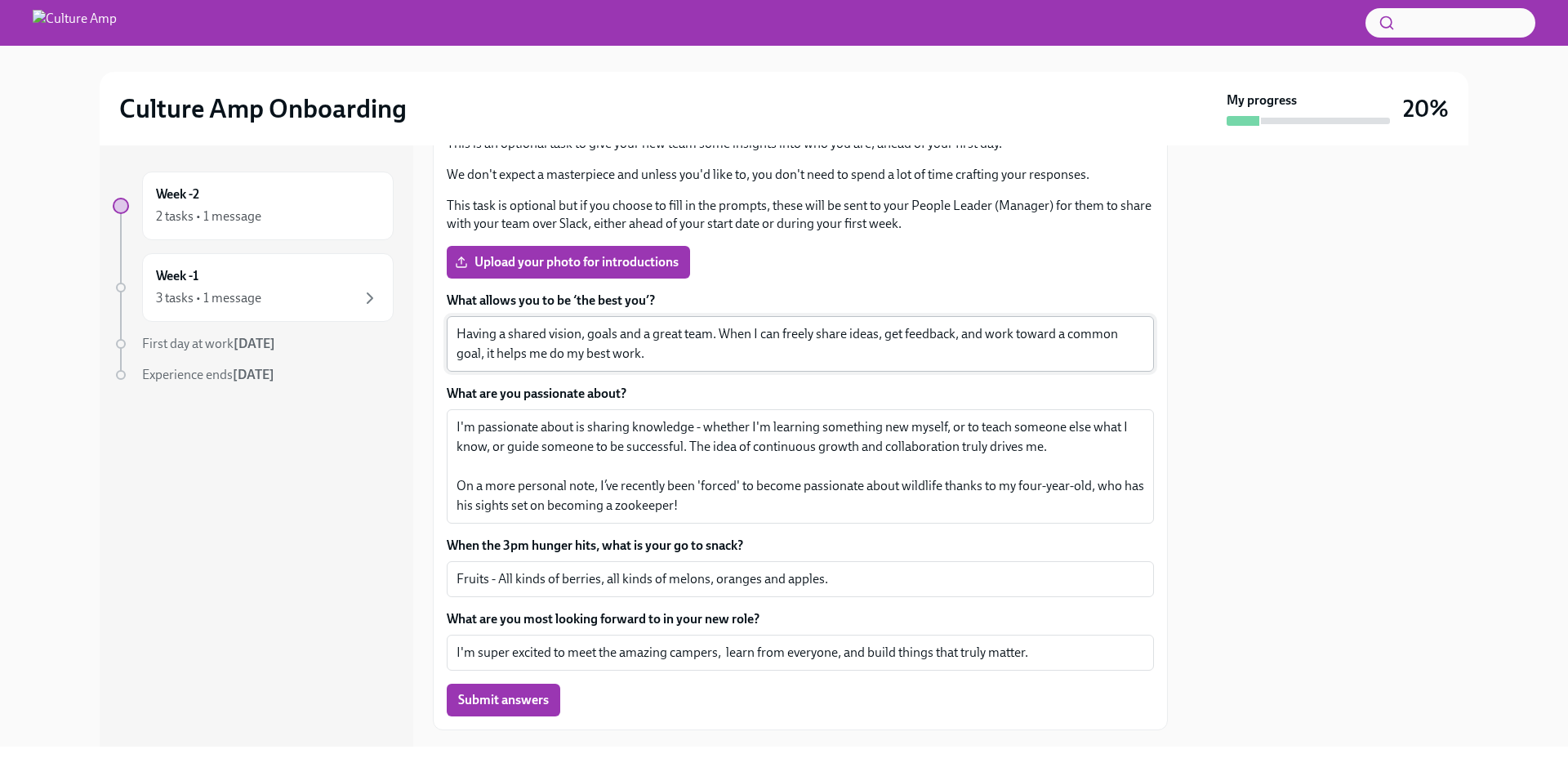
click at [769, 350] on textarea "Having a shared vision, goals and a great team. When I can freely share ideas, …" at bounding box center [800, 344] width 688 height 39
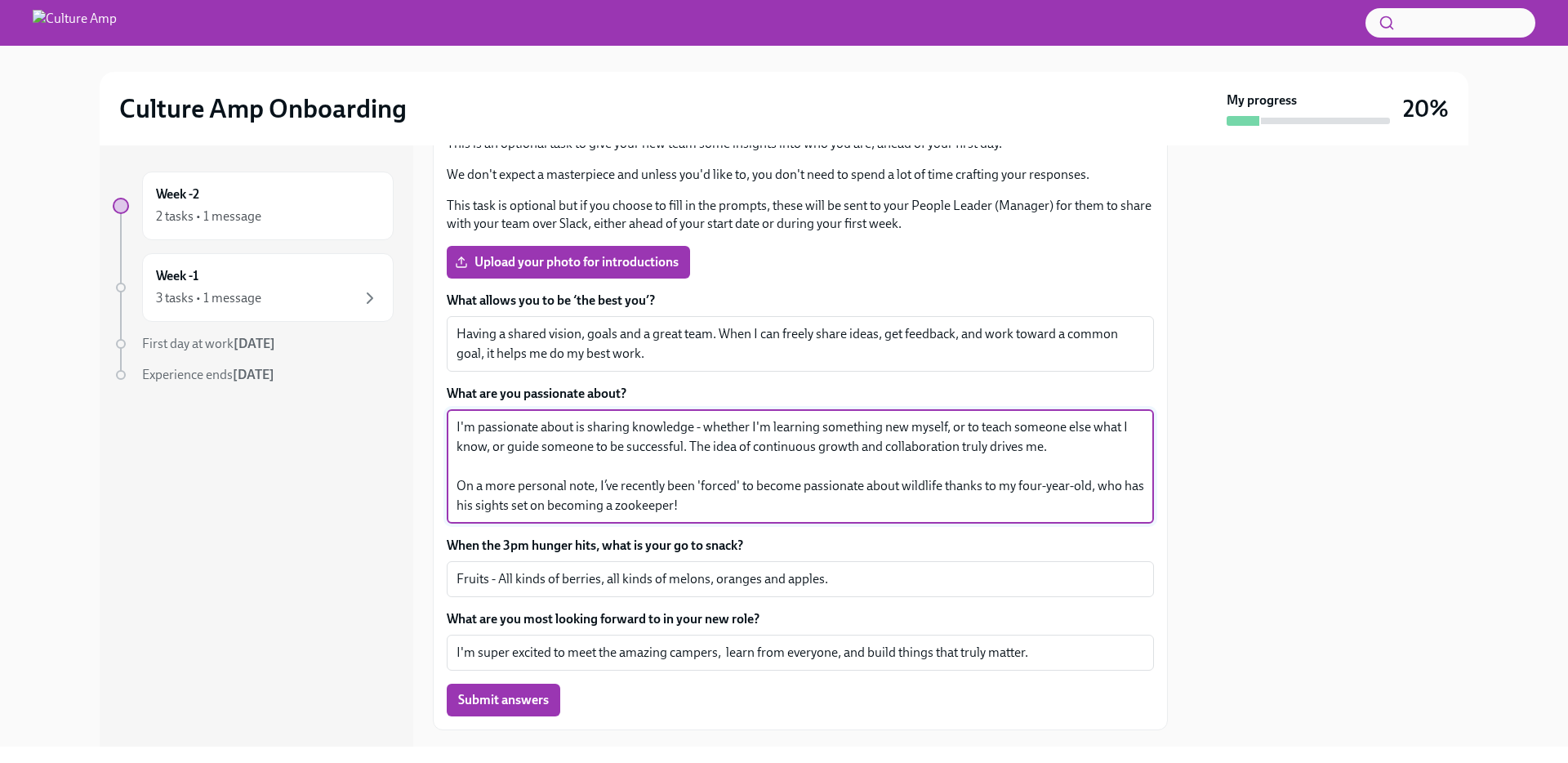
click at [828, 448] on textarea "I'm passionate about is sharing knowledge - whether I'm learning something new …" at bounding box center [800, 466] width 688 height 98
click at [695, 445] on textarea "I'm passionate about is sharing knowledge - whether I'm learning something new …" at bounding box center [800, 466] width 688 height 98
drag, startPoint x: 695, startPoint y: 445, endPoint x: 763, endPoint y: 450, distance: 68.2
click at [763, 450] on textarea "I'm passionate about is sharing knowledge - whether I'm learning something new …" at bounding box center [800, 466] width 688 height 98
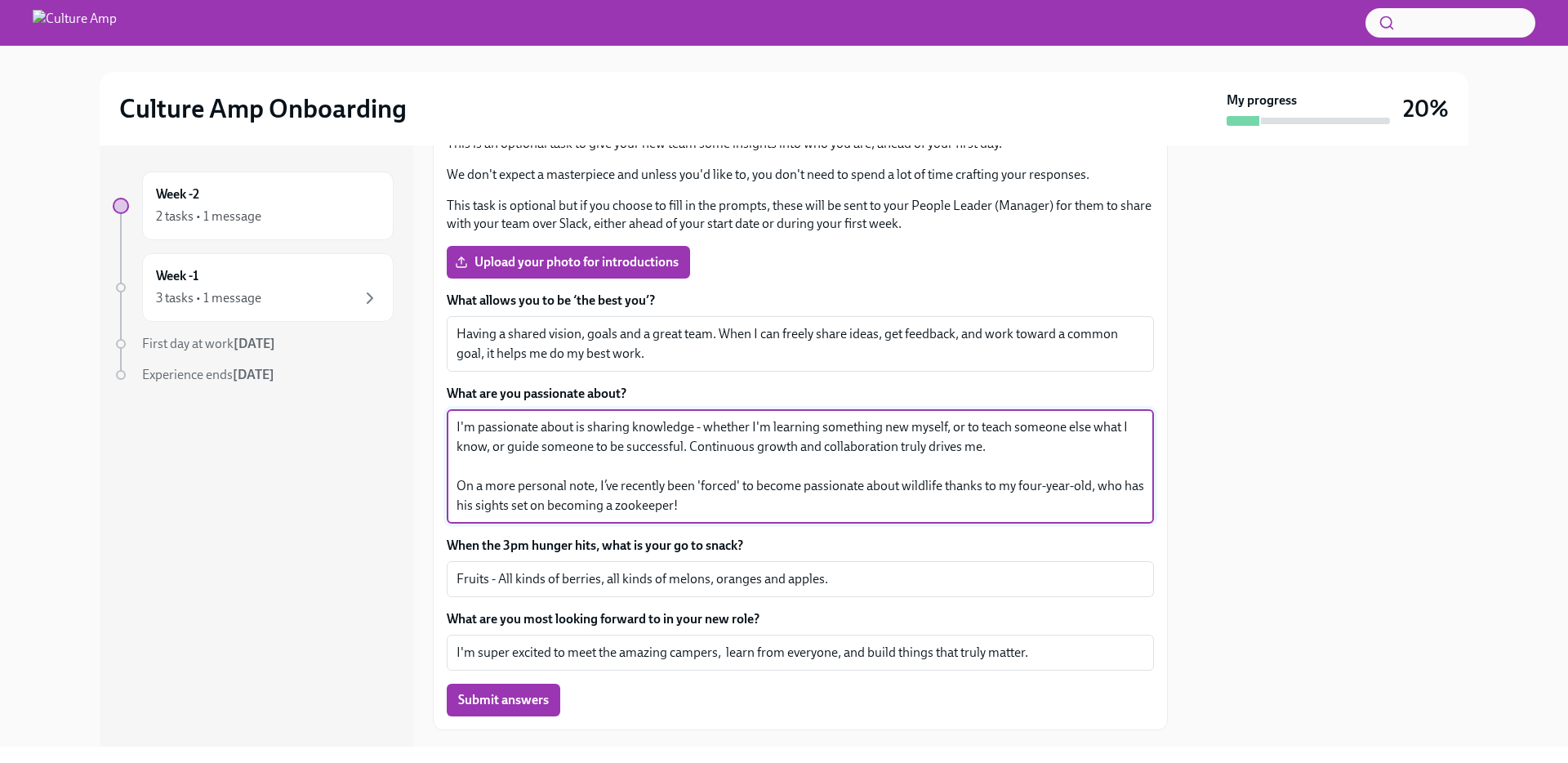
click at [781, 446] on textarea "I'm passionate about is sharing knowledge - whether I'm learning something new …" at bounding box center [800, 466] width 688 height 98
click at [780, 460] on textarea "I'm passionate about is sharing knowledge - whether I'm learning something new …" at bounding box center [800, 466] width 688 height 98
click at [779, 450] on textarea "I'm passionate about is sharing knowledge - whether I'm learning something new …" at bounding box center [800, 466] width 688 height 98
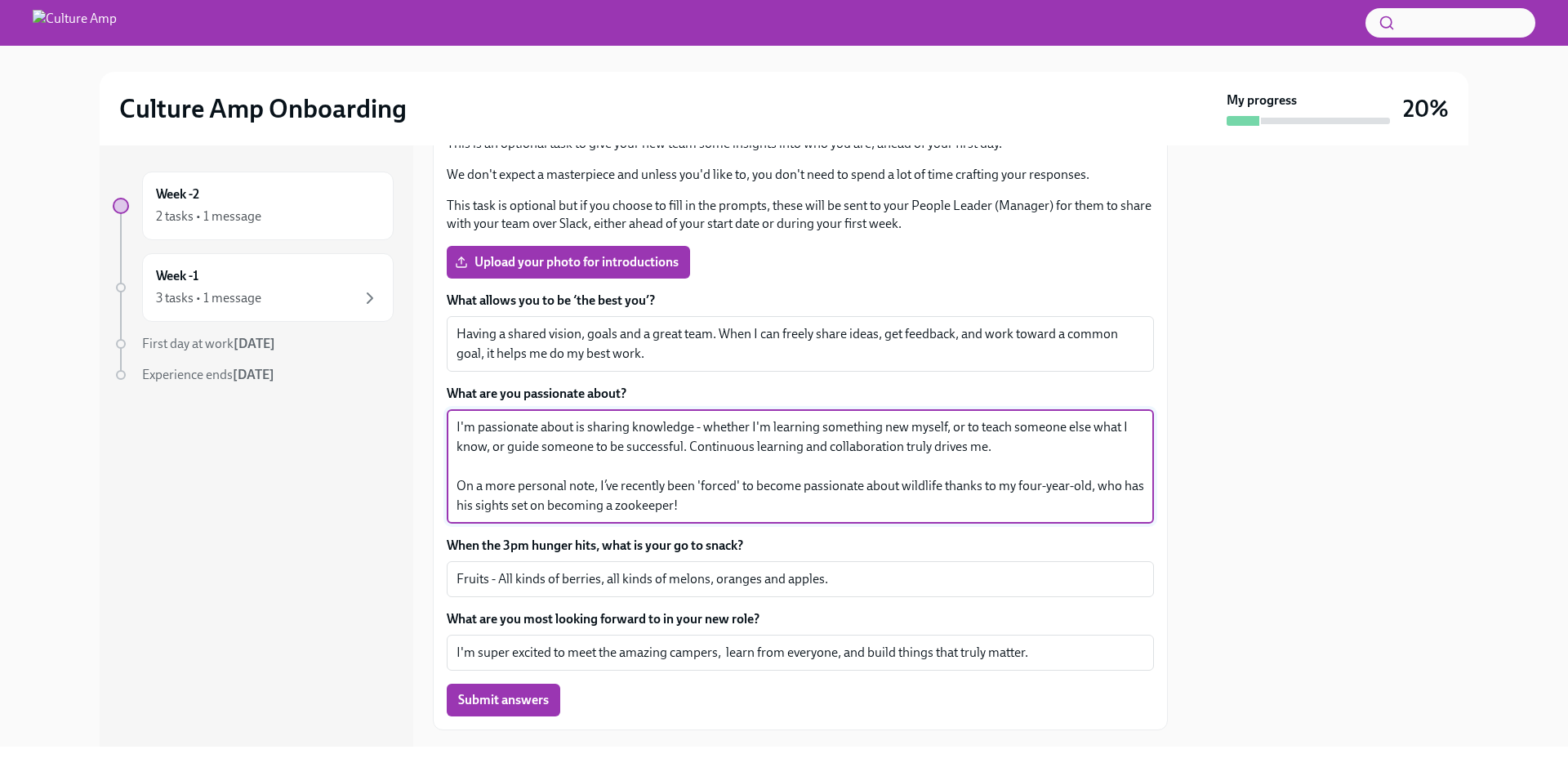
click at [805, 483] on textarea "I'm passionate about is sharing knowledge - whether I'm learning something new …" at bounding box center [800, 466] width 688 height 98
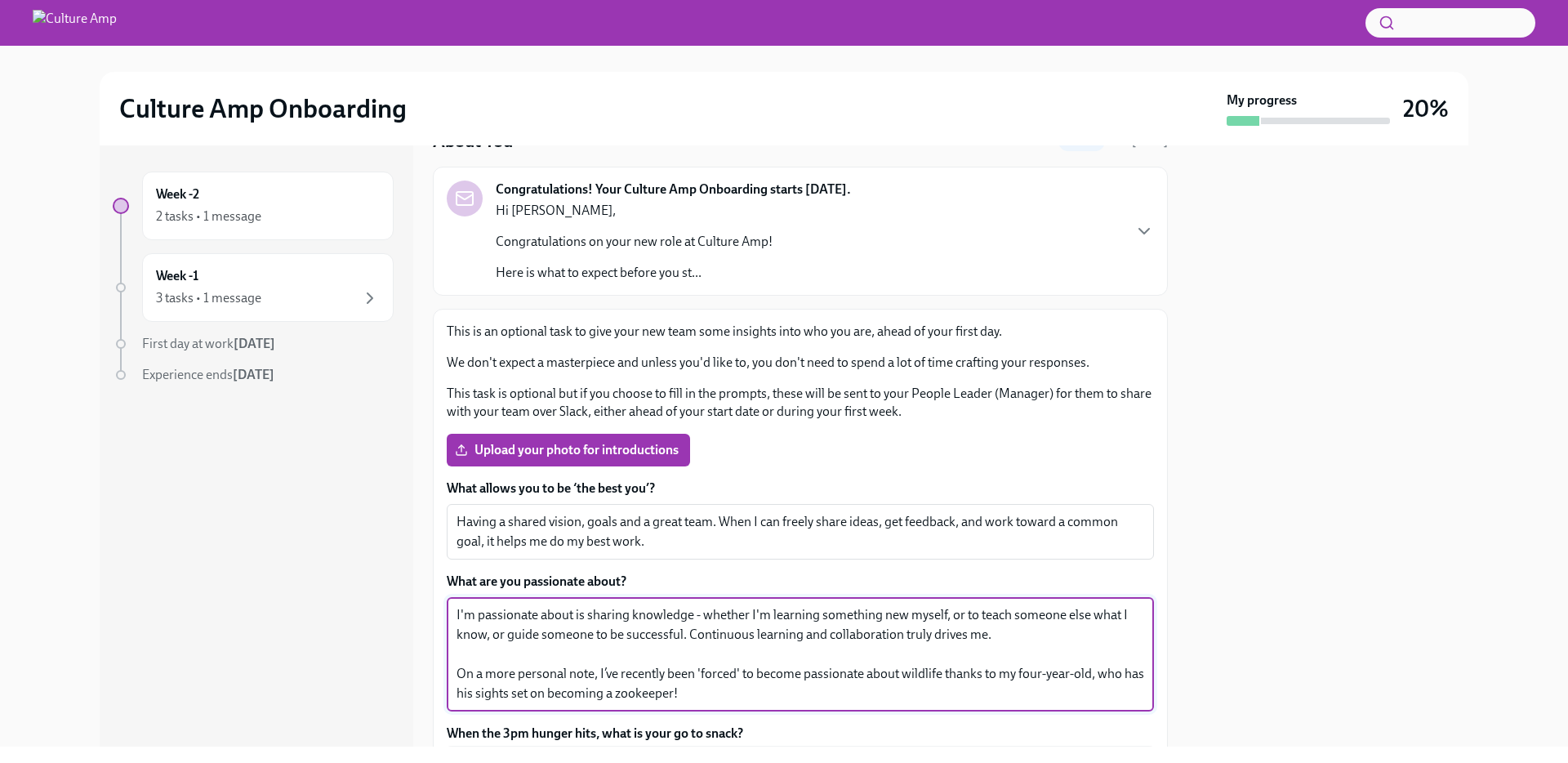
scroll to position [65, 0]
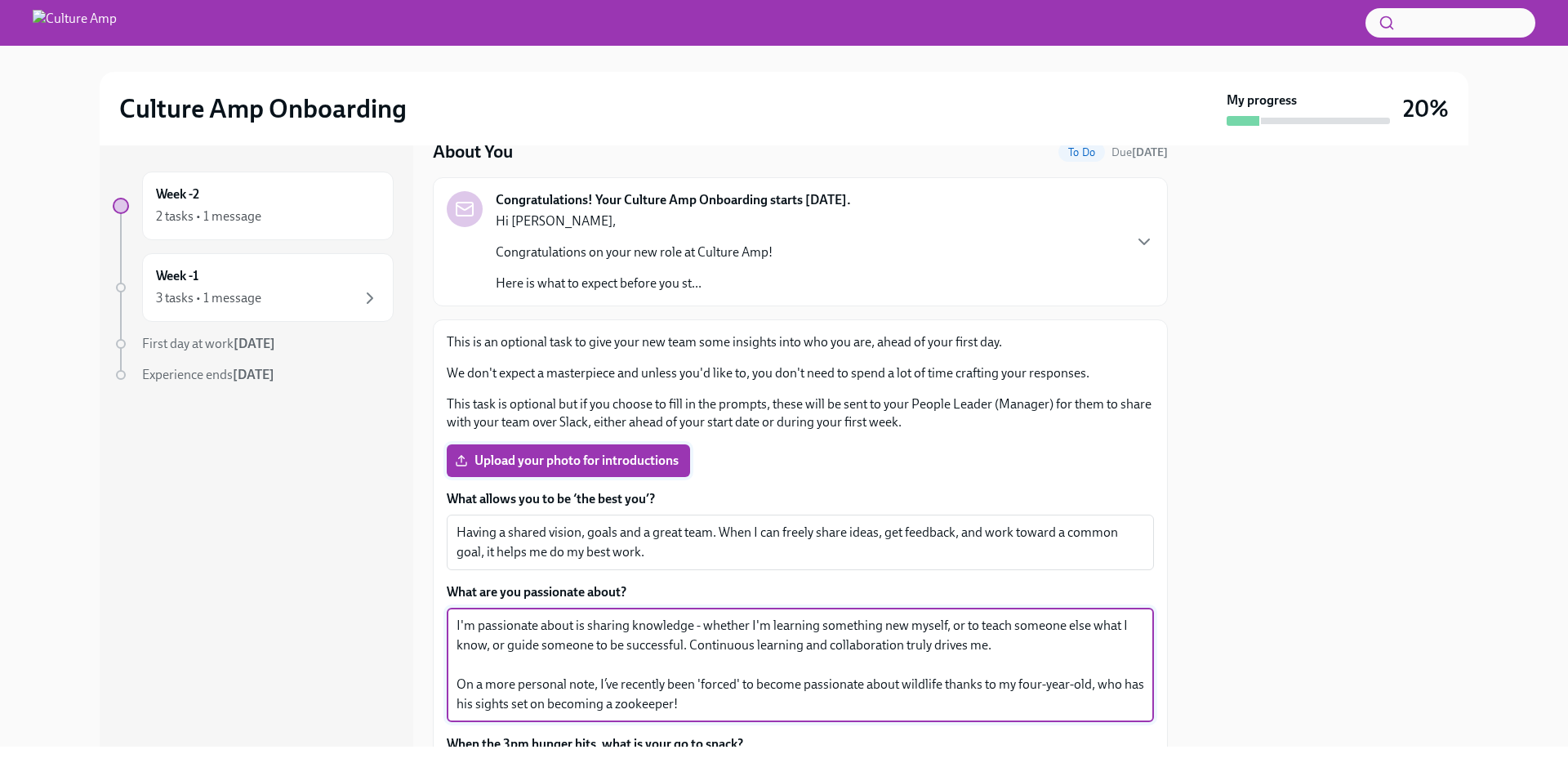
type textarea "I'm passionate about is sharing knowledge - whether I'm learning something new …"
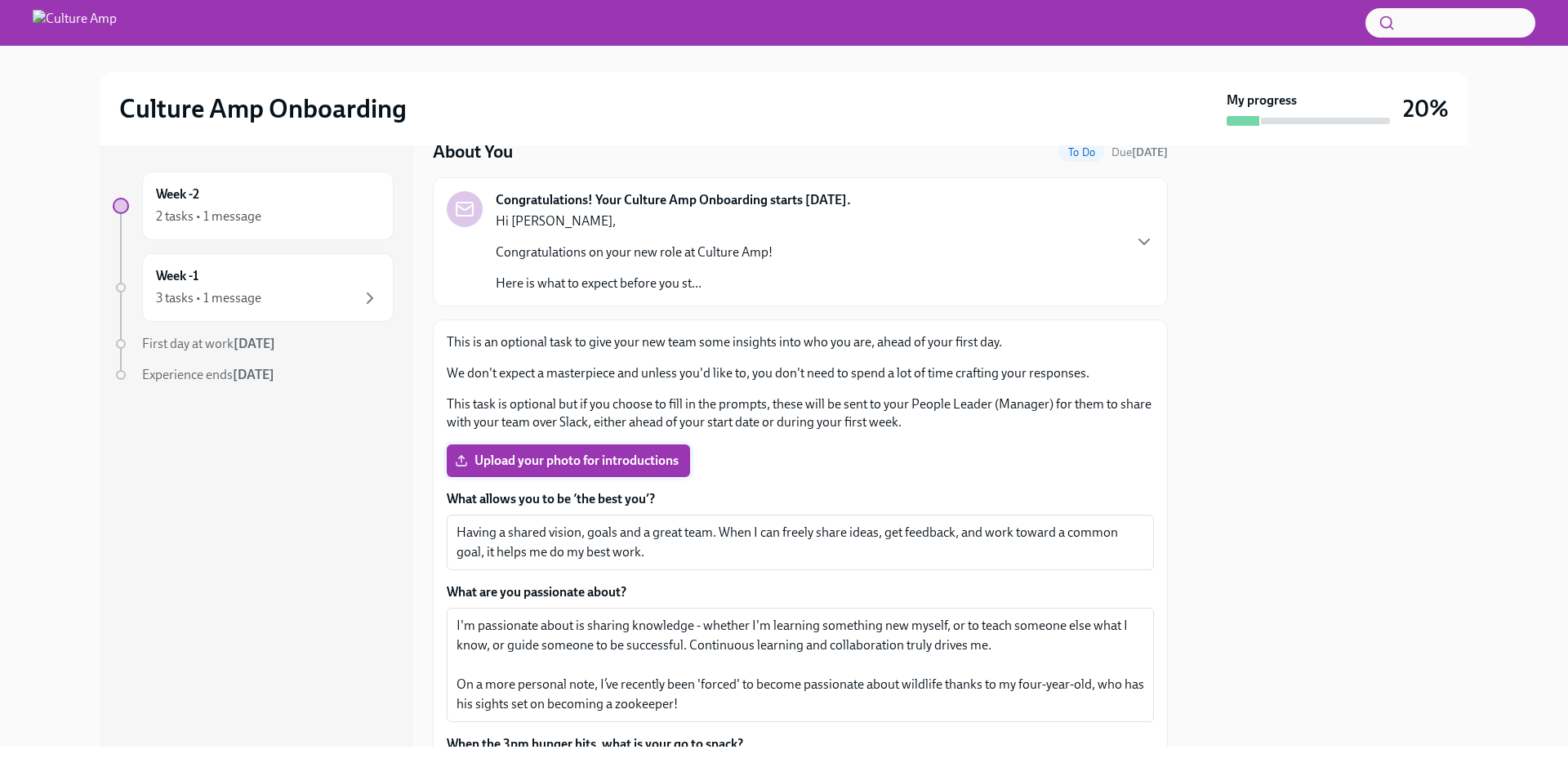
click at [591, 461] on span "Upload your photo for introductions" at bounding box center [568, 461] width 220 height 16
click at [0, 0] on input "Upload your photo for introductions" at bounding box center [0, 0] width 0 height 0
click at [562, 453] on span "Upload your photo for introductions" at bounding box center [568, 461] width 220 height 16
click at [0, 0] on input "Upload your photo for introductions" at bounding box center [0, 0] width 0 height 0
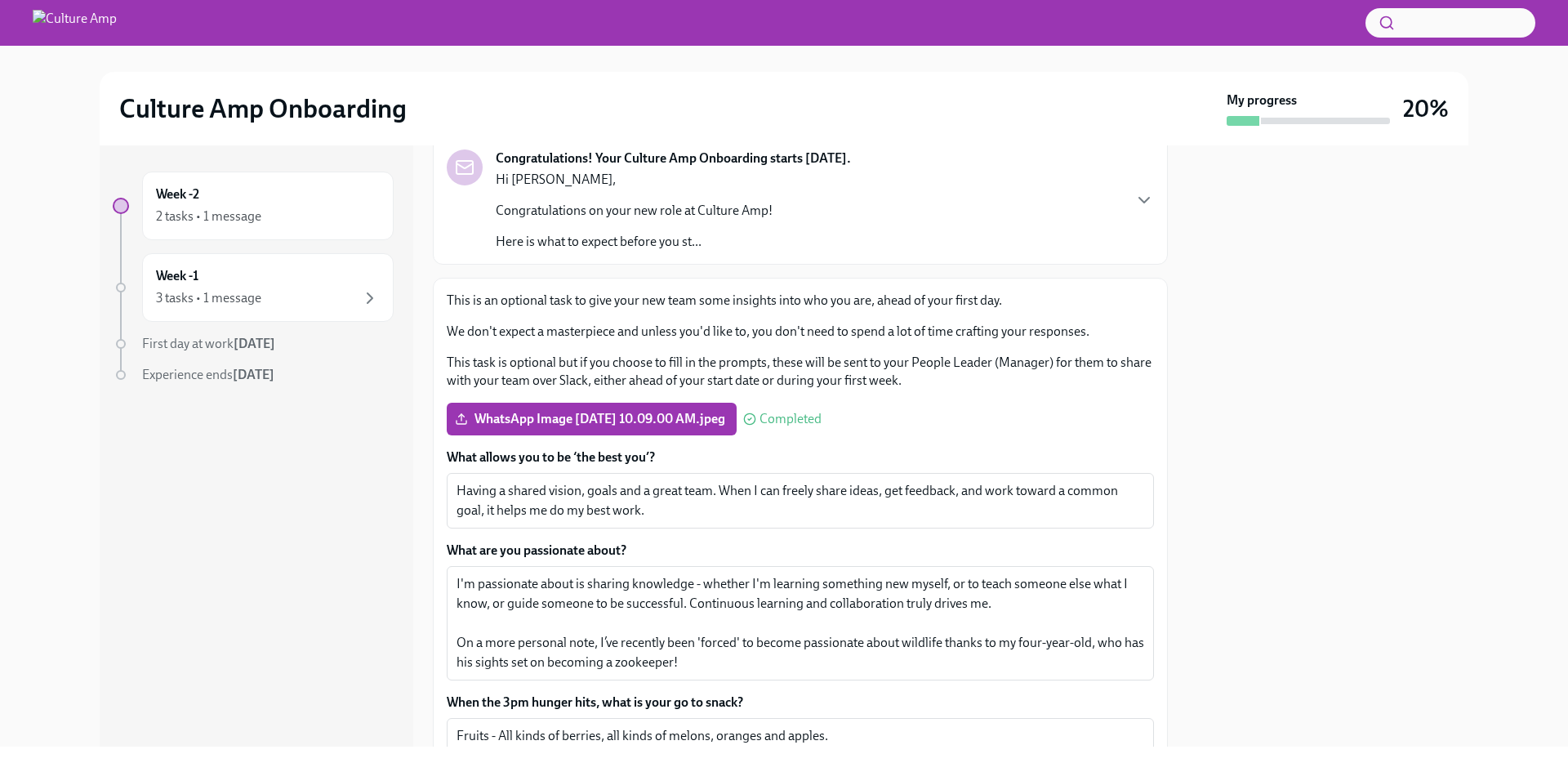
scroll to position [299, 0]
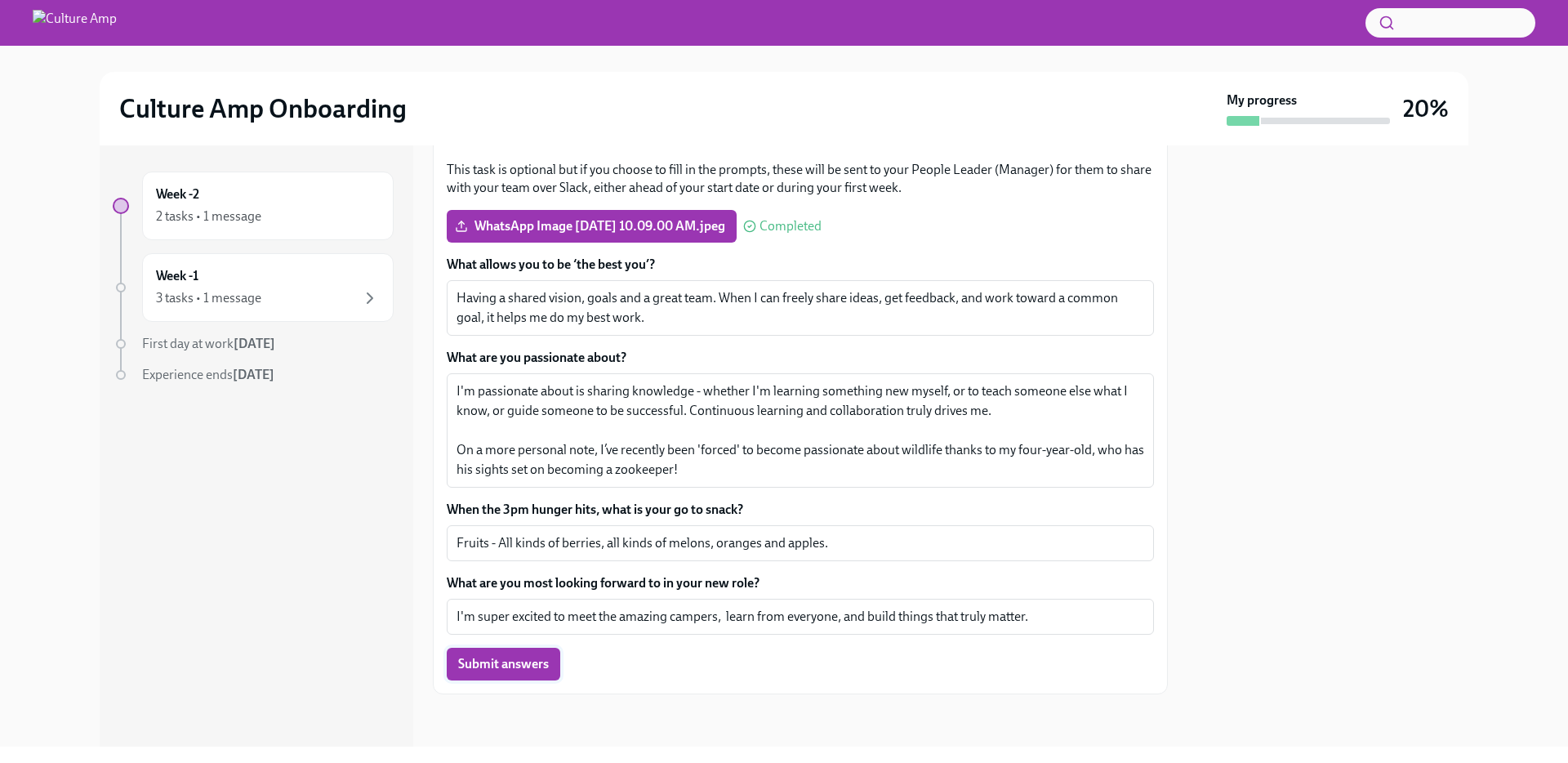
click at [531, 669] on span "Submit answers" at bounding box center [503, 664] width 90 height 16
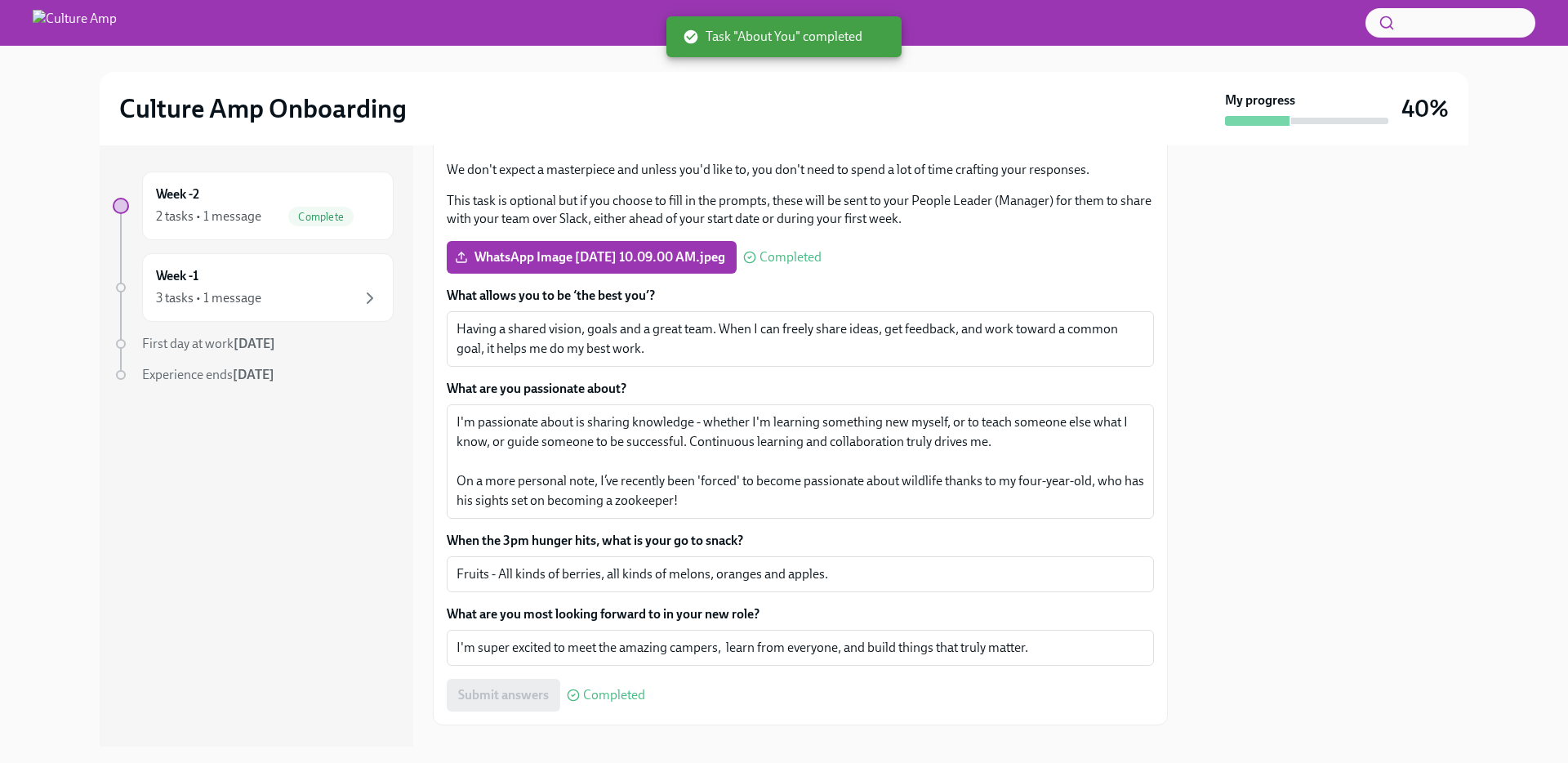
scroll to position [151, 0]
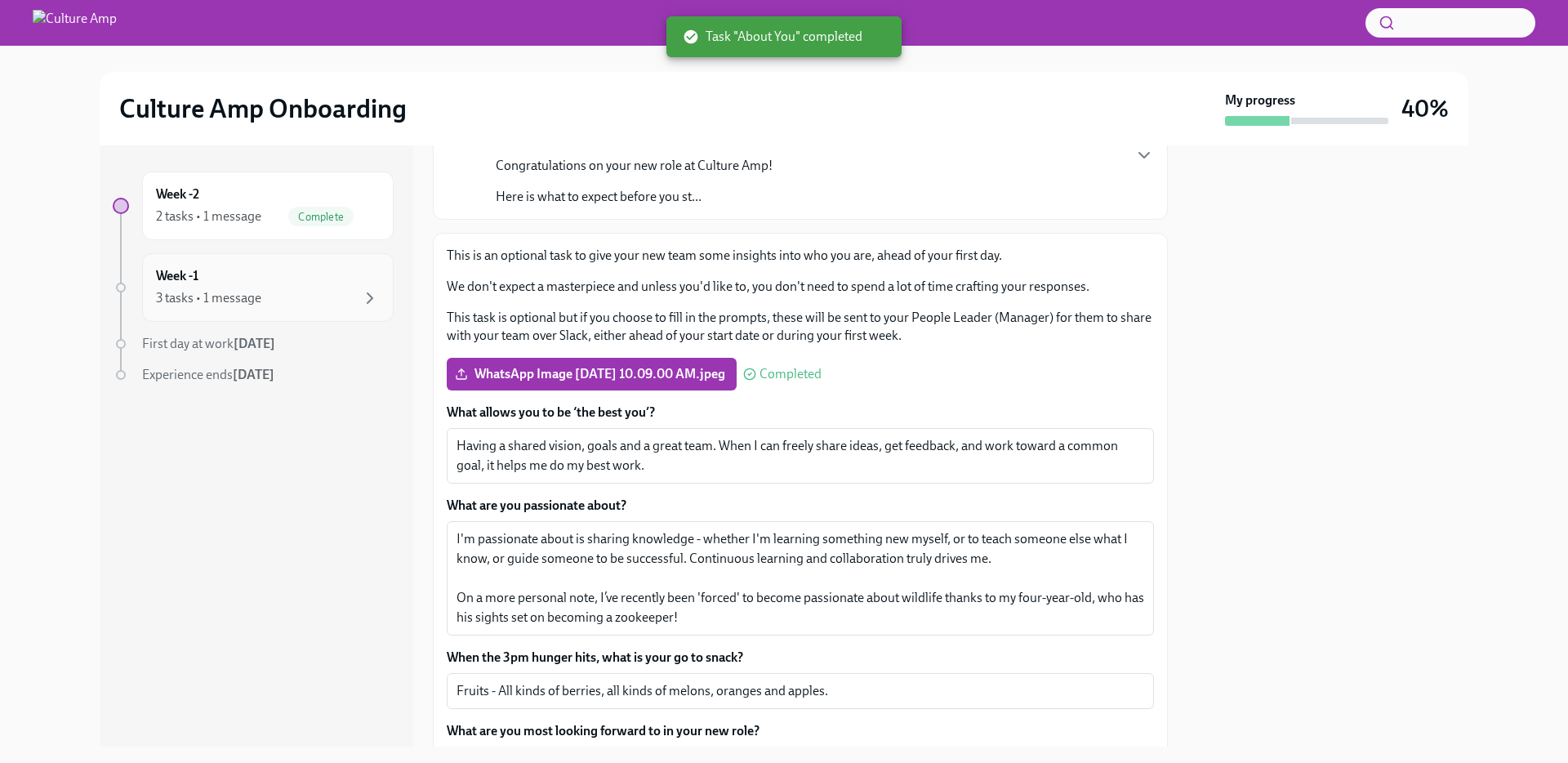
click at [347, 293] on div "3 tasks • 1 message" at bounding box center [268, 298] width 224 height 19
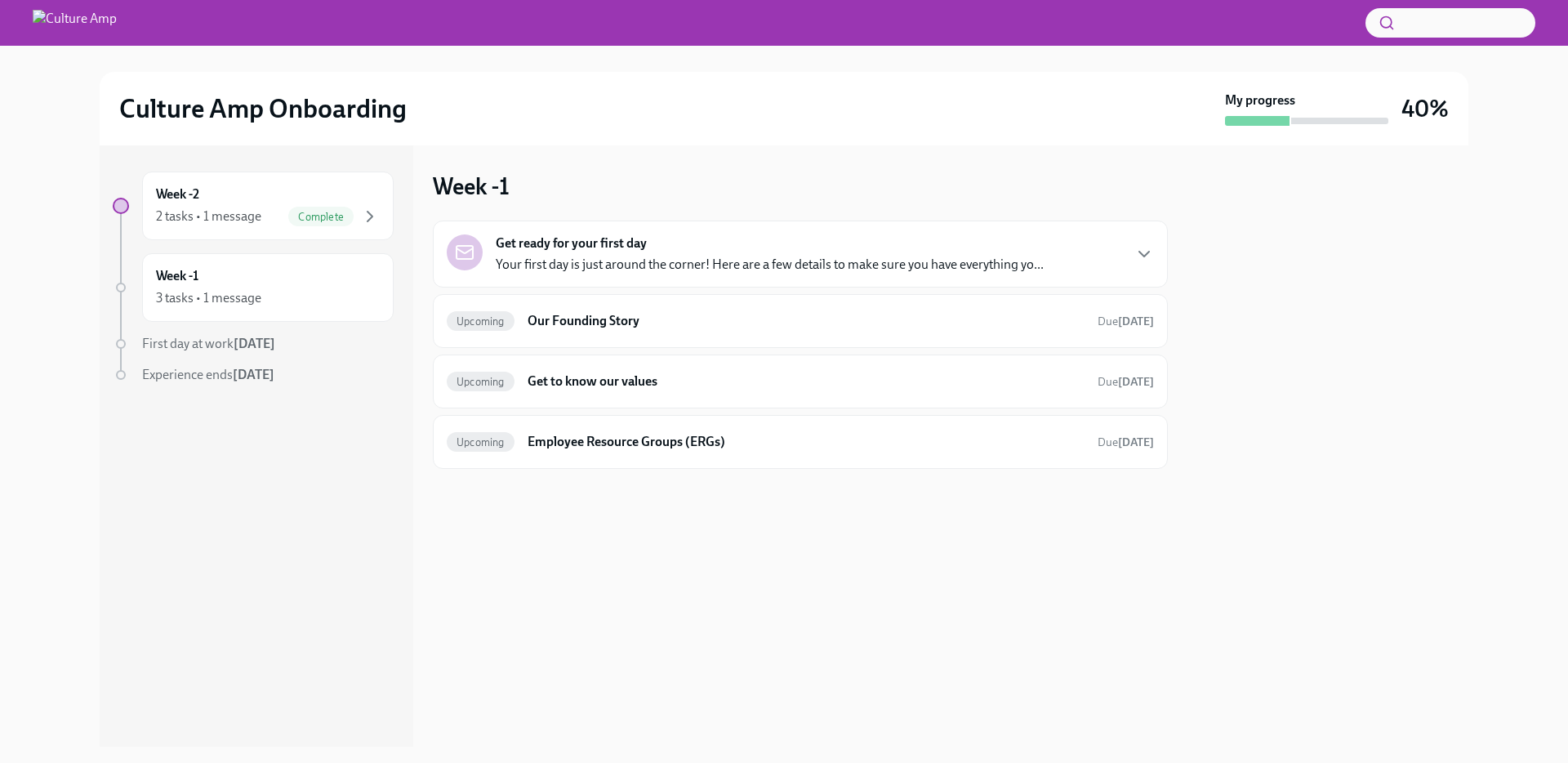
click at [1121, 254] on div "Get ready for your first day Your first day is just around the corner! Here are…" at bounding box center [800, 254] width 707 height 39
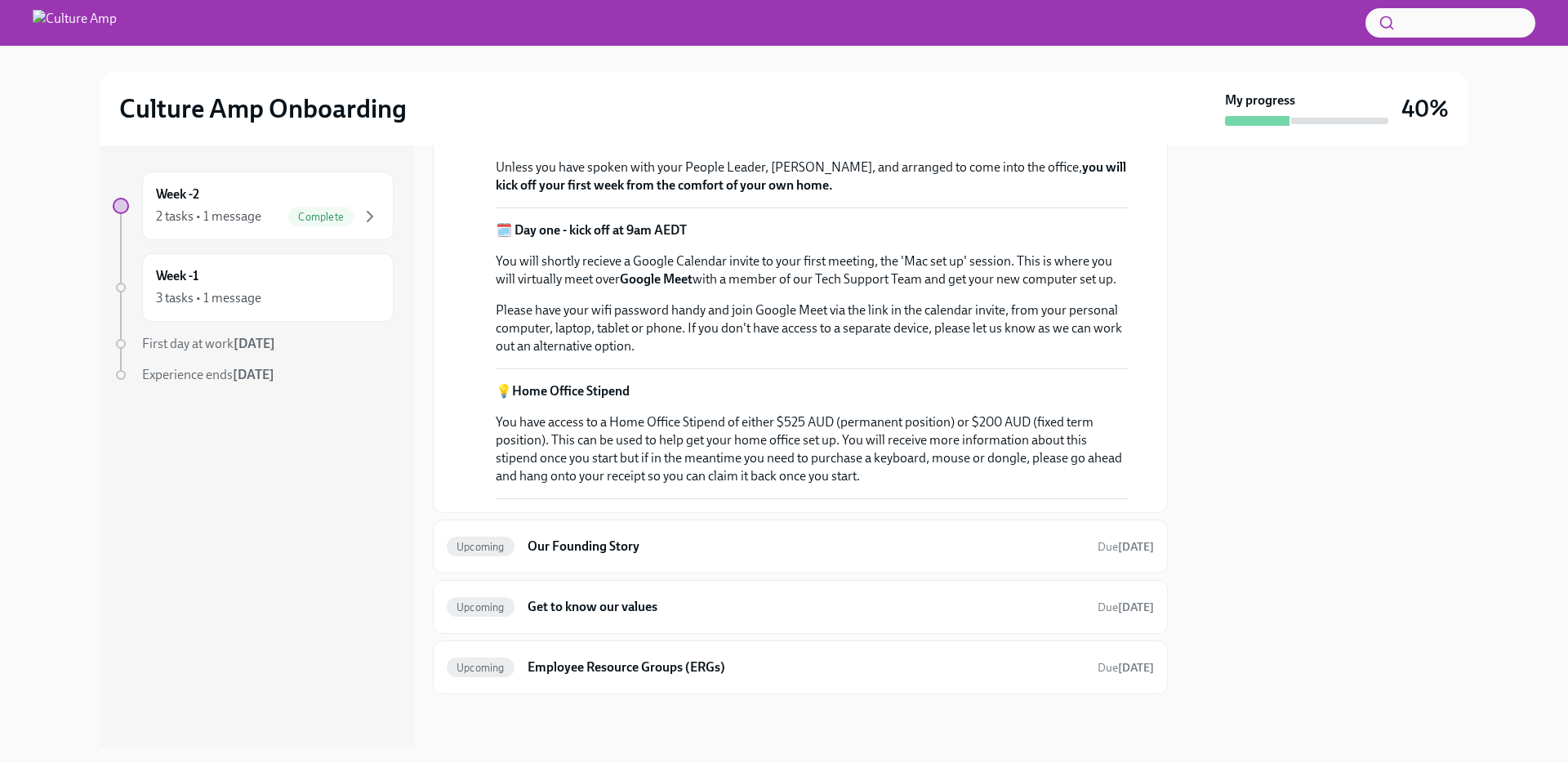
scroll to position [548, 0]
